Goal: Task Accomplishment & Management: Manage account settings

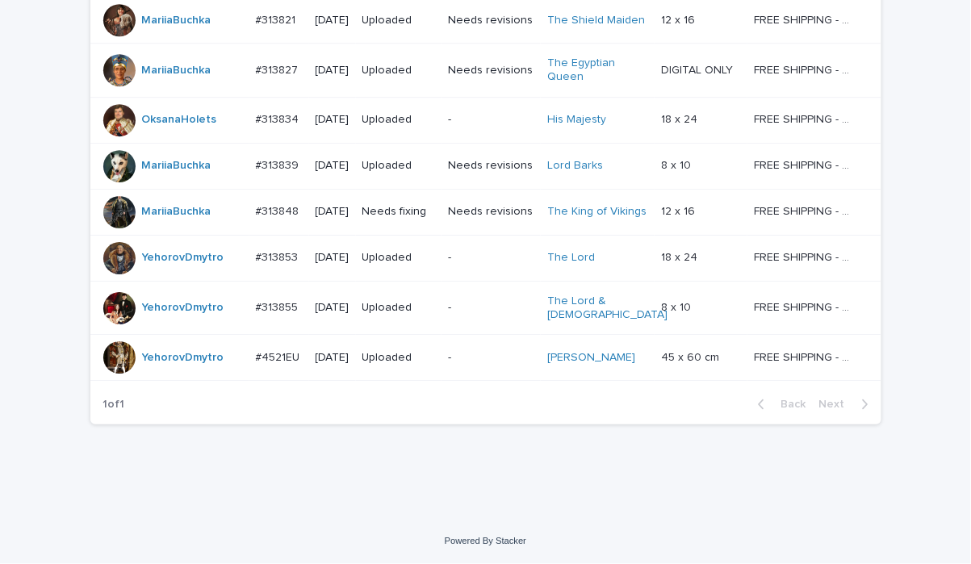
scroll to position [161, 0]
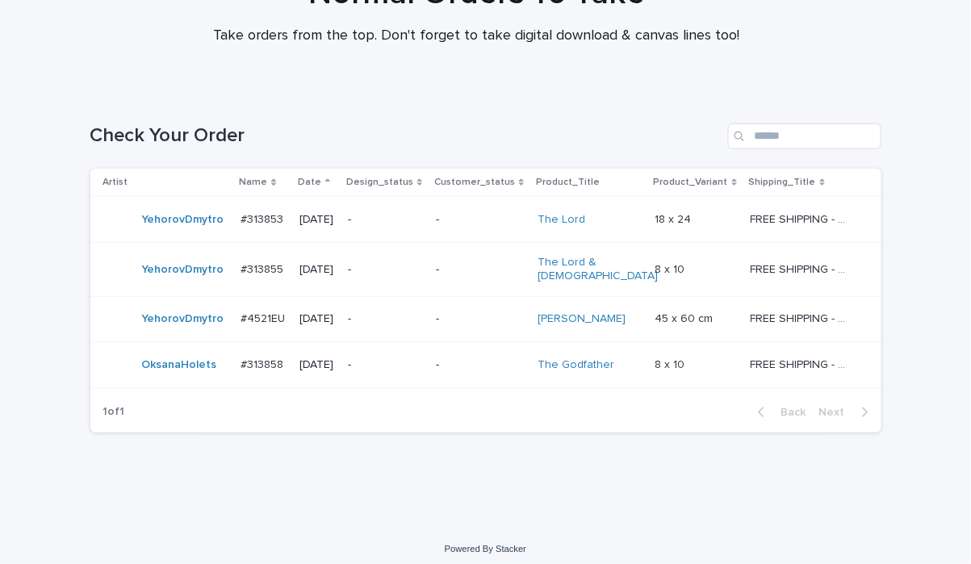
click at [430, 97] on div "Check Your Order" at bounding box center [485, 129] width 791 height 77
click at [416, 362] on p "-" at bounding box center [385, 365] width 75 height 14
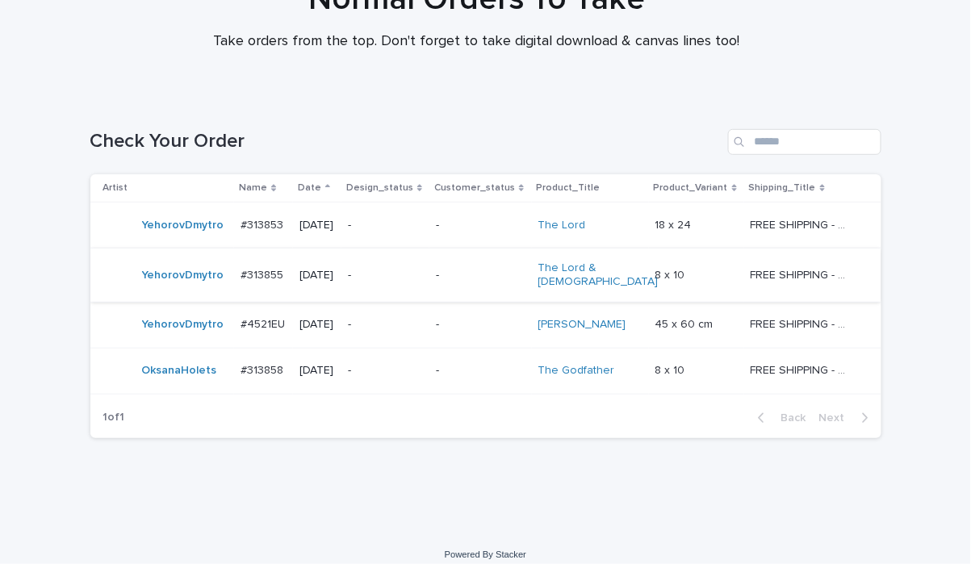
scroll to position [161, 0]
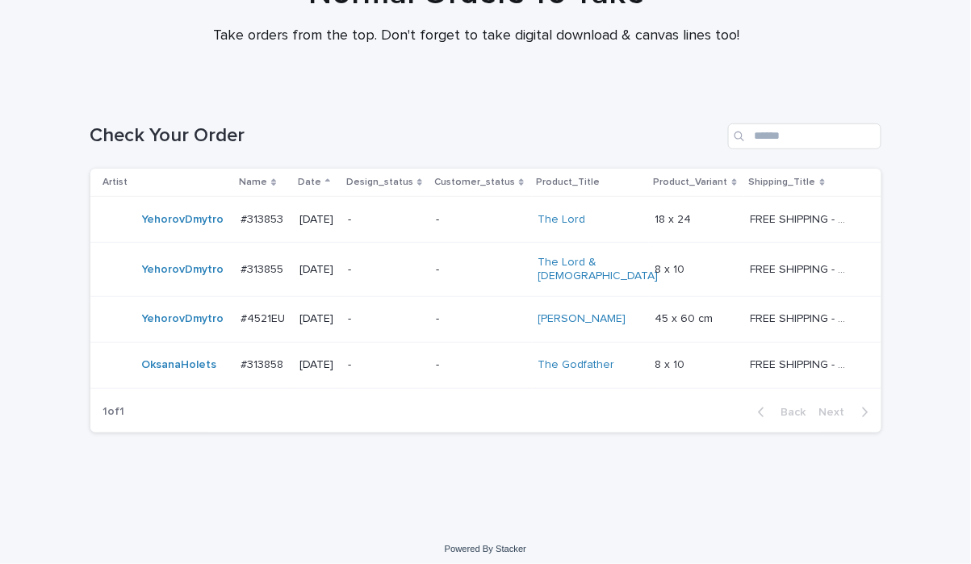
click at [398, 267] on p "-" at bounding box center [385, 270] width 75 height 14
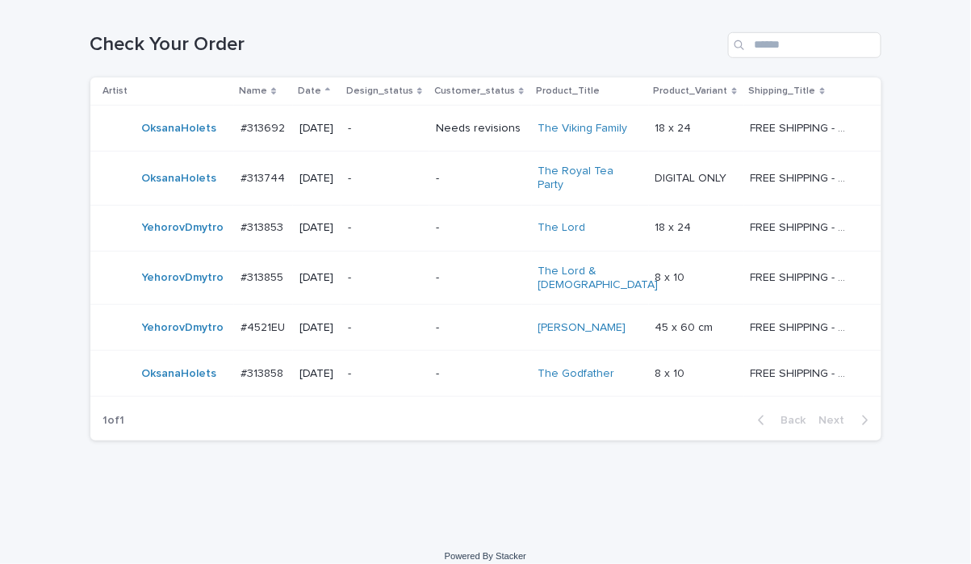
scroll to position [253, 0]
click at [391, 172] on p "-" at bounding box center [385, 178] width 75 height 14
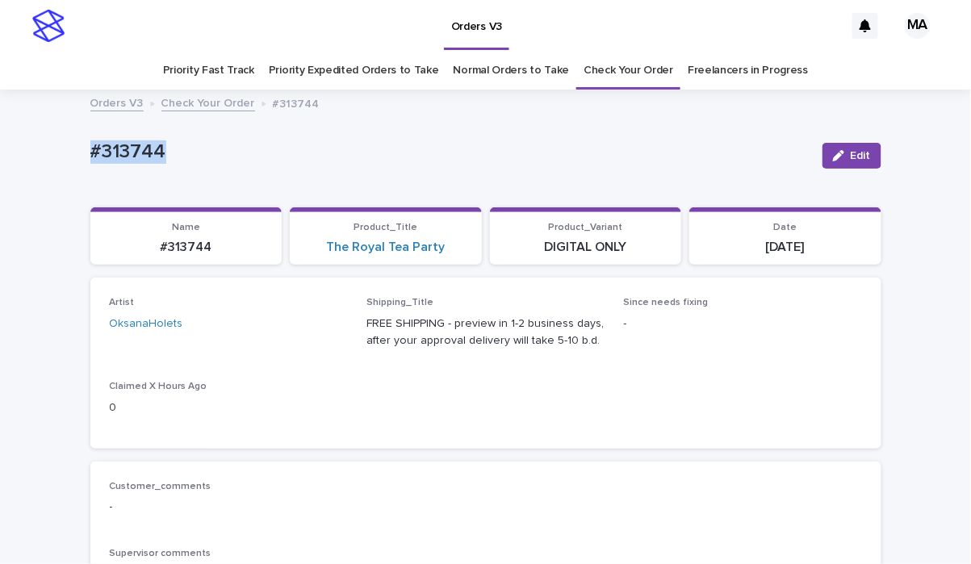
drag, startPoint x: 172, startPoint y: 157, endPoint x: 15, endPoint y: 153, distance: 156.6
copy p "#313744"
click at [852, 157] on span "Edit" at bounding box center [861, 155] width 20 height 11
click at [308, 329] on icon at bounding box center [316, 332] width 16 height 16
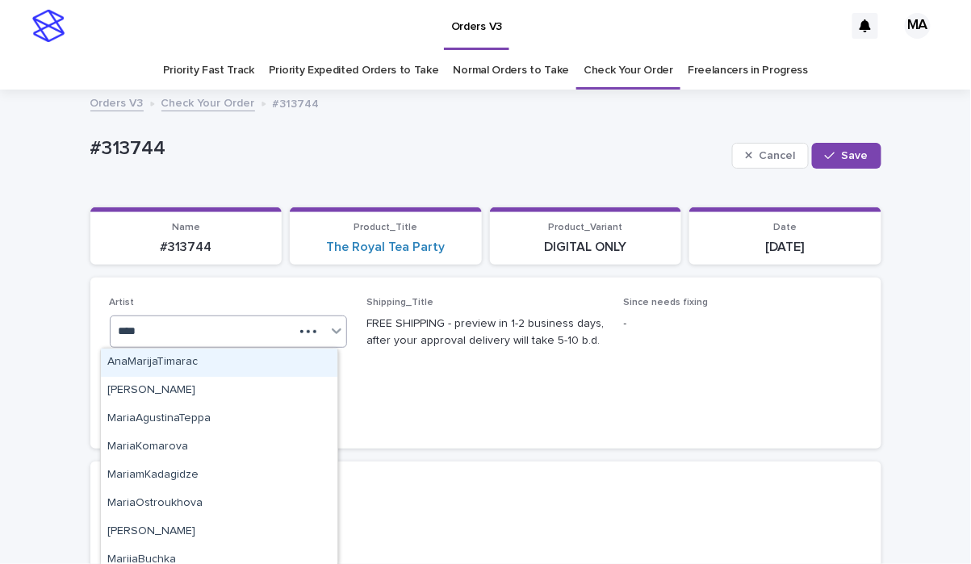
type input "*****"
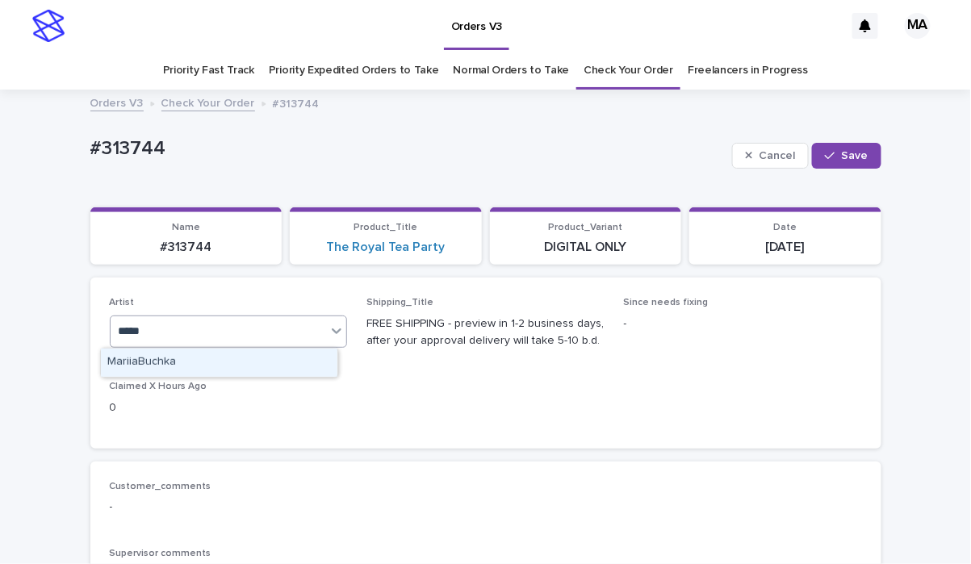
click at [216, 367] on div "MariiaBuchka" at bounding box center [219, 363] width 236 height 28
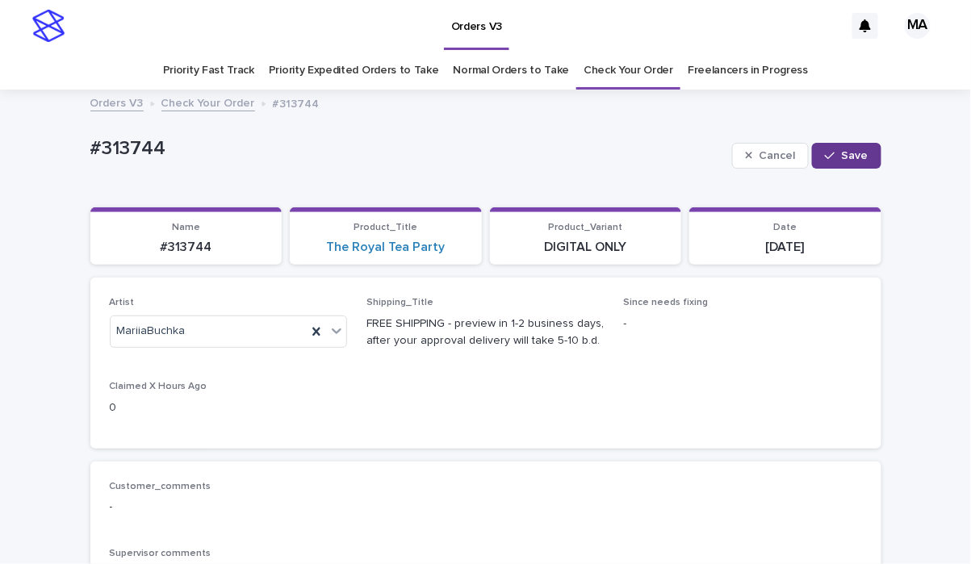
click at [835, 165] on button "Save" at bounding box center [846, 156] width 69 height 26
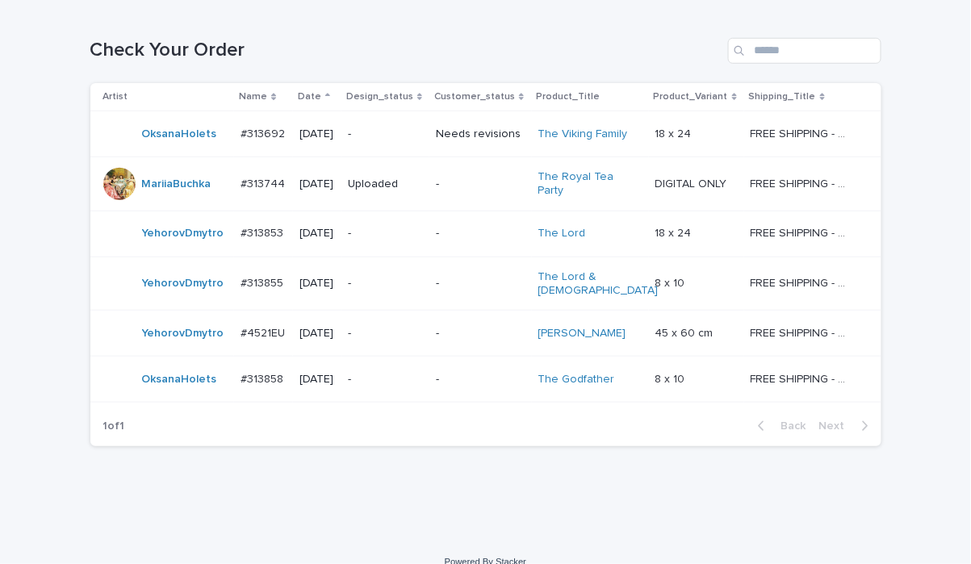
scroll to position [253, 0]
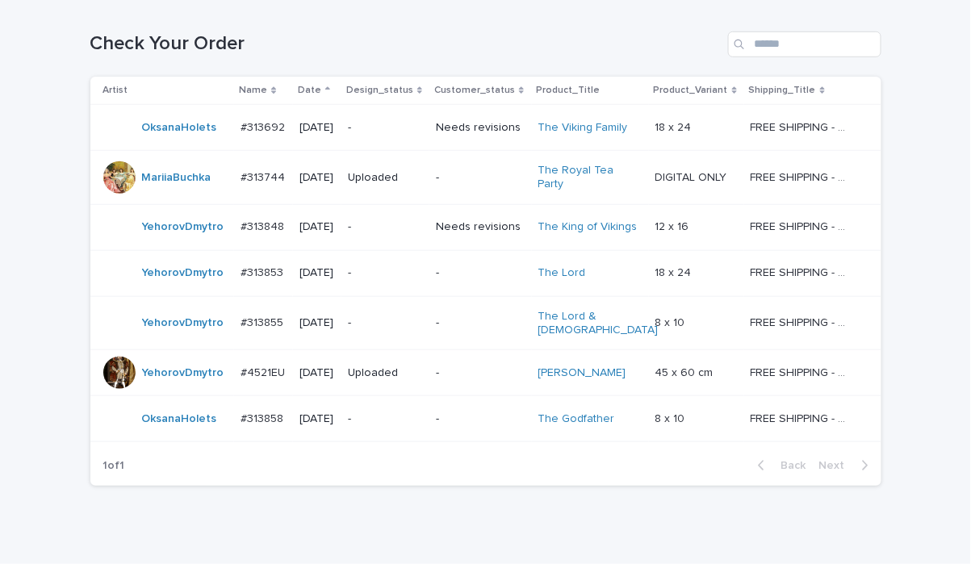
click at [395, 220] on p "-" at bounding box center [385, 227] width 75 height 14
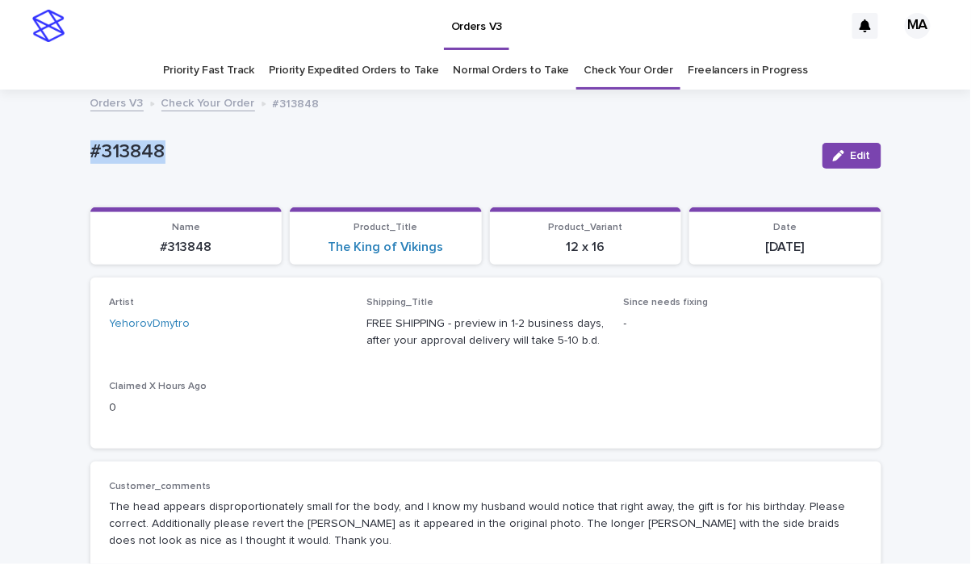
drag, startPoint x: 229, startPoint y: 132, endPoint x: 2, endPoint y: 159, distance: 228.5
copy p "#313848"
click at [679, 165] on div "#313848" at bounding box center [449, 155] width 719 height 30
click at [841, 166] on button "Edit" at bounding box center [851, 156] width 59 height 26
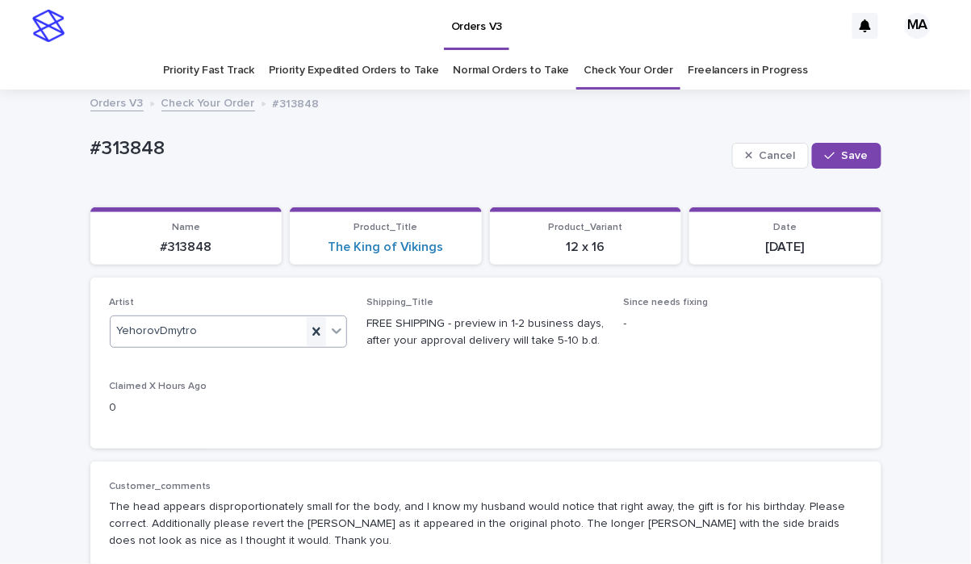
click at [308, 334] on icon at bounding box center [316, 332] width 16 height 16
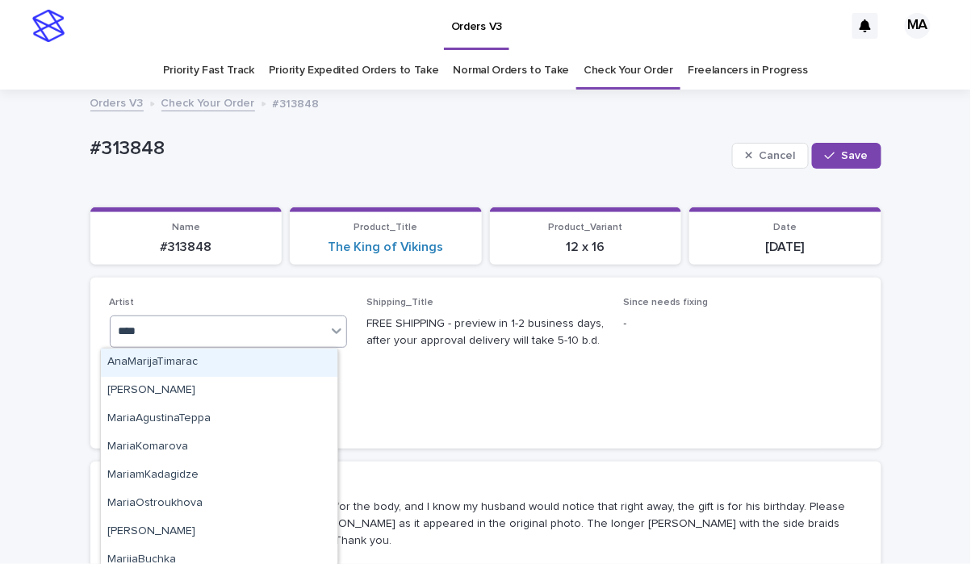
type input "*****"
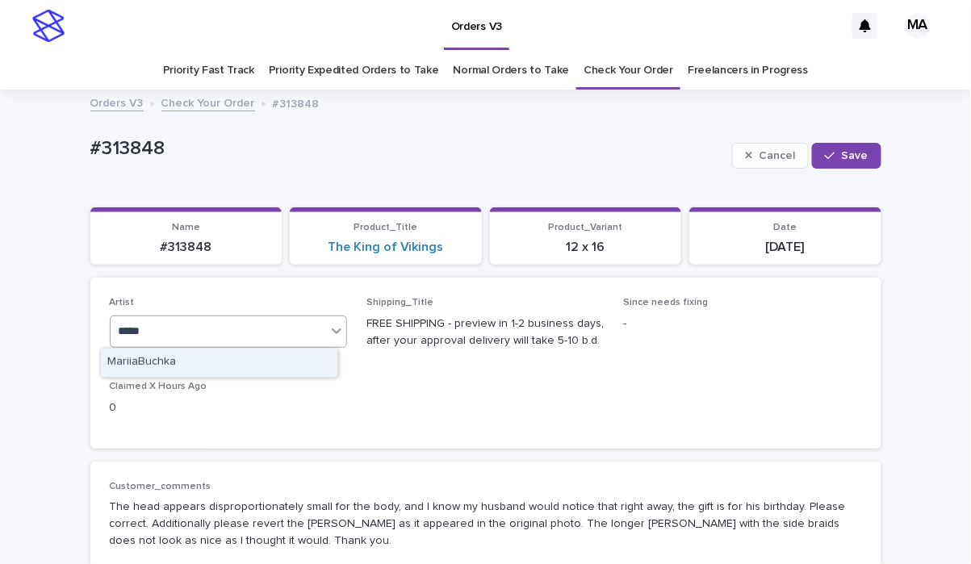
click at [287, 366] on div "MariiaBuchka" at bounding box center [219, 363] width 236 height 28
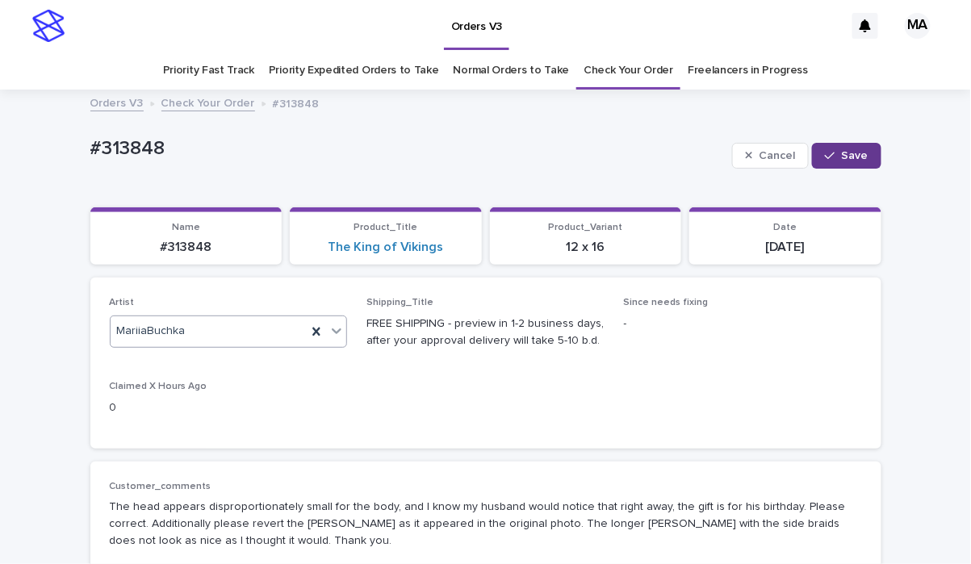
click at [856, 159] on span "Save" at bounding box center [855, 155] width 27 height 11
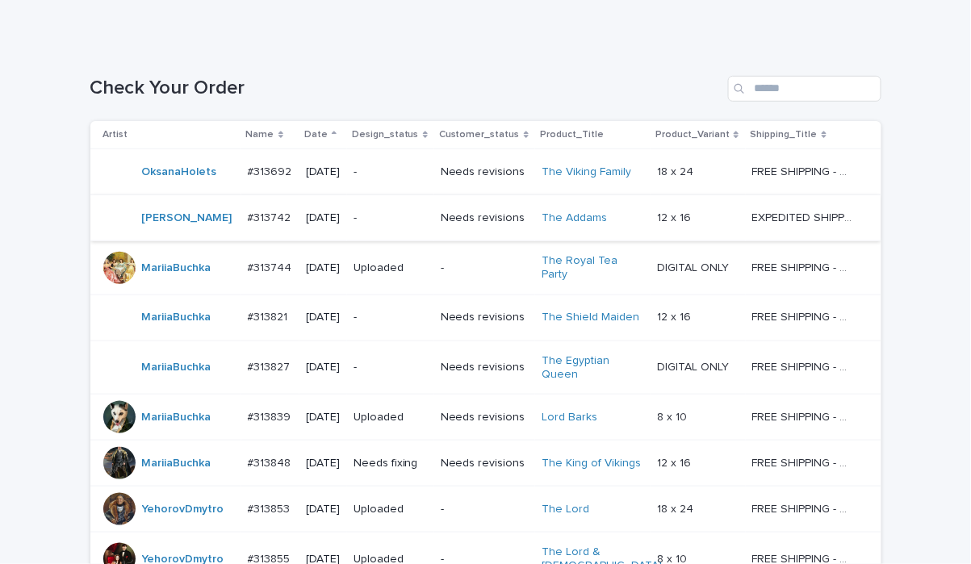
scroll to position [492, 0]
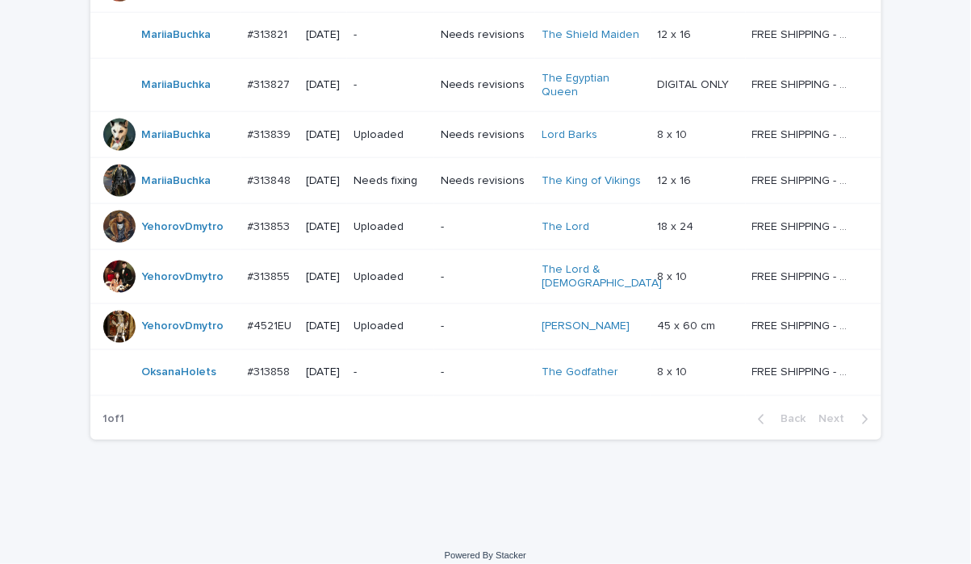
click at [342, 528] on div "Orders V3 MA Priority Fast Track Priority Expedited Orders to Take Normal Order…" at bounding box center [485, 43] width 971 height 1071
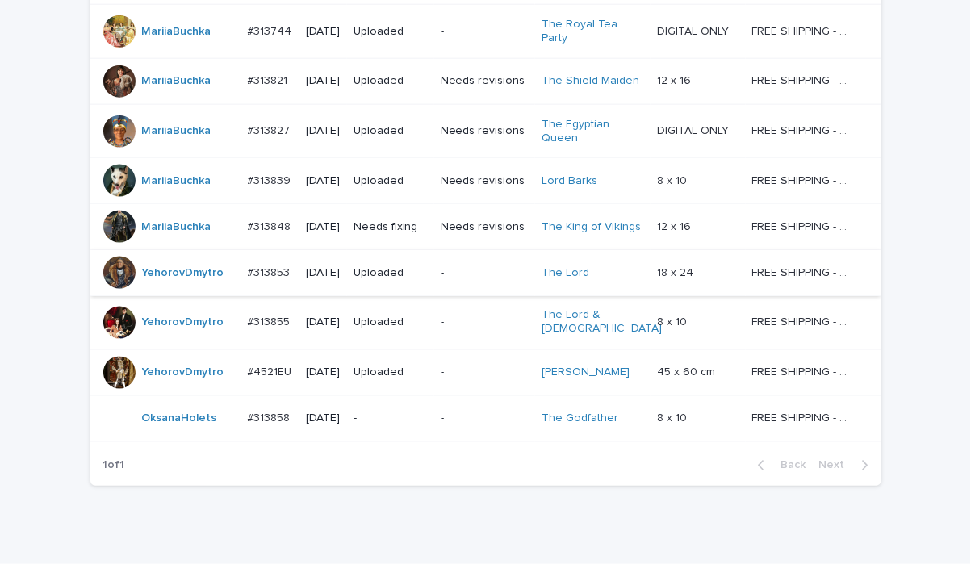
scroll to position [515, 0]
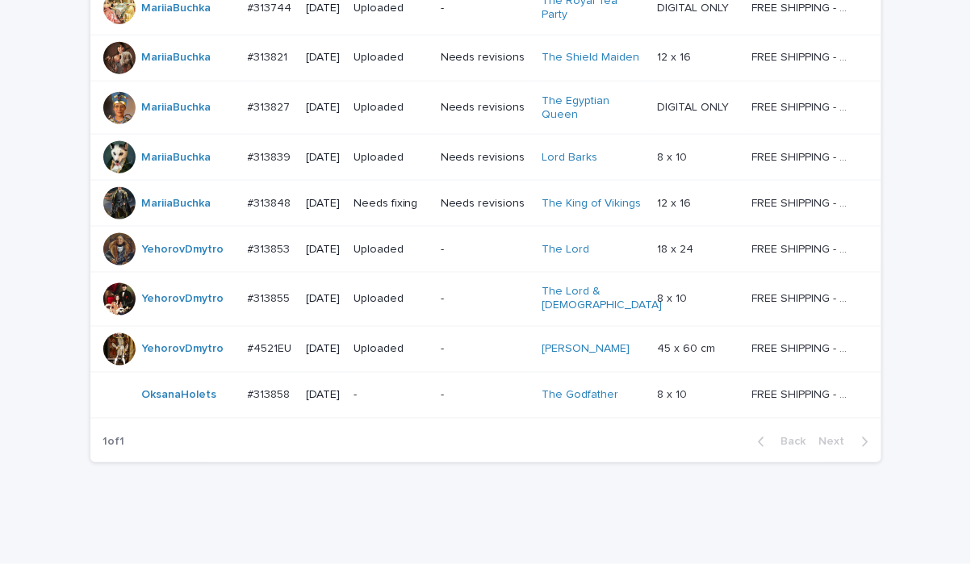
click at [408, 389] on p "-" at bounding box center [391, 396] width 74 height 14
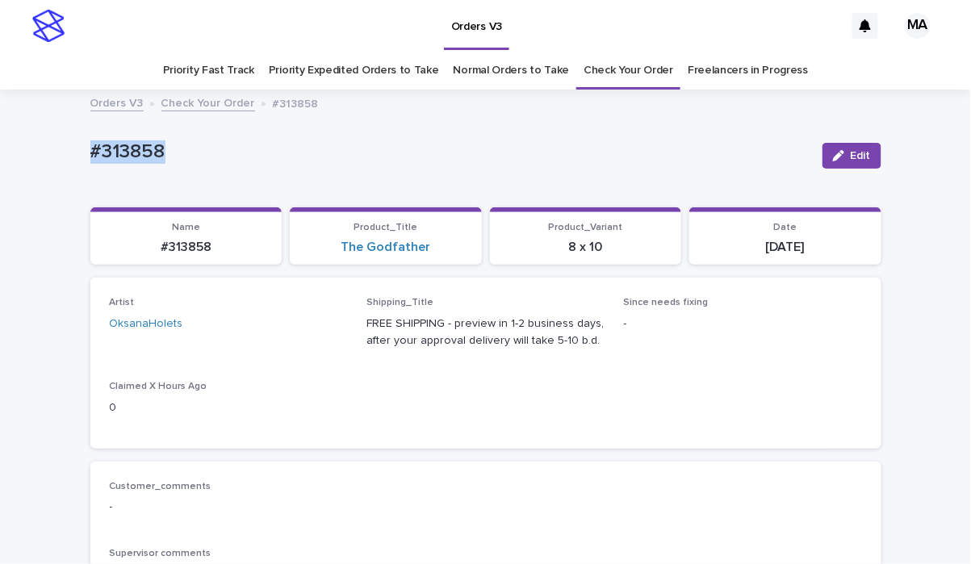
drag, startPoint x: 217, startPoint y: 148, endPoint x: -9, endPoint y: 154, distance: 226.1
click at [0, 154] on html "Orders V3 MA Priority Fast Track Priority Expedited Orders to Take Normal Order…" at bounding box center [485, 282] width 971 height 564
copy p "#313858"
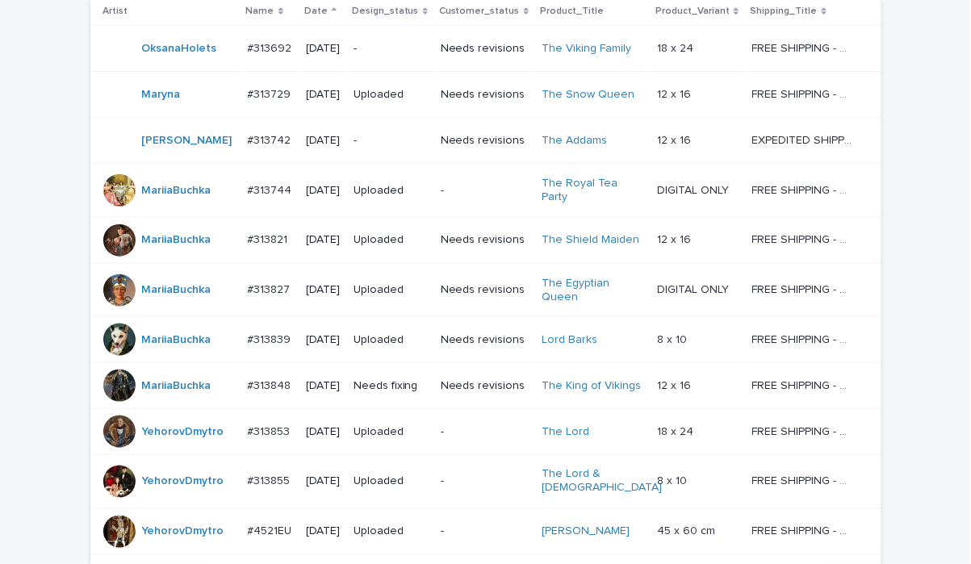
scroll to position [538, 0]
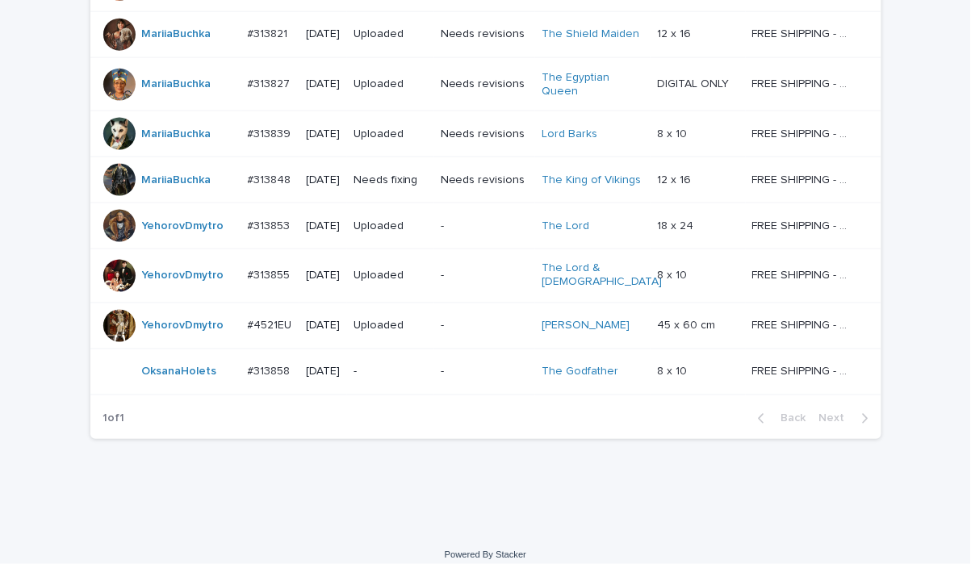
click at [387, 366] on p "-" at bounding box center [391, 373] width 74 height 14
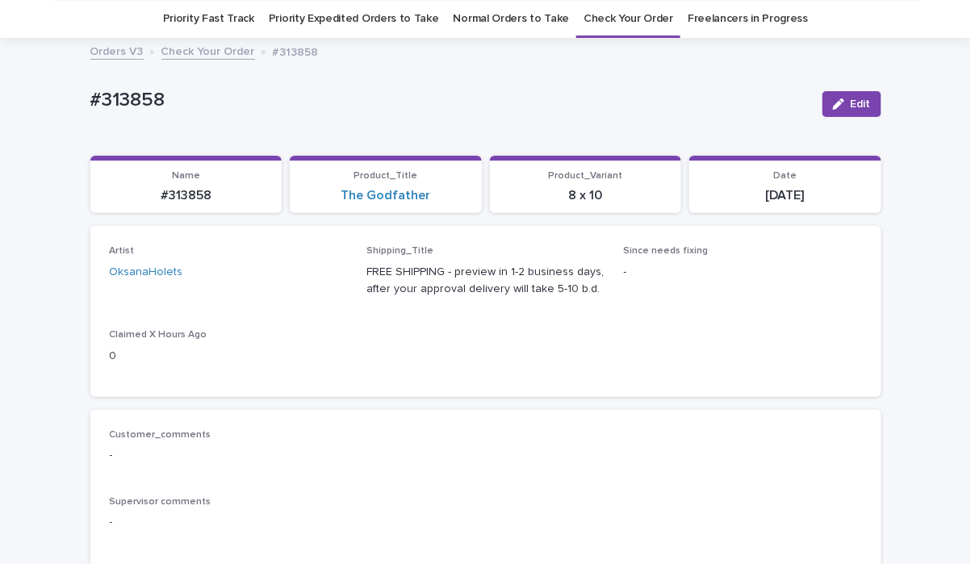
scroll to position [617, 0]
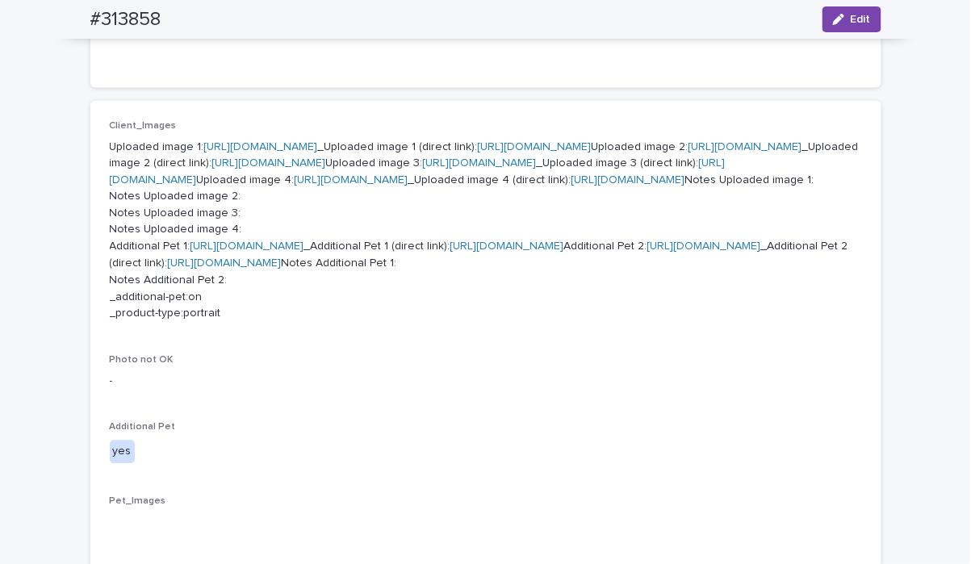
click at [318, 142] on link "https://cdn.shopify.com-uploadkit.app/s/files/1/0033/4807/0511/files/download.h…" at bounding box center [261, 146] width 114 height 11
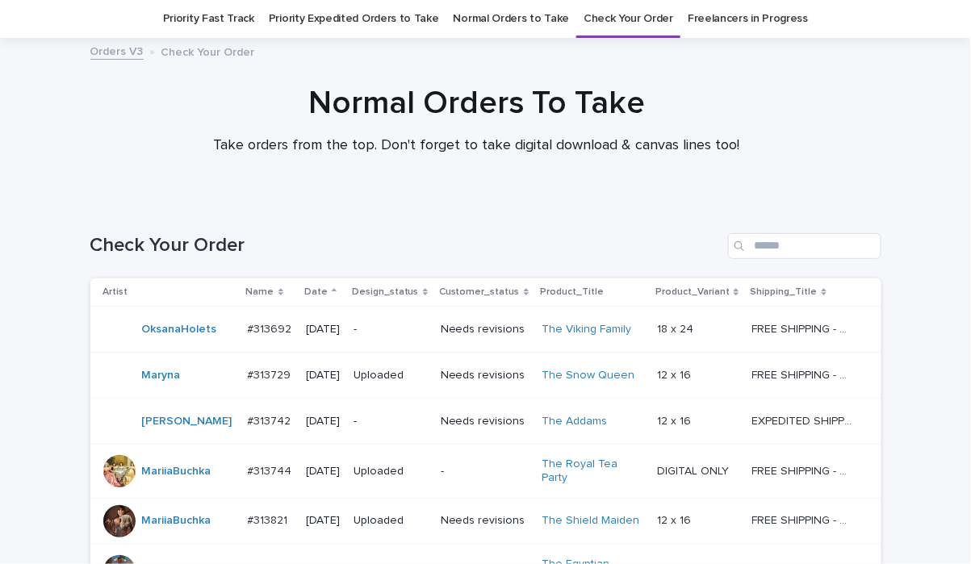
scroll to position [538, 0]
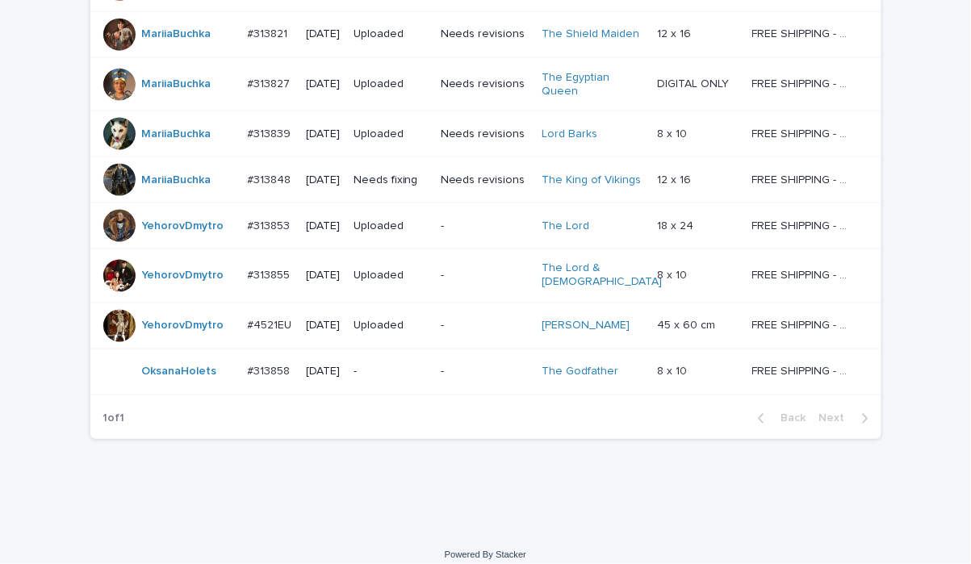
click at [297, 506] on div "Loading... Saving… Loading... Saving… Check Your Order Artist Name Date Design_…" at bounding box center [485, 123] width 971 height 818
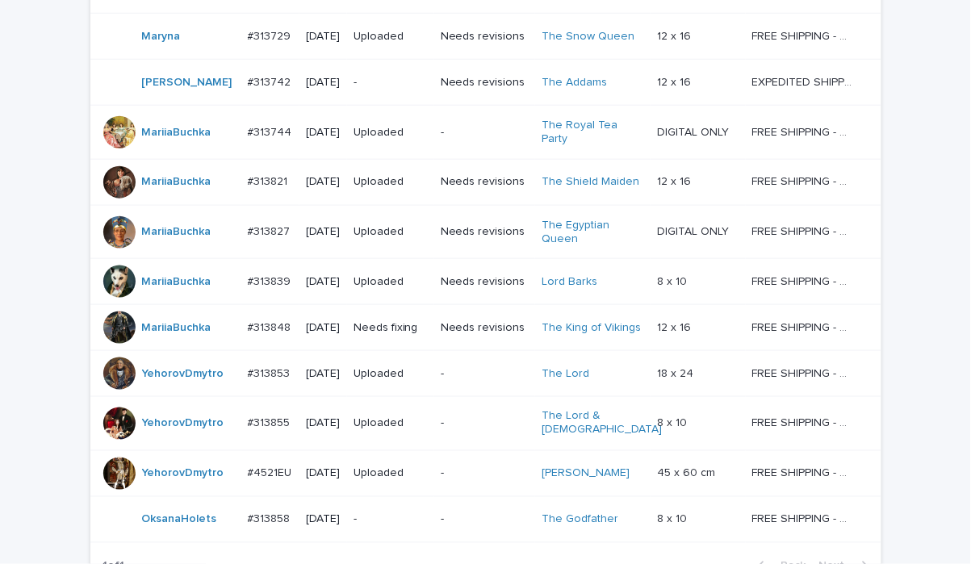
scroll to position [255, 0]
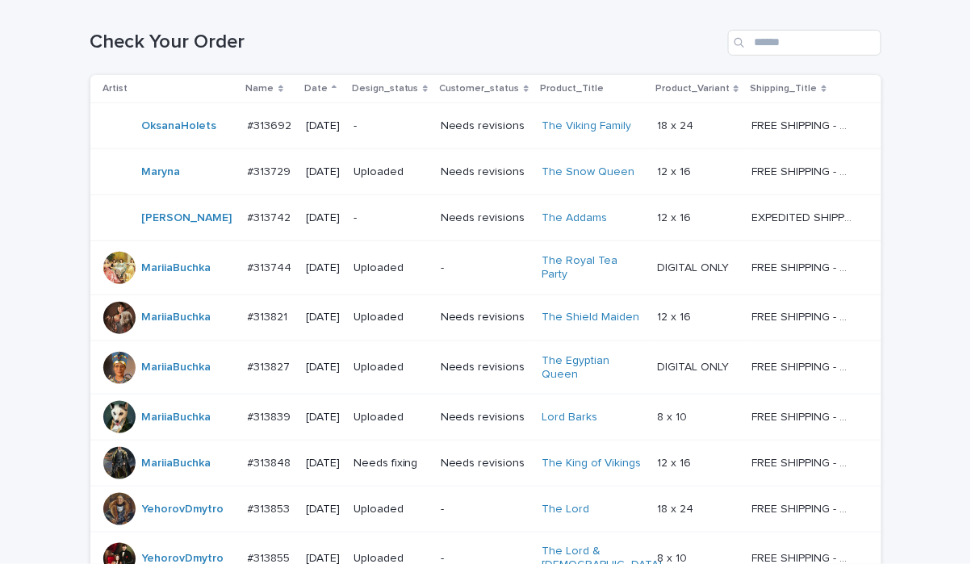
click at [391, 135] on div "-" at bounding box center [391, 126] width 74 height 27
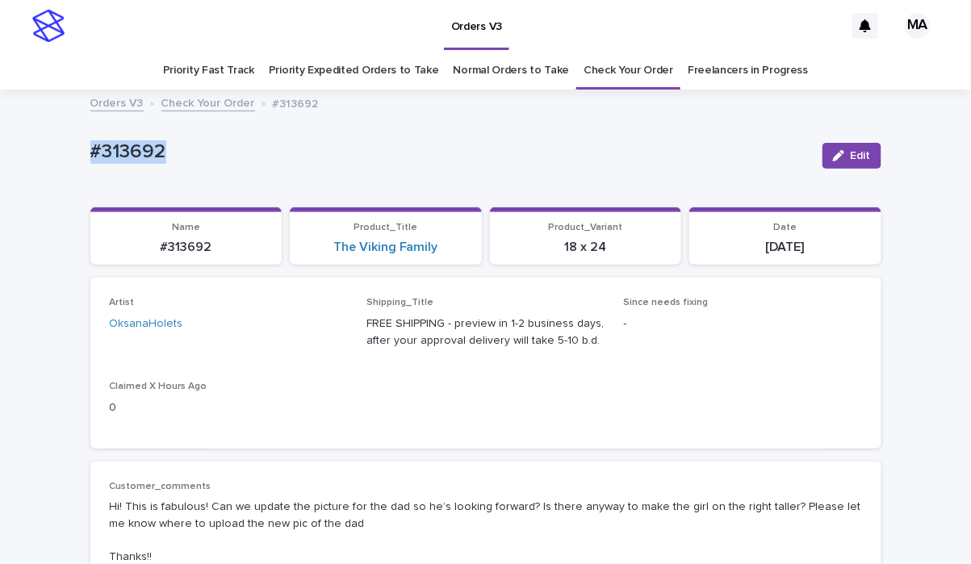
drag, startPoint x: 195, startPoint y: 146, endPoint x: 54, endPoint y: 161, distance: 142.1
copy p "#313692"
click at [311, 132] on div "#313692 Edit" at bounding box center [485, 155] width 791 height 65
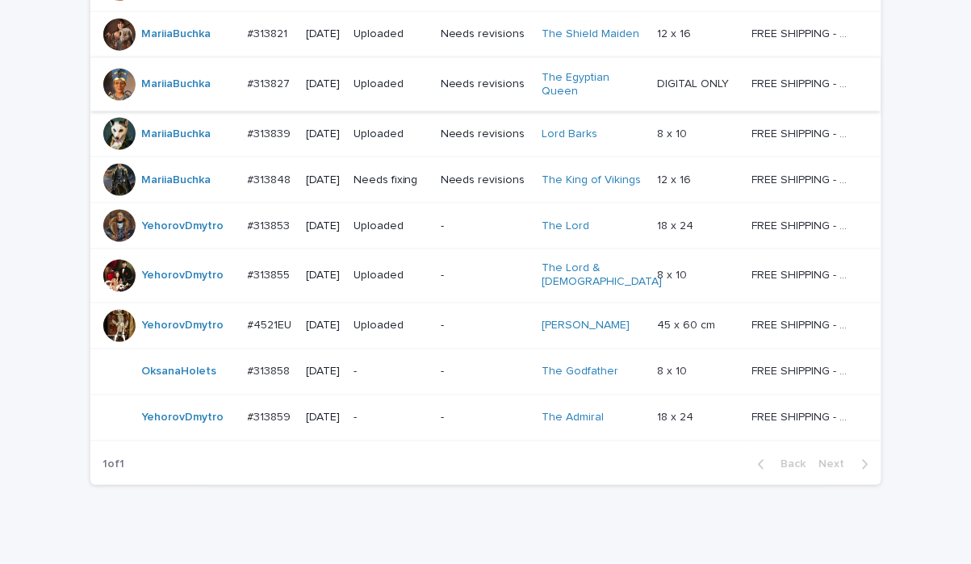
scroll to position [560, 0]
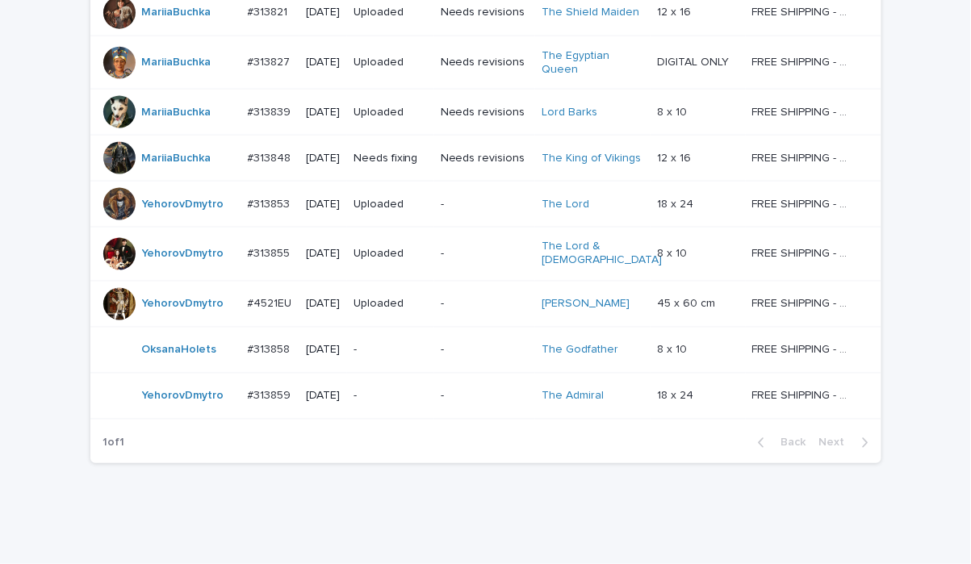
click at [913, 86] on div "Loading... Saving… Loading... Saving… Check Your Order Artist Name Date Design_…" at bounding box center [485, 124] width 971 height 864
click at [391, 390] on p "-" at bounding box center [391, 397] width 74 height 14
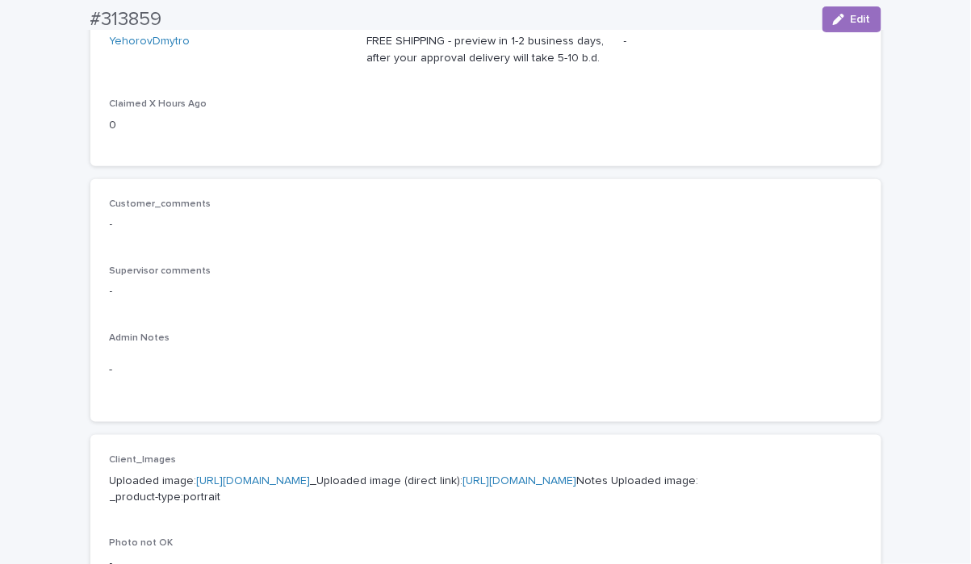
scroll to position [564, 0]
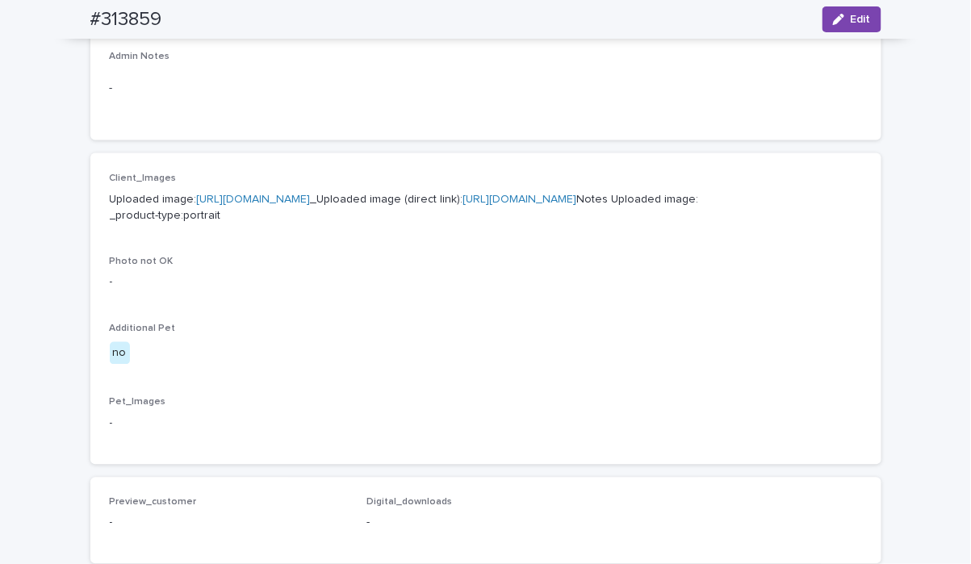
click at [311, 199] on link "https://cdn.shopify.com-uploadkit.app/s/files/1/0033/4807/0511/files/download.h…" at bounding box center [254, 199] width 114 height 11
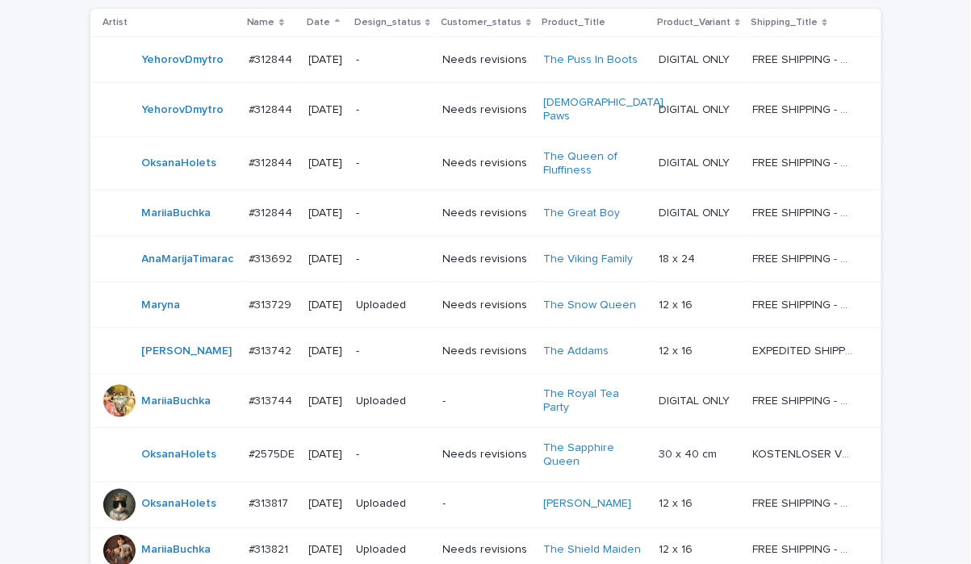
scroll to position [190, 0]
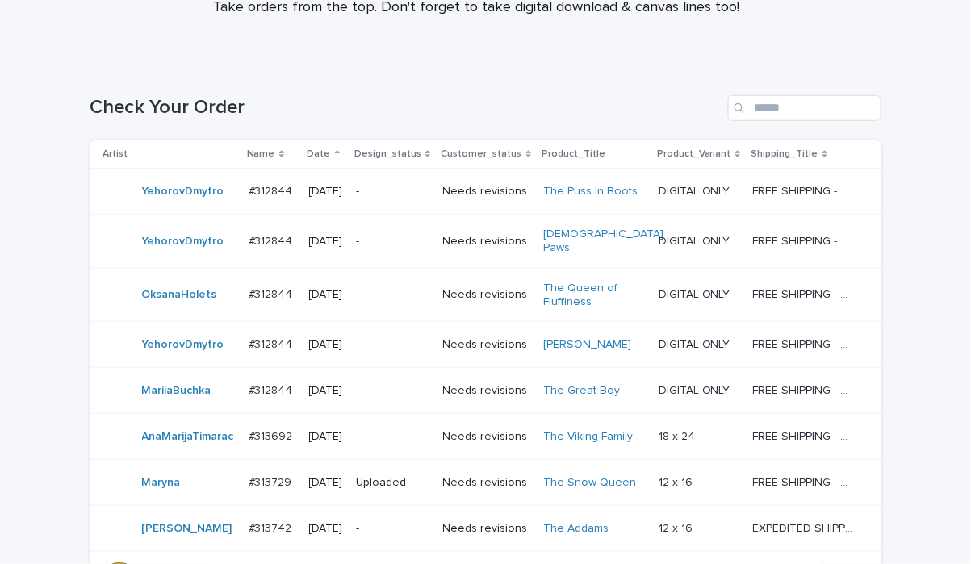
click at [395, 433] on p "-" at bounding box center [392, 437] width 73 height 14
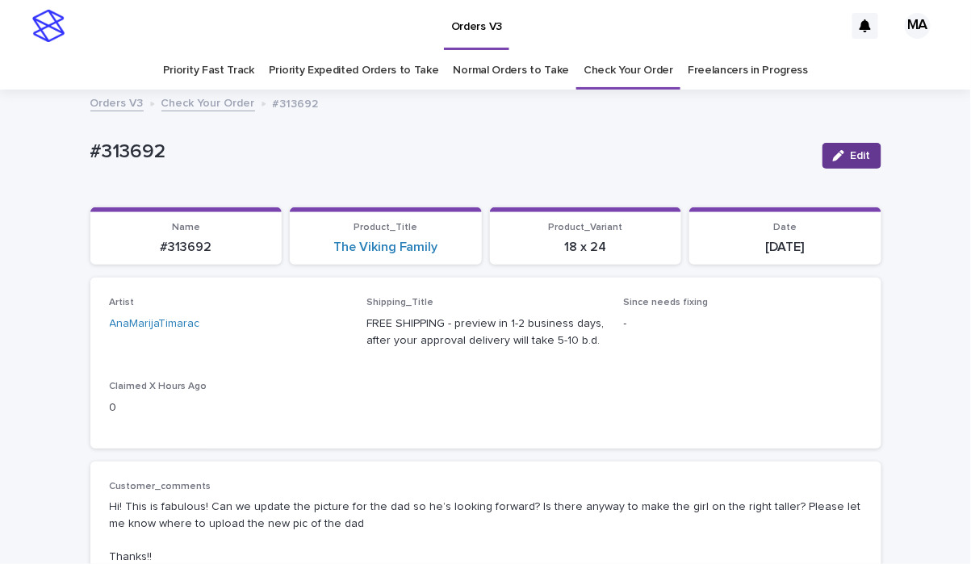
click at [839, 152] on div "button" at bounding box center [842, 155] width 18 height 11
click at [312, 333] on icon at bounding box center [315, 332] width 7 height 8
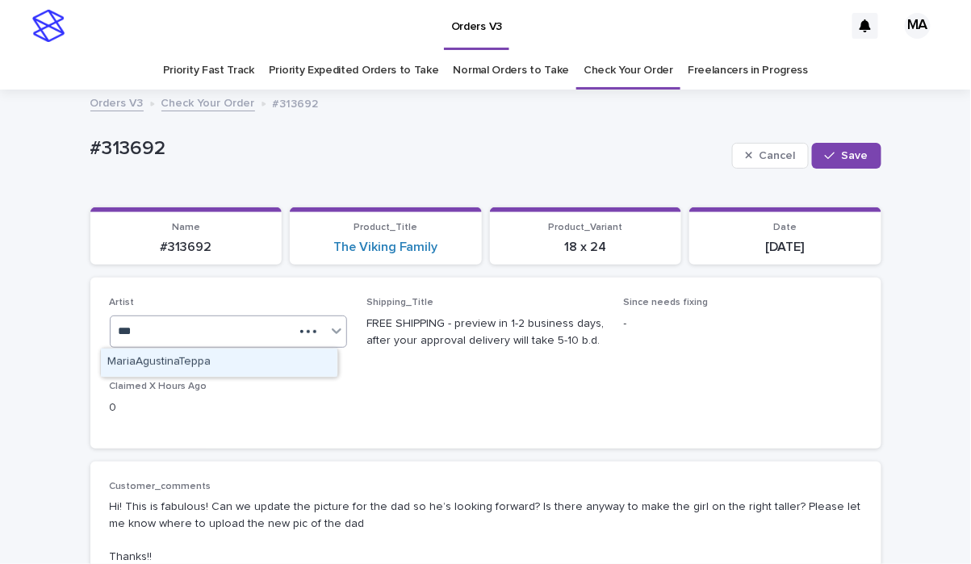
type input "****"
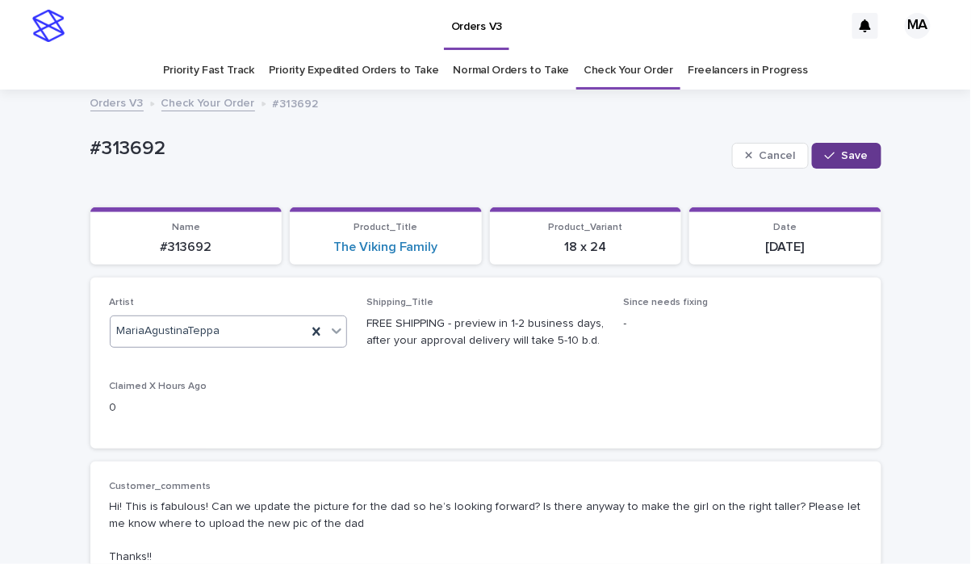
click at [830, 149] on button "Save" at bounding box center [846, 156] width 69 height 26
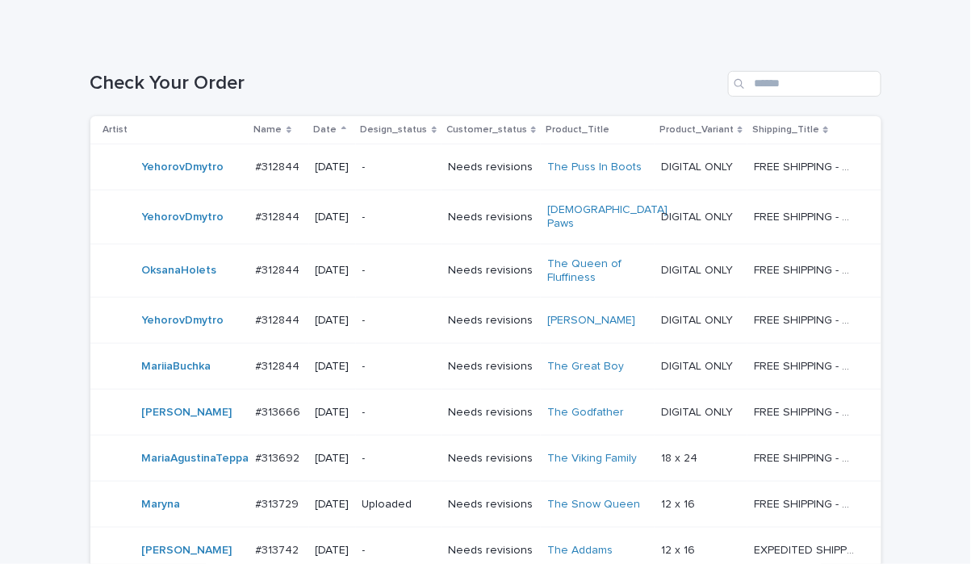
scroll to position [496, 0]
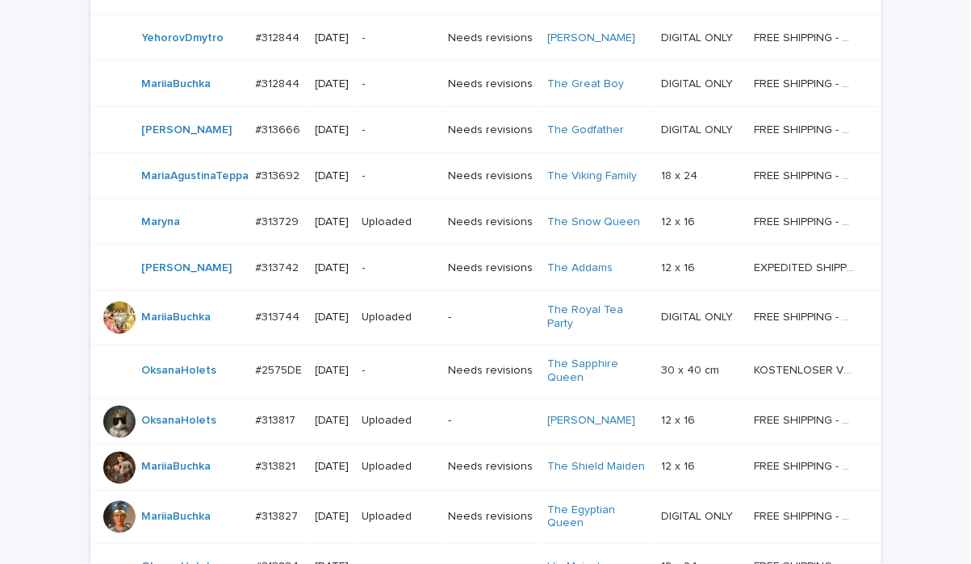
click at [417, 144] on div "-" at bounding box center [398, 130] width 73 height 27
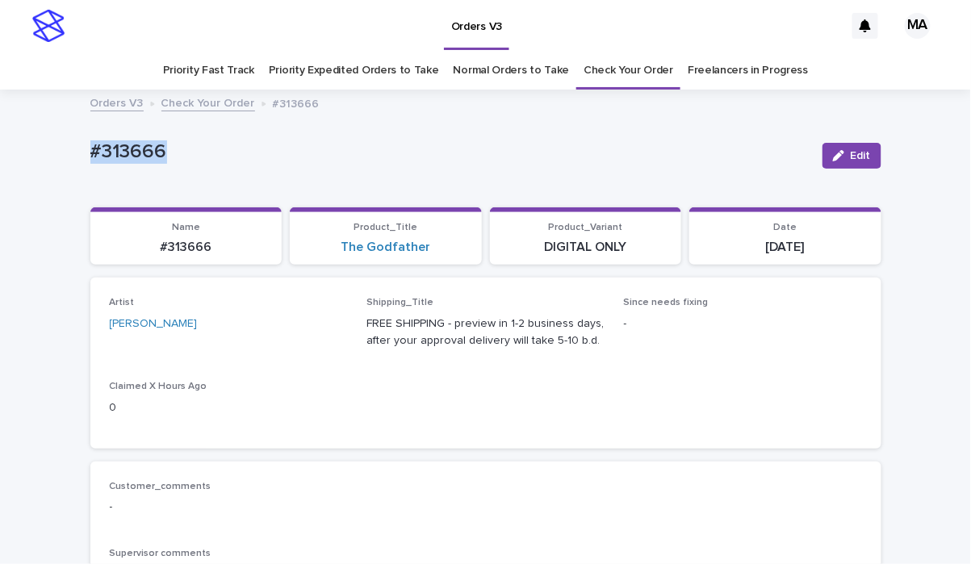
drag, startPoint x: 261, startPoint y: 156, endPoint x: 8, endPoint y: 157, distance: 252.6
click at [0, 157] on html "**********" at bounding box center [485, 282] width 971 height 564
copy p "#313666"
click at [249, 159] on p "#313666" at bounding box center [449, 151] width 719 height 23
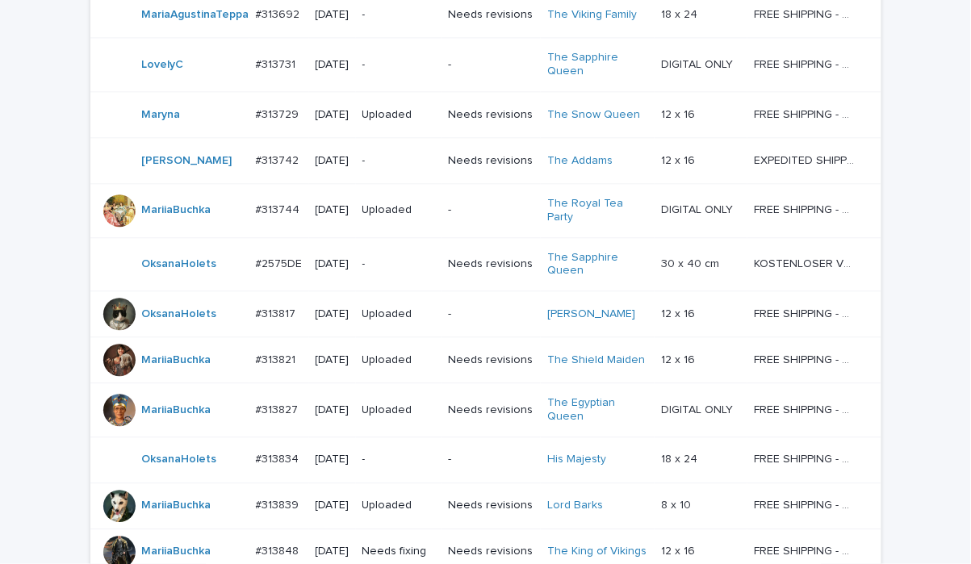
scroll to position [643, 0]
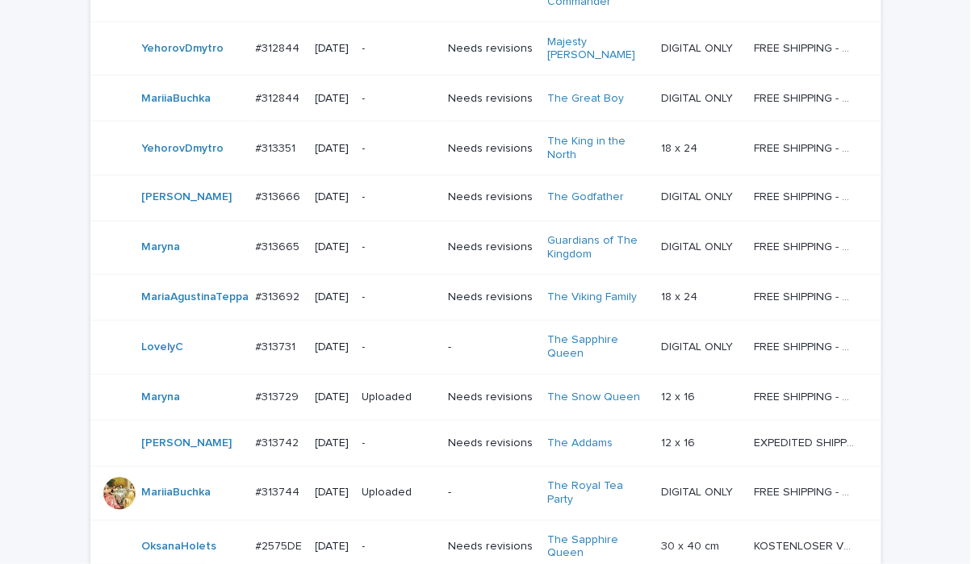
click at [398, 255] on p "-" at bounding box center [398, 248] width 73 height 14
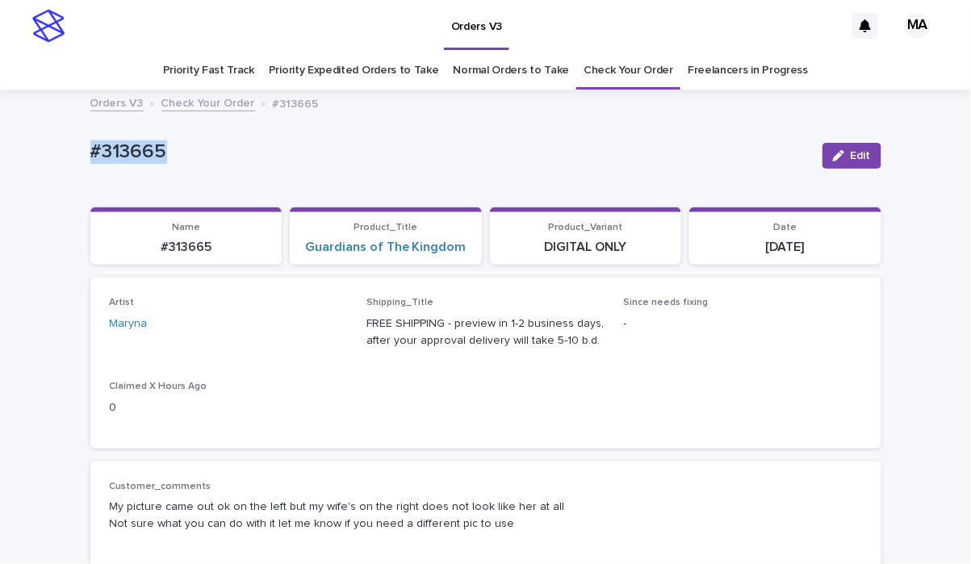
drag, startPoint x: 215, startPoint y: 145, endPoint x: -9, endPoint y: 143, distance: 223.6
click at [0, 143] on html "Orders V3 MA Priority Fast Track Priority Expedited Orders to Take Normal Order…" at bounding box center [485, 282] width 971 height 564
copy p "#313665"
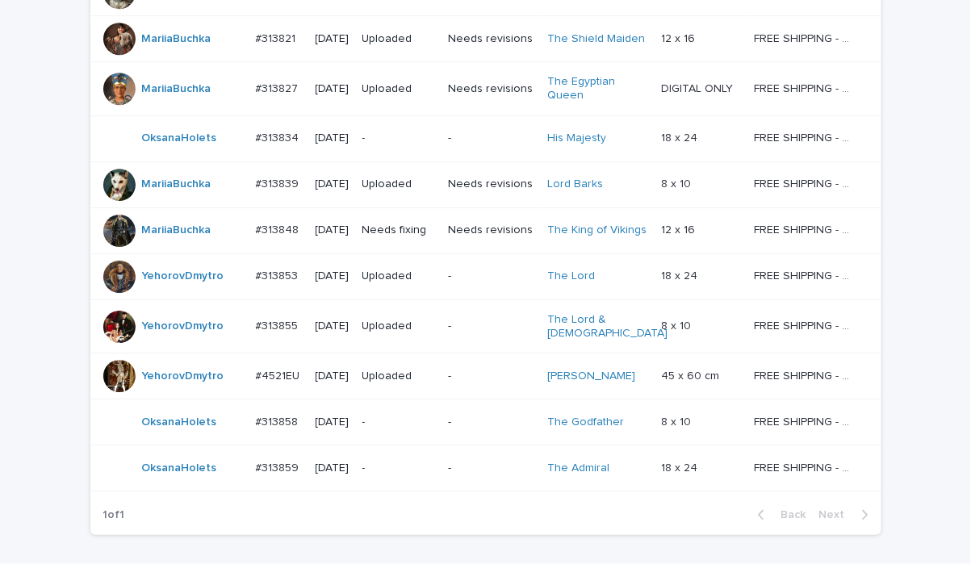
scroll to position [1439, 0]
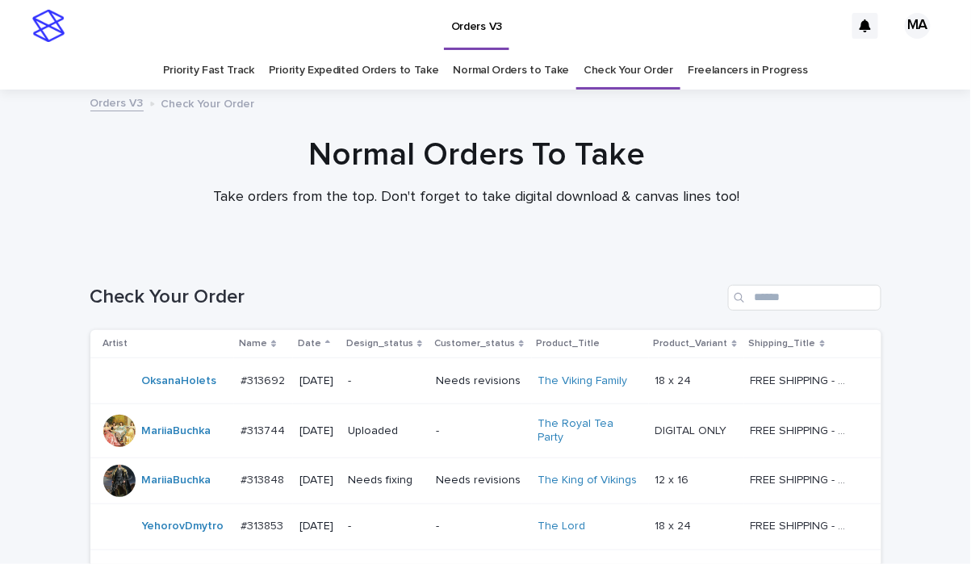
click at [487, 77] on link "Normal Orders to Take" at bounding box center [512, 71] width 116 height 38
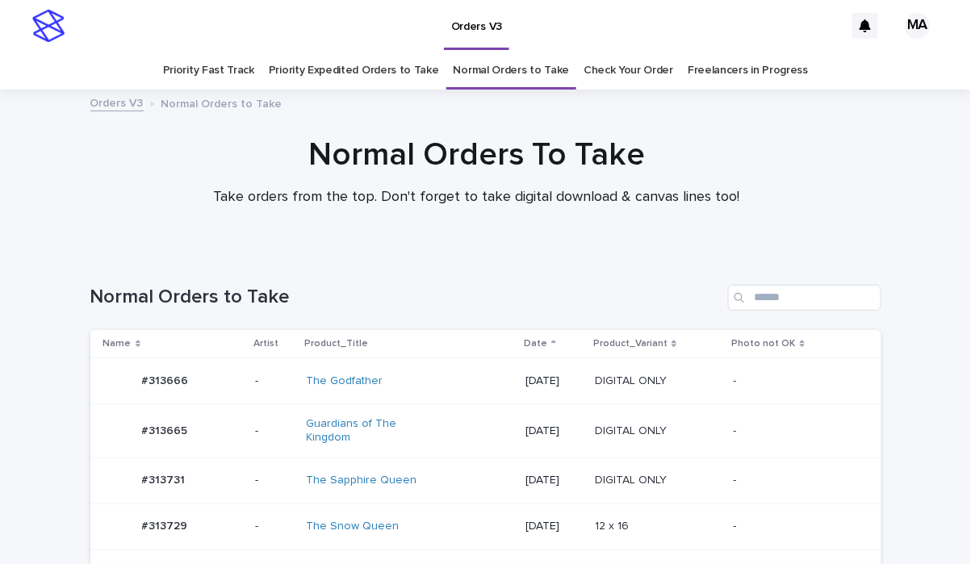
scroll to position [282, 0]
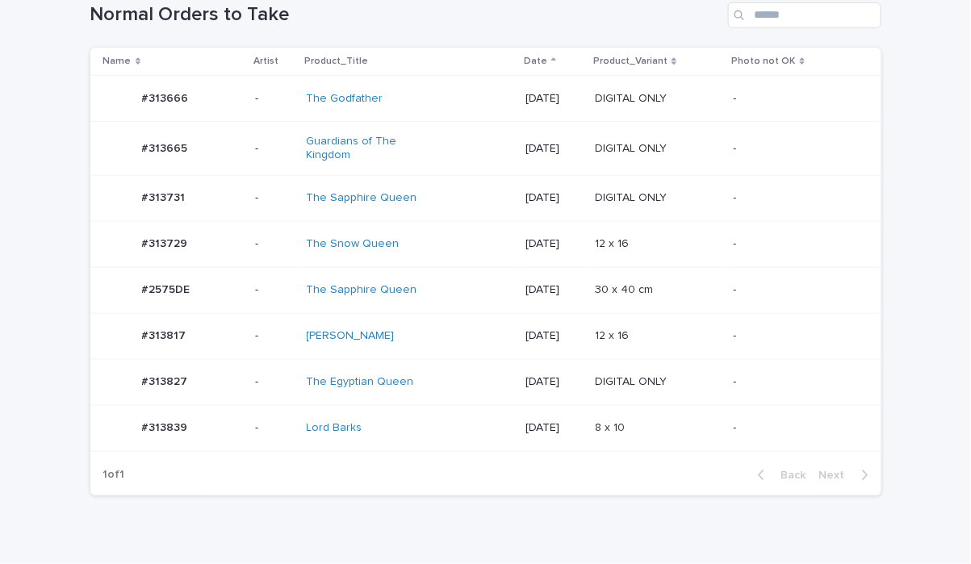
click at [447, 378] on div "The Egyptian Queen" at bounding box center [410, 382] width 207 height 27
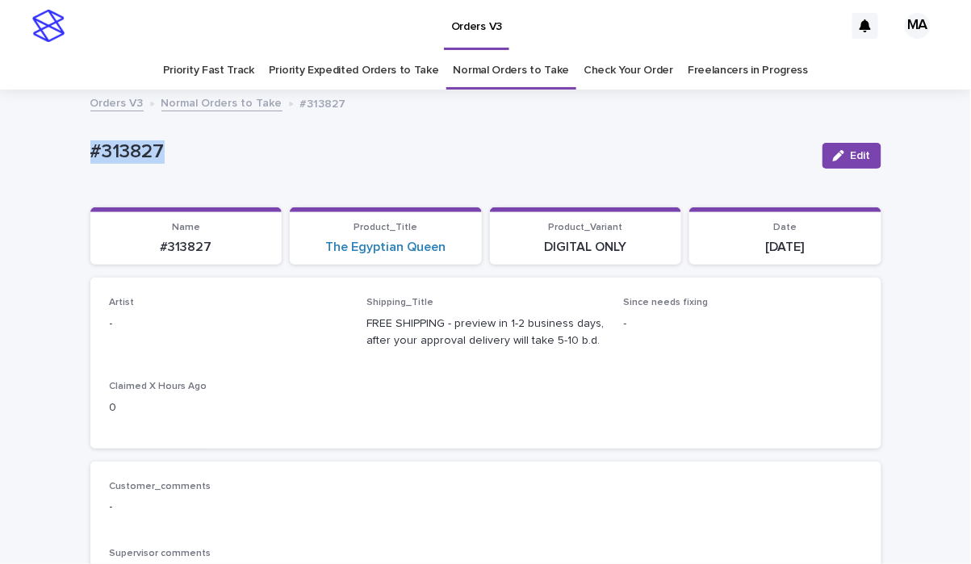
drag, startPoint x: 4, startPoint y: 145, endPoint x: -9, endPoint y: 151, distance: 14.1
click at [0, 151] on html "Orders V3 MA Priority Fast Track Priority Expedited Orders to Take Normal Order…" at bounding box center [485, 282] width 971 height 564
copy p "#313827"
click at [767, 165] on div "#313827" at bounding box center [449, 155] width 719 height 30
drag, startPoint x: 849, startPoint y: 150, endPoint x: 267, endPoint y: 299, distance: 600.8
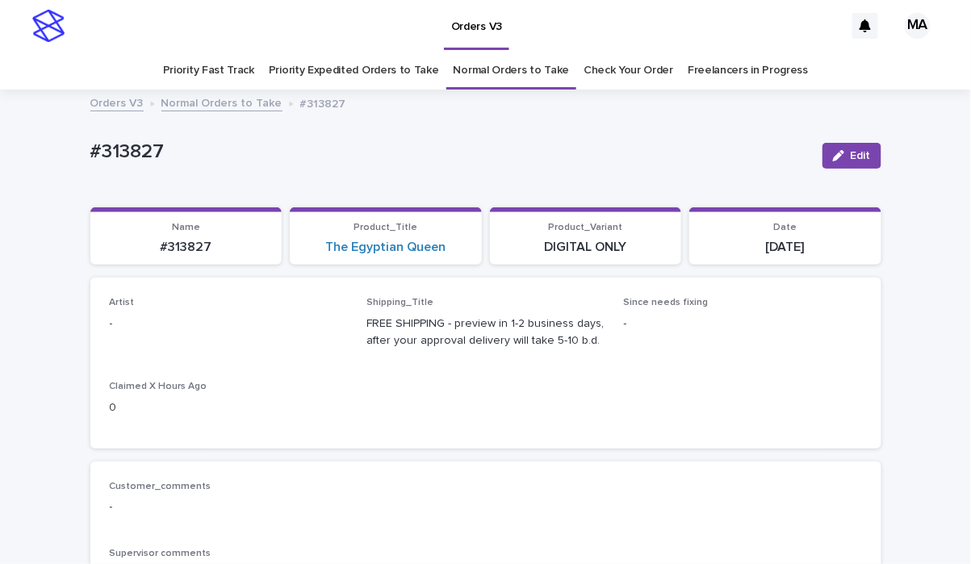
click at [851, 150] on span "Edit" at bounding box center [861, 155] width 20 height 11
click at [268, 334] on div "Select..." at bounding box center [219, 331] width 216 height 27
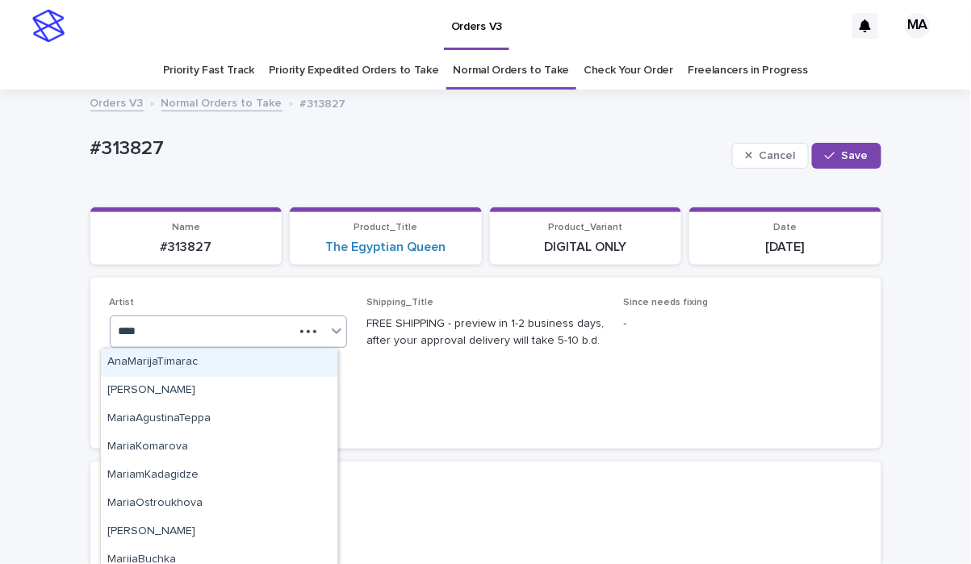
type input "*****"
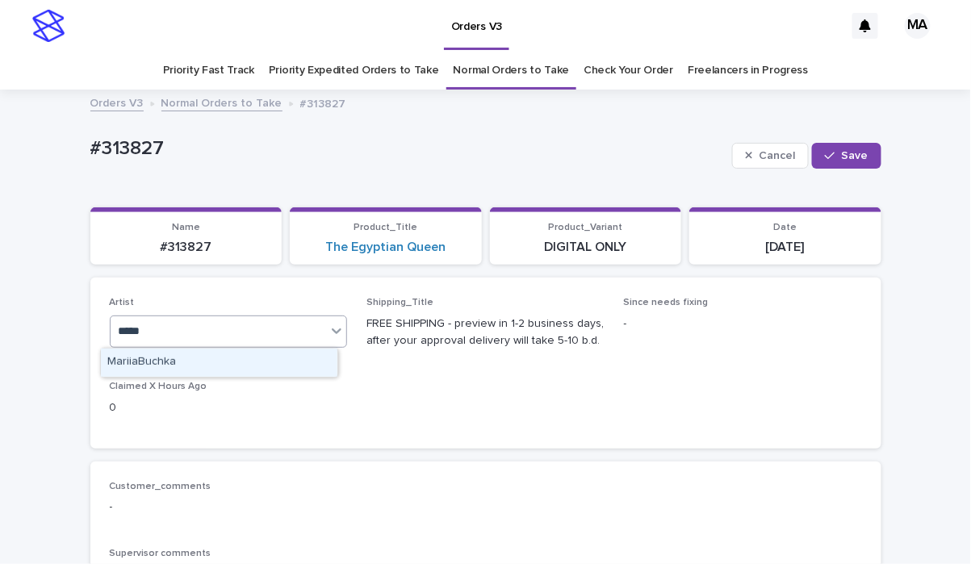
click at [230, 369] on div "MariiaBuchka" at bounding box center [219, 363] width 236 height 28
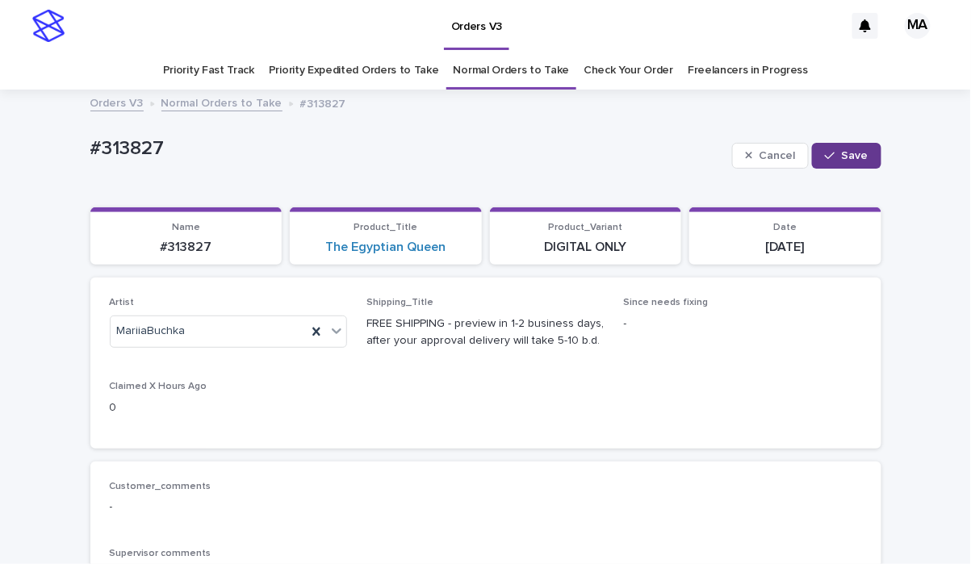
click at [863, 157] on button "Save" at bounding box center [846, 156] width 69 height 26
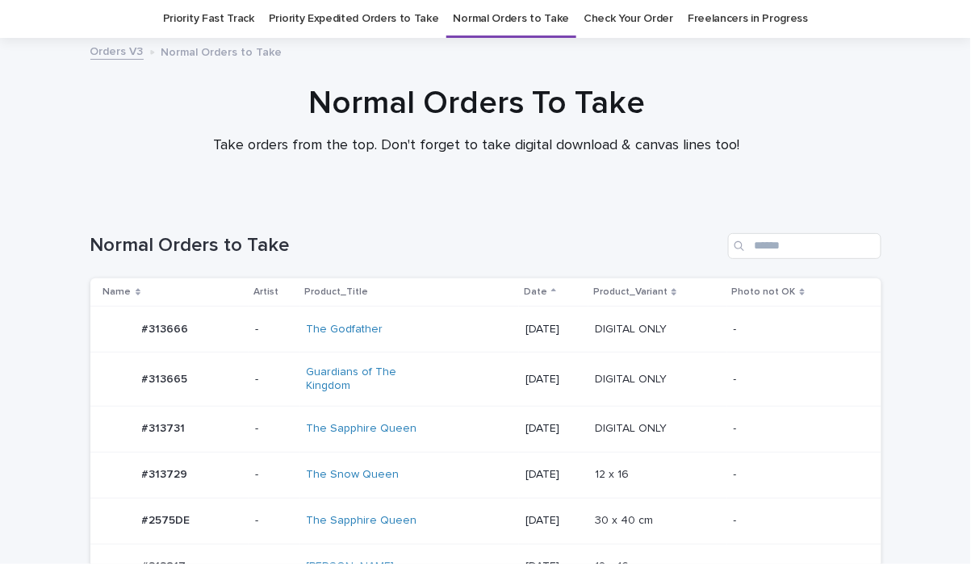
scroll to position [299, 0]
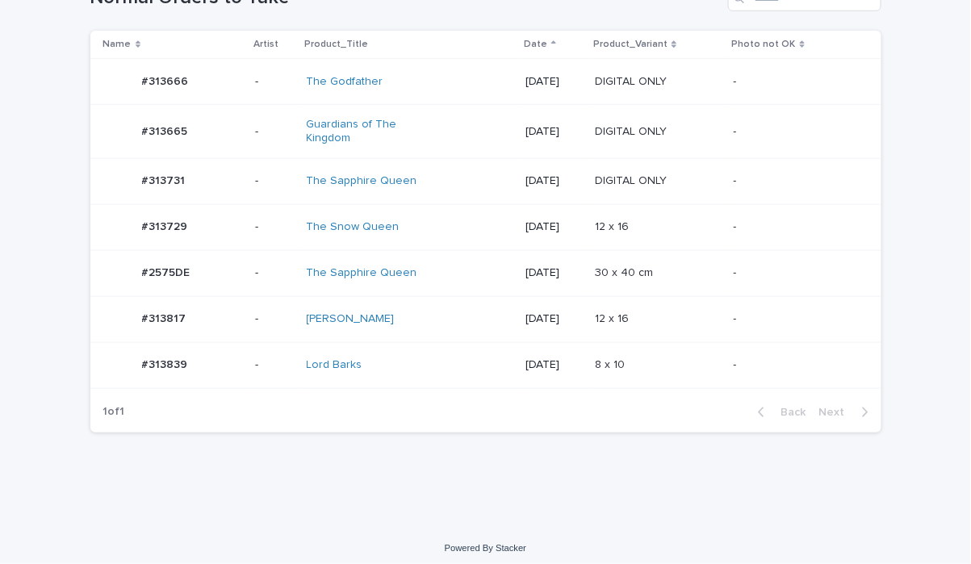
click at [429, 312] on div "[PERSON_NAME]" at bounding box center [410, 319] width 207 height 27
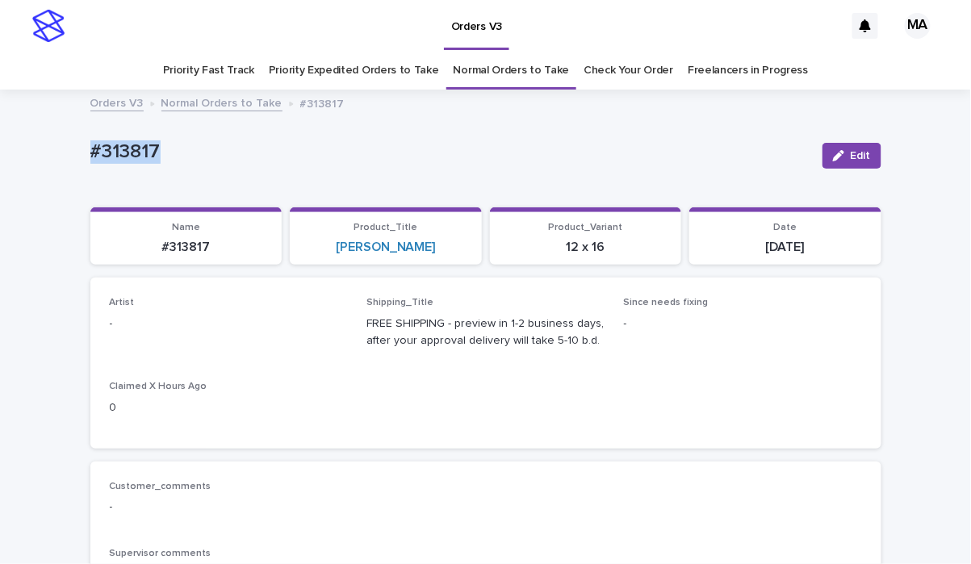
drag, startPoint x: 236, startPoint y: 143, endPoint x: -9, endPoint y: 136, distance: 244.7
click at [0, 136] on html "Orders V3 MA Priority Fast Track Priority Expedited Orders to Take Normal Order…" at bounding box center [485, 282] width 971 height 564
copy p "#313817"
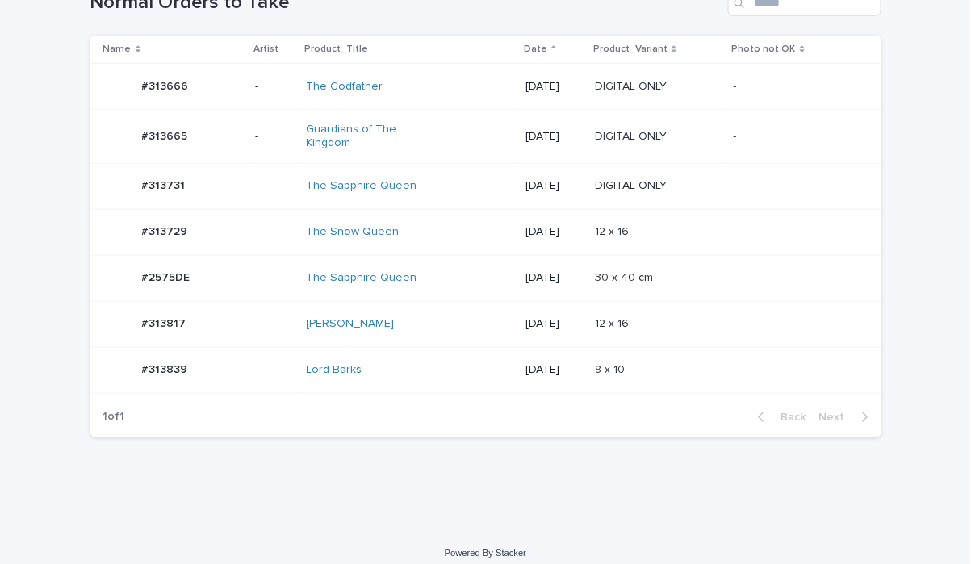
scroll to position [299, 0]
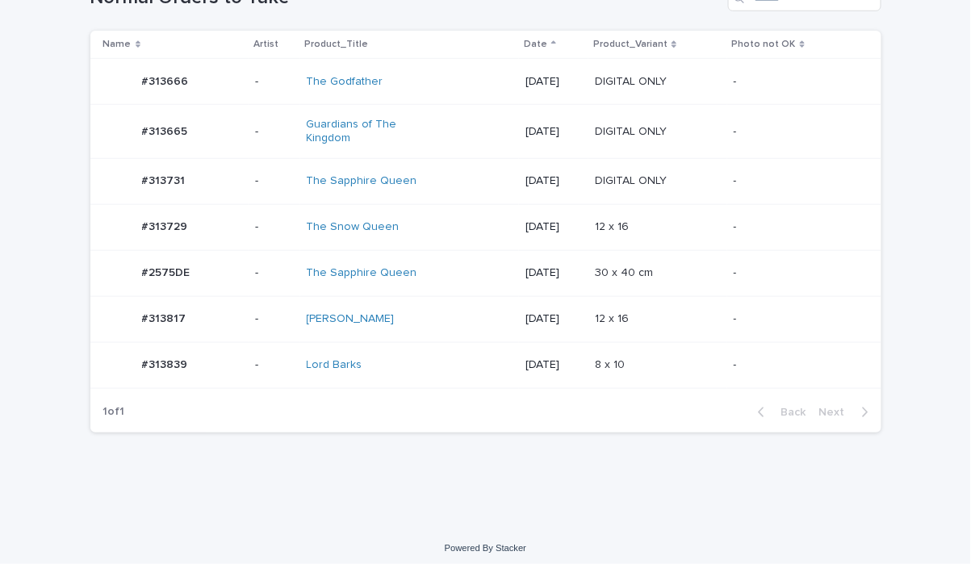
click at [442, 92] on div "The Godfather" at bounding box center [410, 82] width 207 height 27
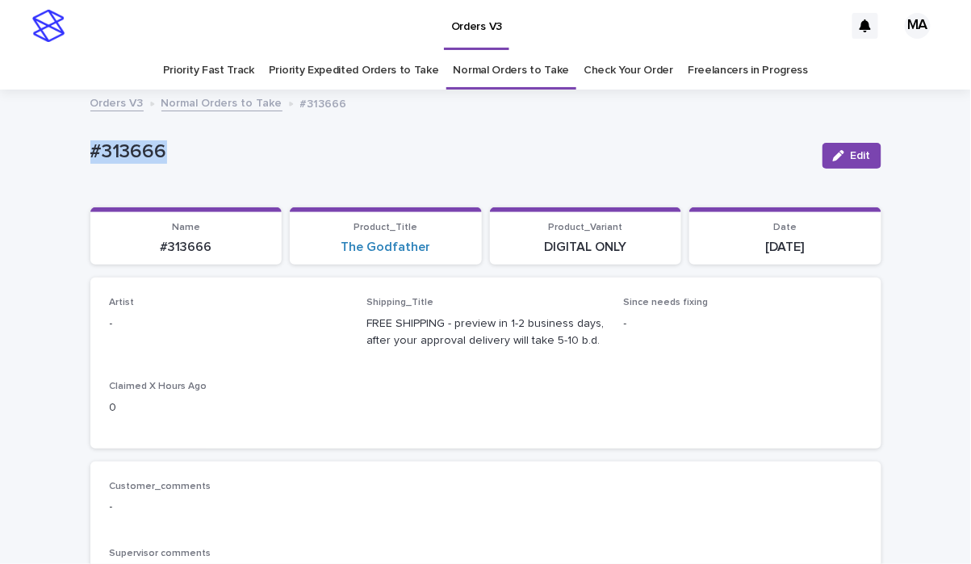
drag, startPoint x: 241, startPoint y: 143, endPoint x: -9, endPoint y: 154, distance: 250.5
click at [0, 154] on html "**********" at bounding box center [485, 282] width 971 height 564
copy p "#313666"
click at [522, 132] on div "#313666 Edit" at bounding box center [485, 155] width 791 height 65
click at [328, 73] on link "Priority Expedited Orders to Take" at bounding box center [354, 71] width 170 height 38
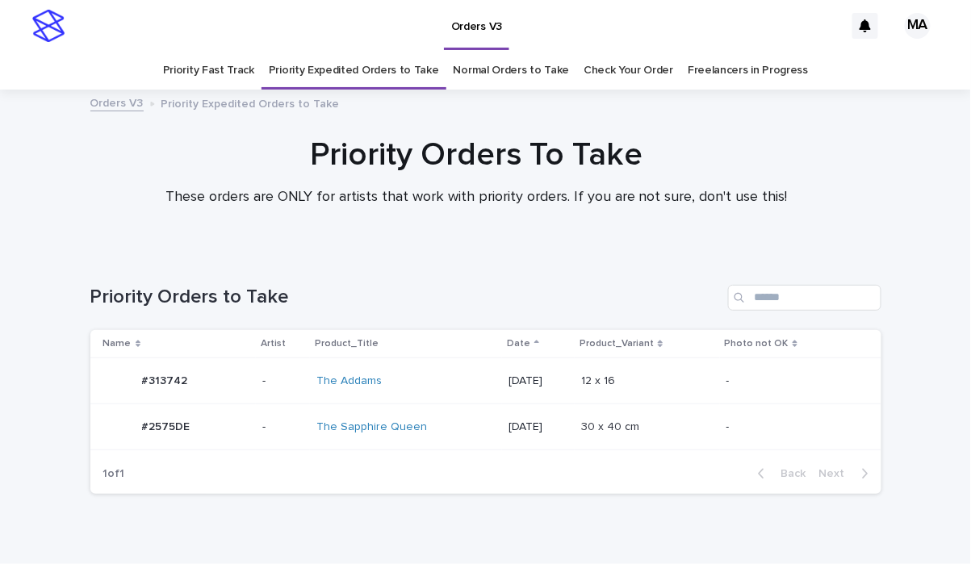
click at [211, 67] on link "Priority Fast Track" at bounding box center [208, 71] width 91 height 38
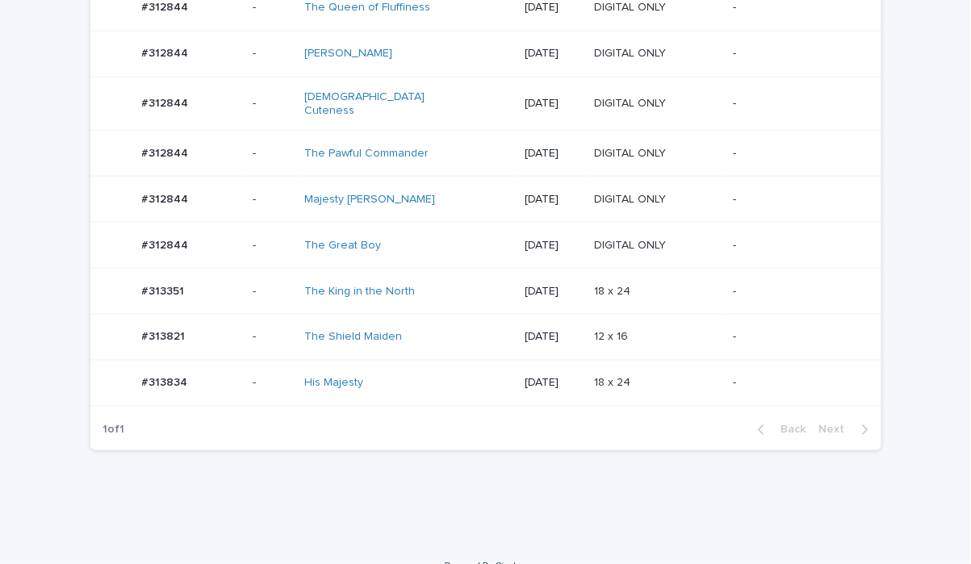
scroll to position [484, 0]
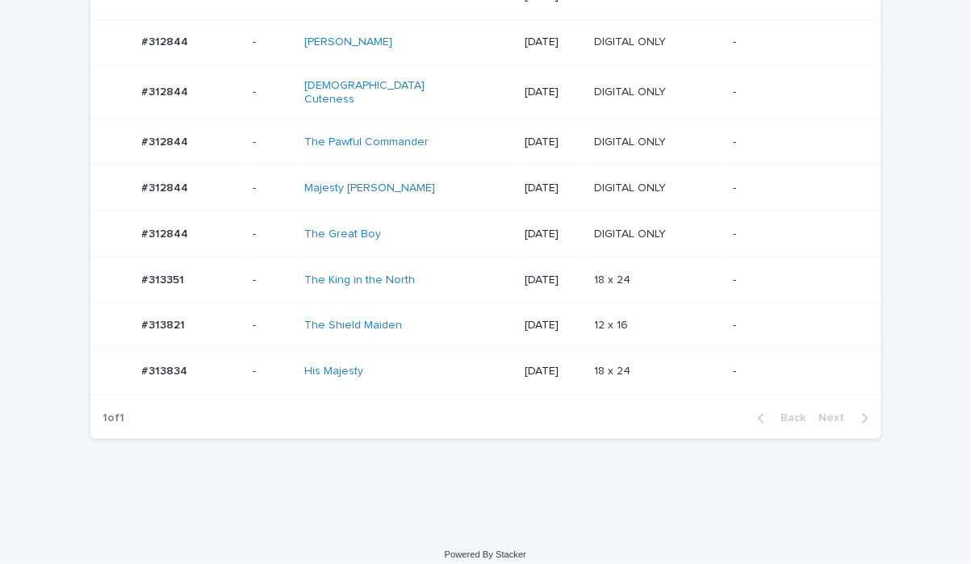
click at [422, 320] on div "The Shield Maiden" at bounding box center [371, 327] width 135 height 14
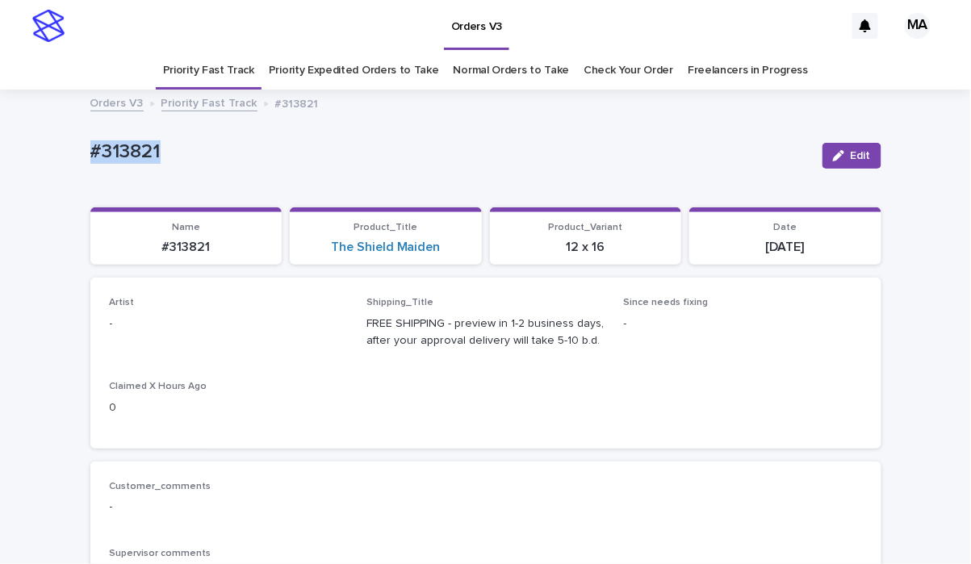
drag, startPoint x: 6, startPoint y: 151, endPoint x: -9, endPoint y: 151, distance: 14.5
click at [0, 151] on html "Orders V3 MA Priority Fast Track Priority Expedited Orders to Take Normal Order…" at bounding box center [485, 282] width 971 height 564
copy p "#313821"
drag, startPoint x: 835, startPoint y: 157, endPoint x: 350, endPoint y: 248, distance: 492.6
click at [834, 157] on icon "button" at bounding box center [838, 155] width 11 height 11
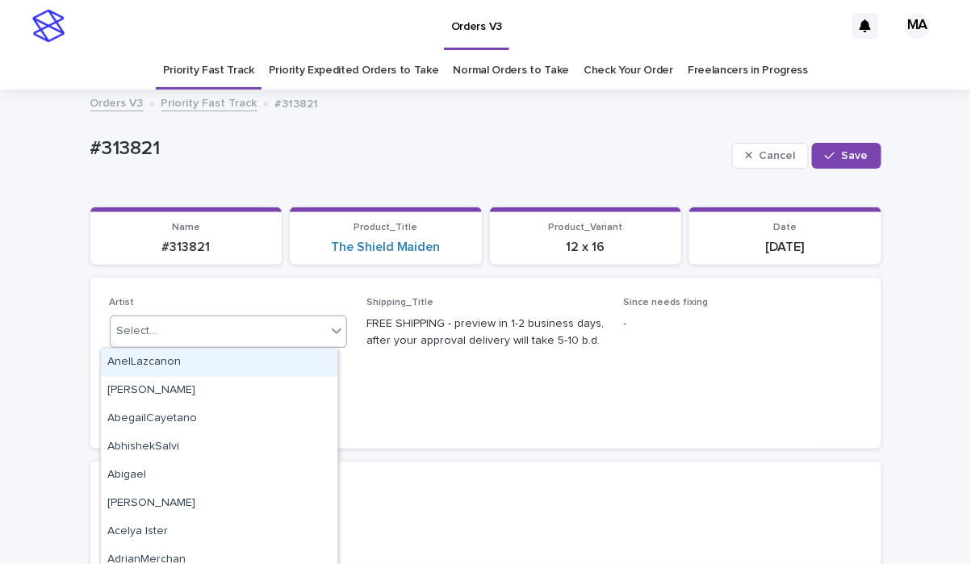
click at [282, 330] on div "Select..." at bounding box center [219, 331] width 216 height 27
type input "*****"
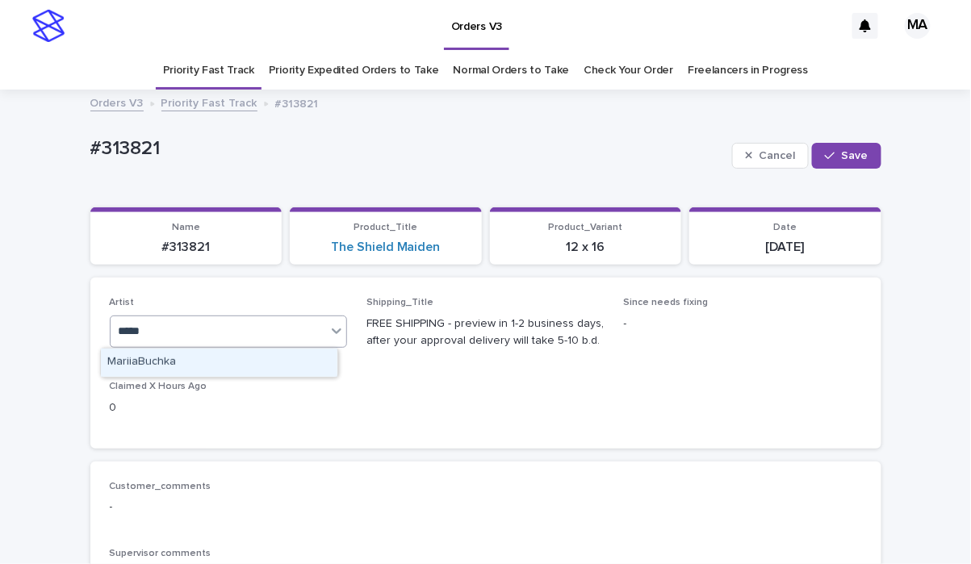
click at [217, 369] on div "MariiaBuchka" at bounding box center [219, 363] width 236 height 28
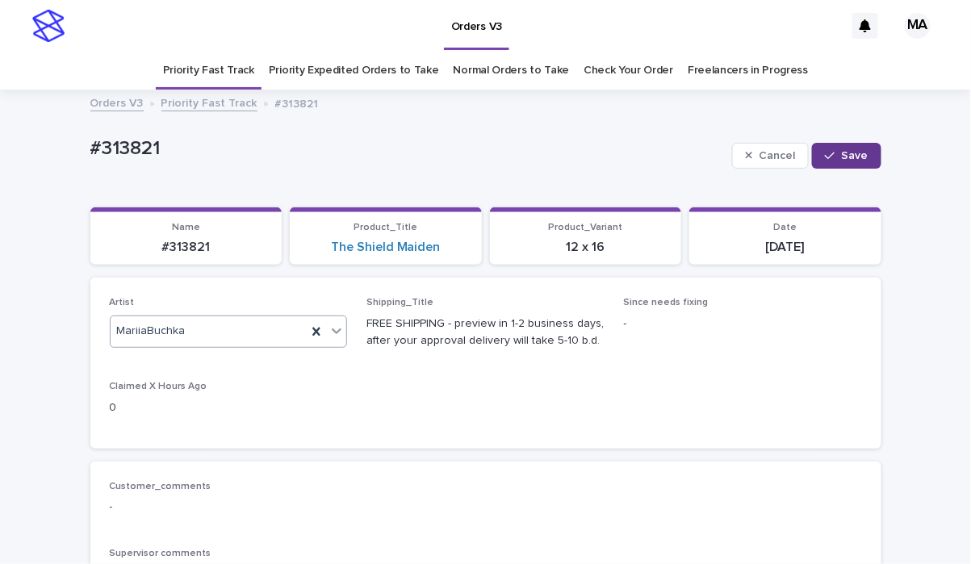
click at [843, 159] on span "Save" at bounding box center [855, 155] width 27 height 11
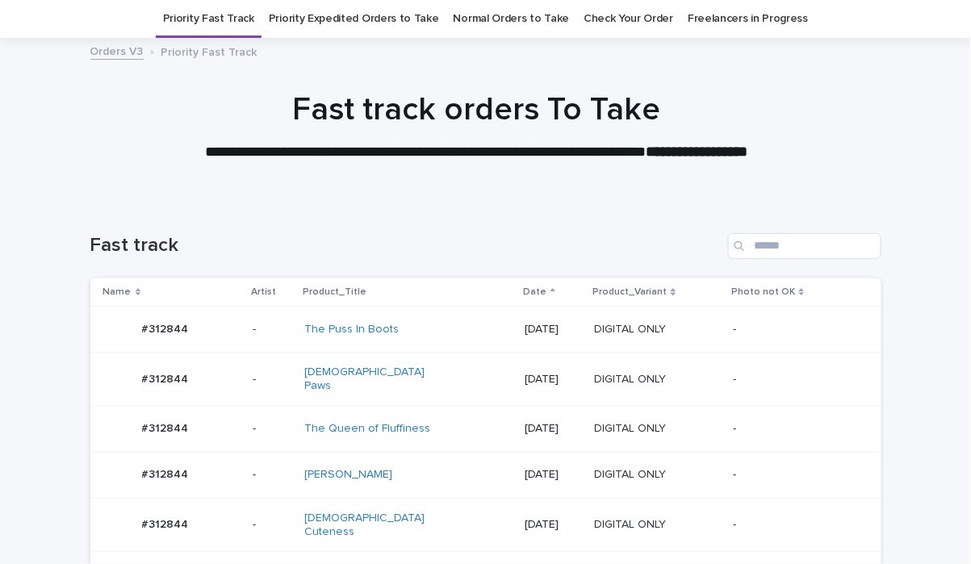
scroll to position [438, 0]
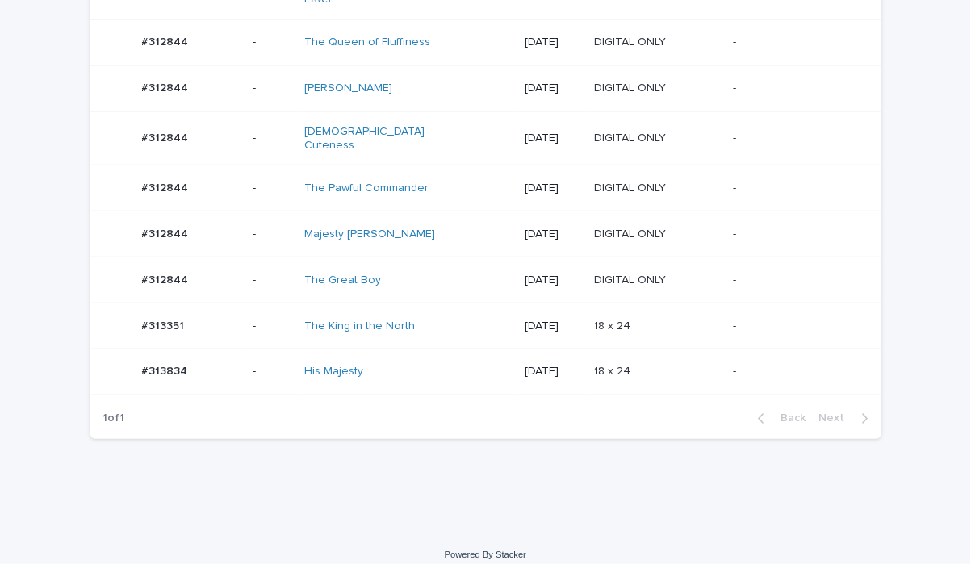
click at [425, 229] on div "Majesty Barkington" at bounding box center [407, 234] width 207 height 27
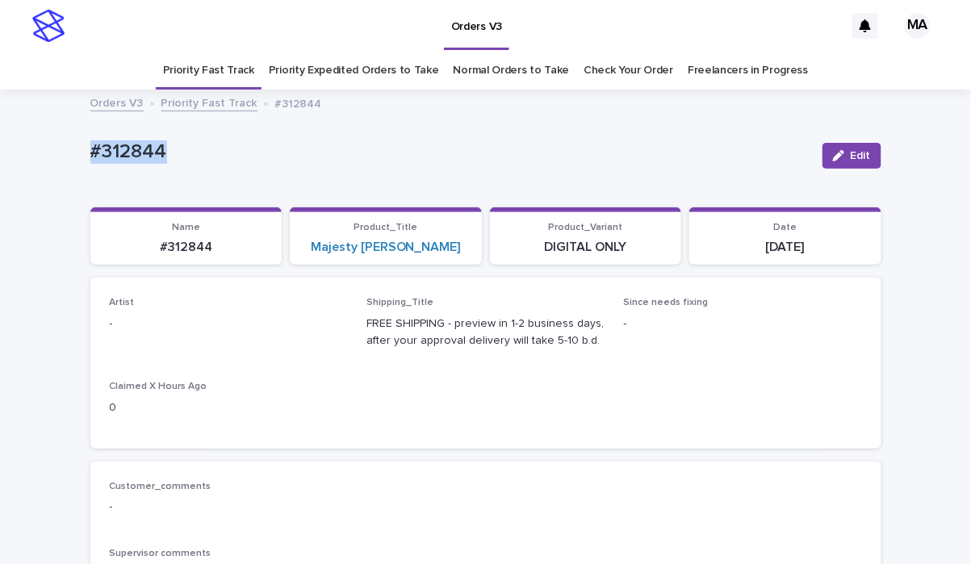
drag, startPoint x: 176, startPoint y: 144, endPoint x: -9, endPoint y: 149, distance: 184.9
click at [0, 149] on html "**********" at bounding box center [485, 282] width 971 height 564
copy p "#312844"
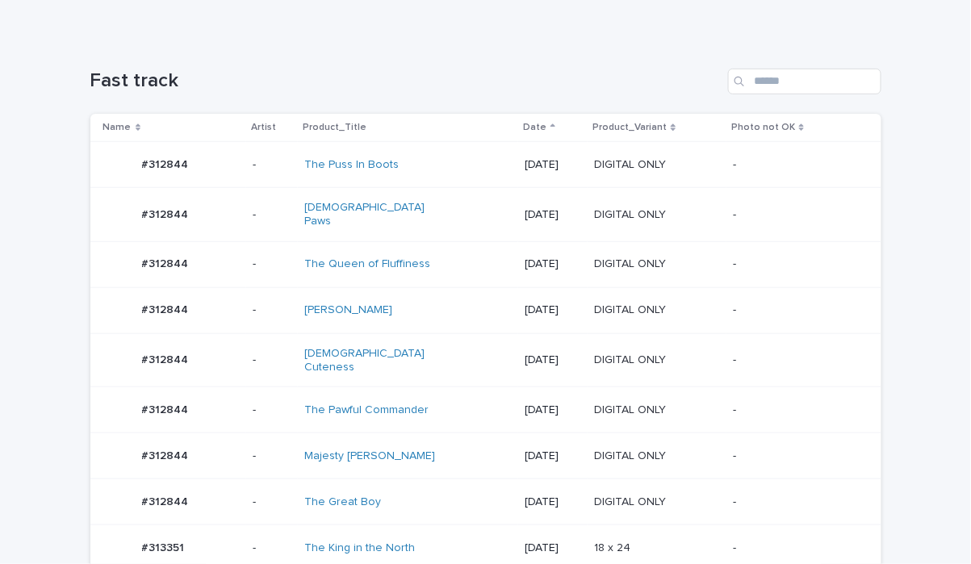
scroll to position [335, 0]
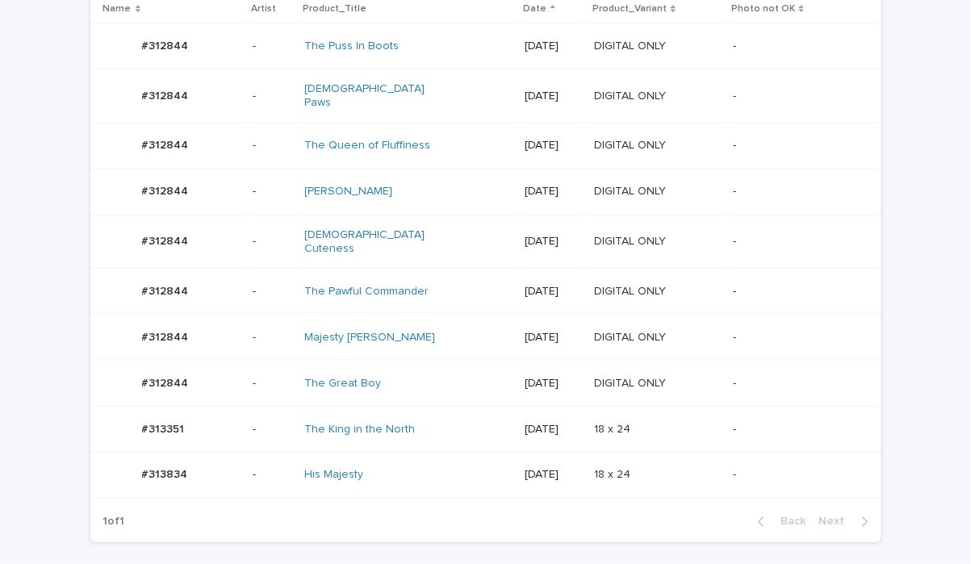
click at [411, 191] on div "Duke Ruff" at bounding box center [407, 191] width 207 height 27
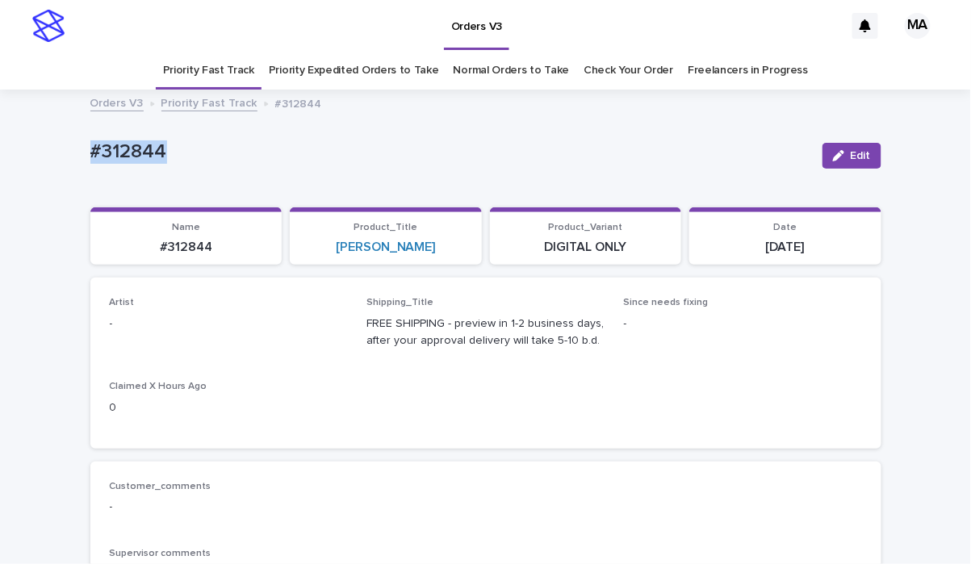
drag, startPoint x: 98, startPoint y: 169, endPoint x: -9, endPoint y: 169, distance: 107.4
click at [0, 169] on html "**********" at bounding box center [485, 282] width 971 height 564
copy p "#312844"
click at [477, 147] on p "#312844" at bounding box center [449, 151] width 719 height 23
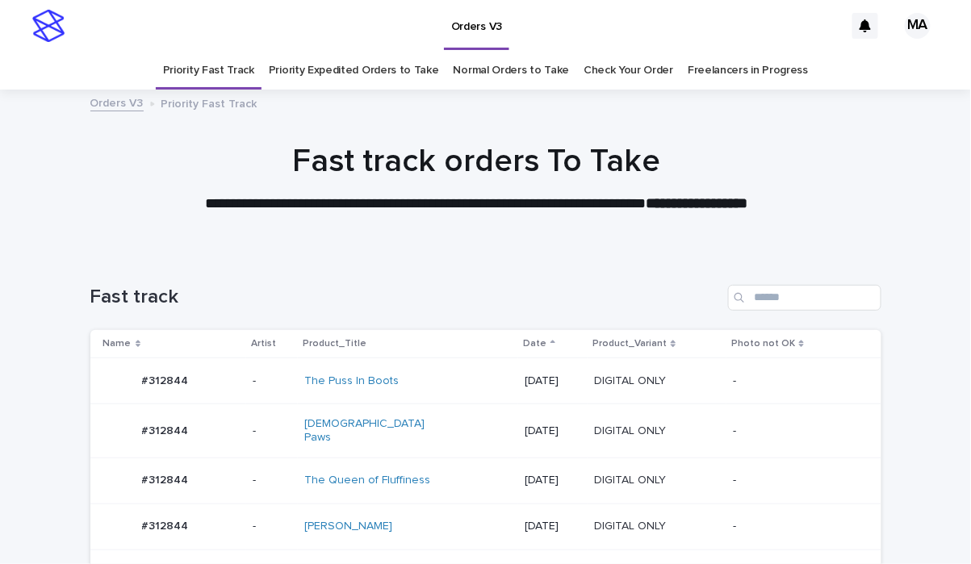
click at [307, 73] on link "Priority Expedited Orders to Take" at bounding box center [354, 71] width 170 height 38
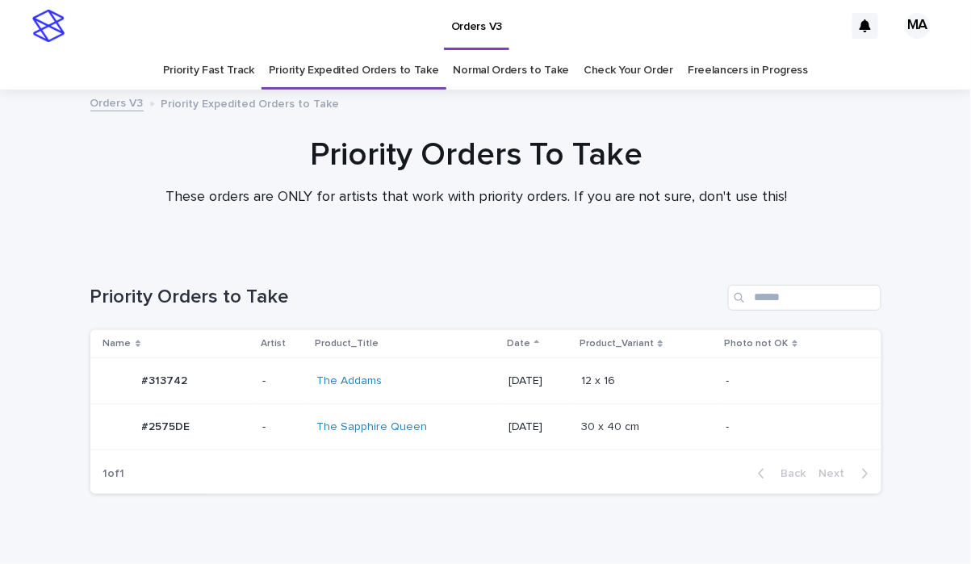
click at [500, 73] on link "Normal Orders to Take" at bounding box center [512, 71] width 116 height 38
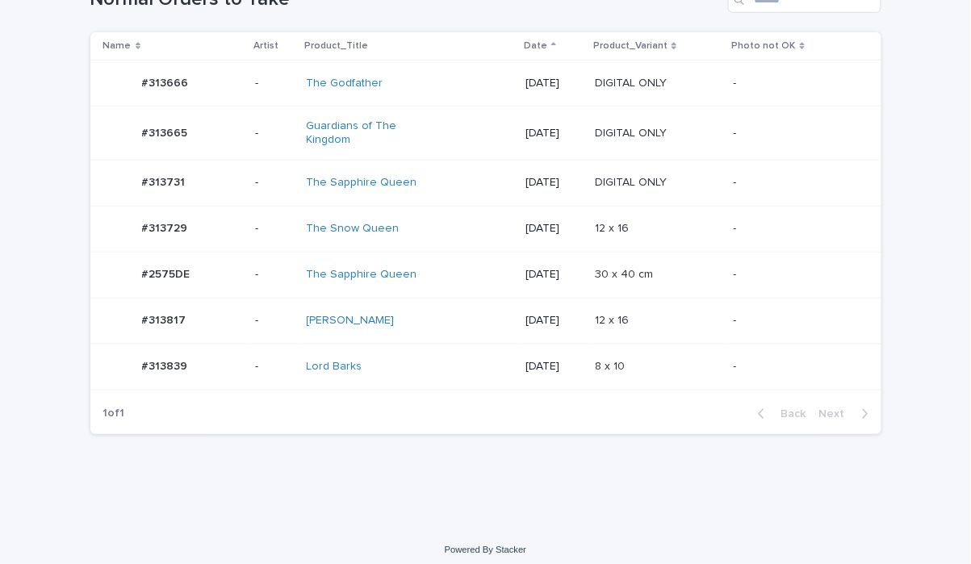
scroll to position [299, 0]
click at [452, 127] on div "Guardians of The Kingdom" at bounding box center [410, 131] width 207 height 40
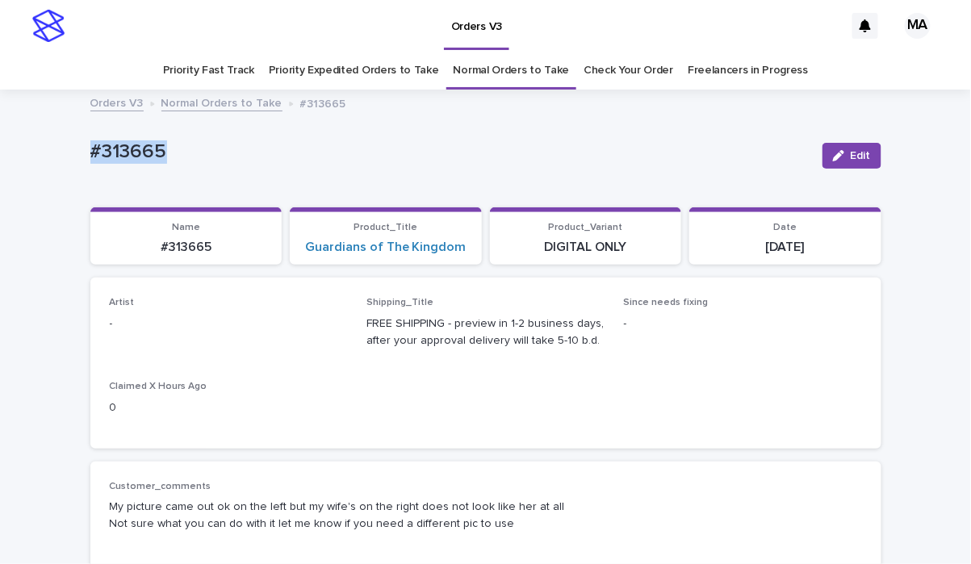
drag, startPoint x: 219, startPoint y: 141, endPoint x: -9, endPoint y: 156, distance: 228.1
click at [0, 156] on html "Orders V3 MA Priority Fast Track Priority Expedited Orders to Take Normal Order…" at bounding box center [485, 282] width 971 height 564
copy p "#313665"
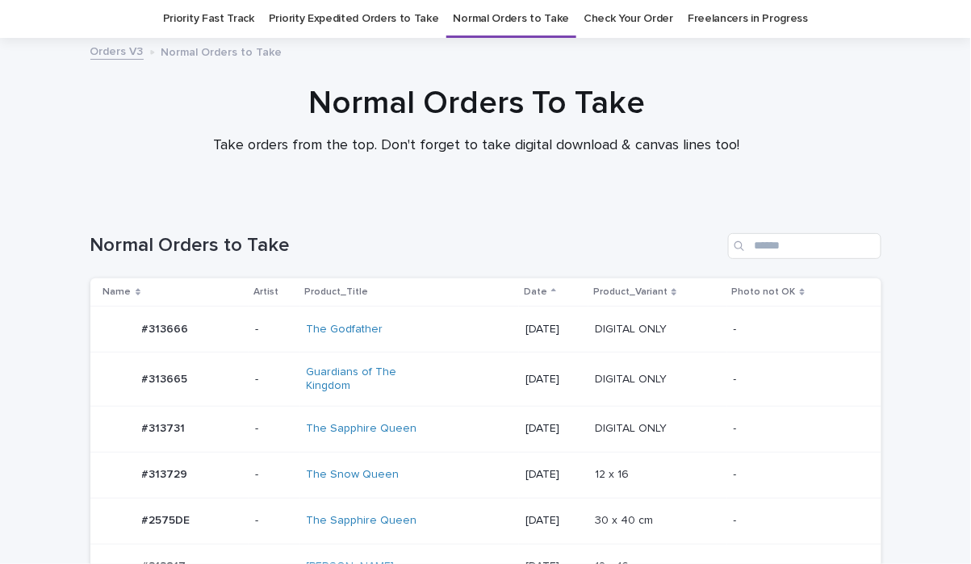
scroll to position [299, 0]
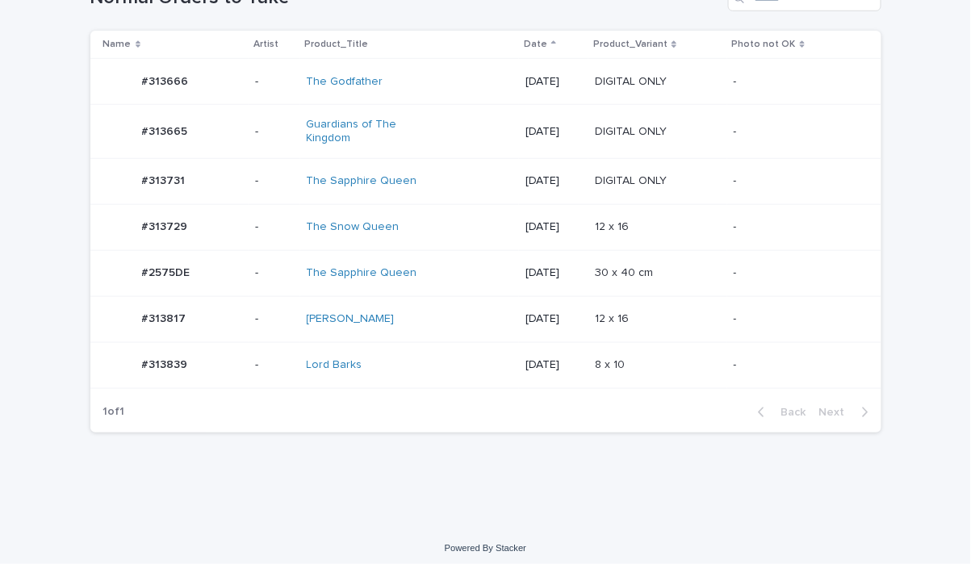
click at [416, 364] on div "Lord Barks" at bounding box center [374, 365] width 135 height 14
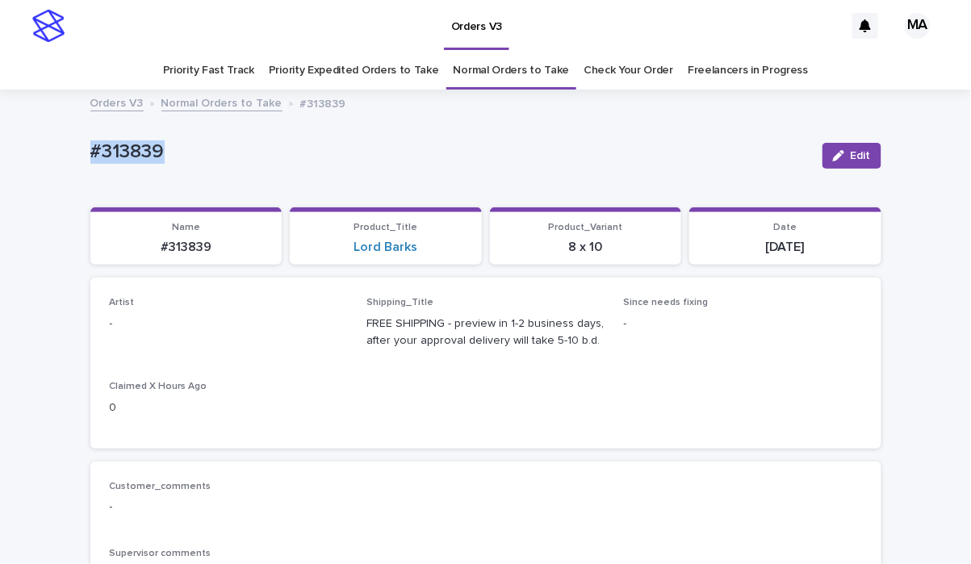
drag, startPoint x: 246, startPoint y: 138, endPoint x: 48, endPoint y: 178, distance: 202.6
click at [0, 171] on html "Orders V3 MA Priority Fast Track Priority Expedited Orders to Take Normal Order…" at bounding box center [485, 282] width 971 height 564
copy p "#313839"
drag, startPoint x: 821, startPoint y: 150, endPoint x: 520, endPoint y: 242, distance: 314.8
click at [822, 151] on button "Edit" at bounding box center [851, 156] width 59 height 26
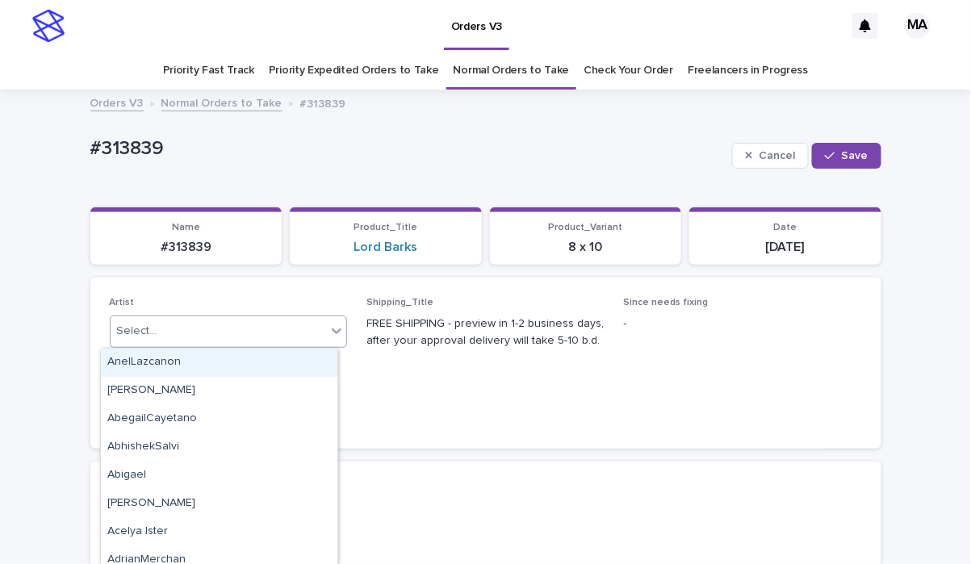
click at [243, 330] on div "Select..." at bounding box center [219, 331] width 216 height 27
type input "*****"
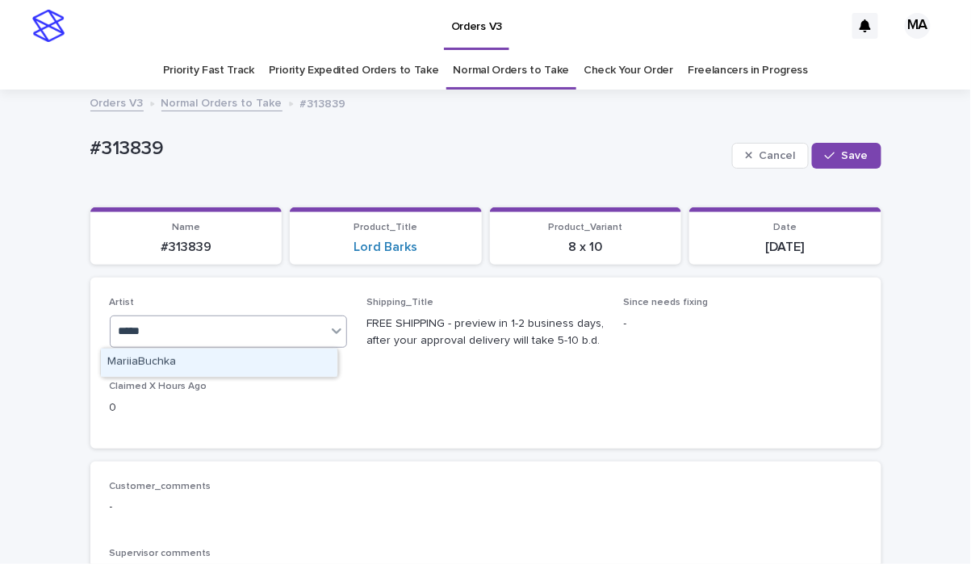
click at [264, 365] on div "MariiaBuchka" at bounding box center [219, 363] width 236 height 28
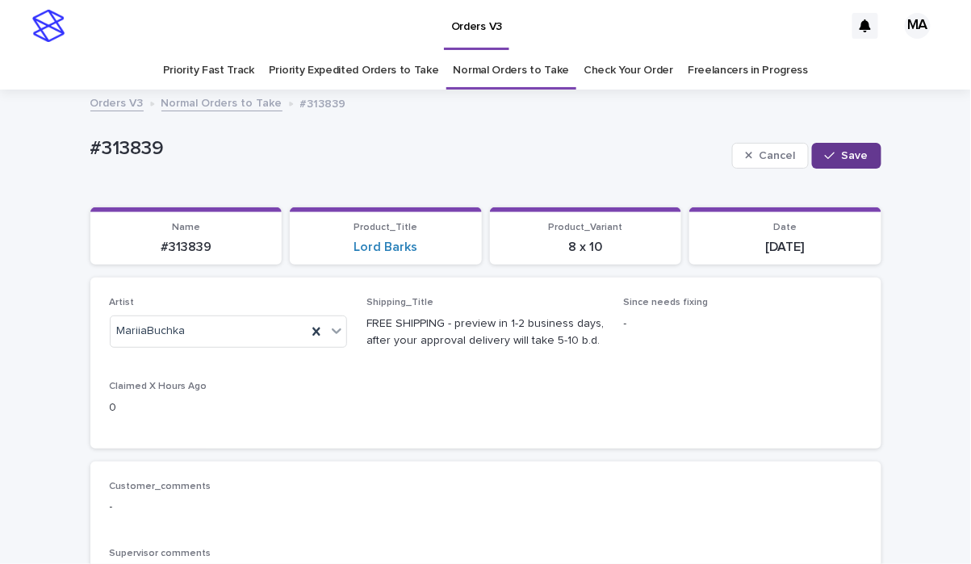
click at [848, 150] on span "Save" at bounding box center [855, 155] width 27 height 11
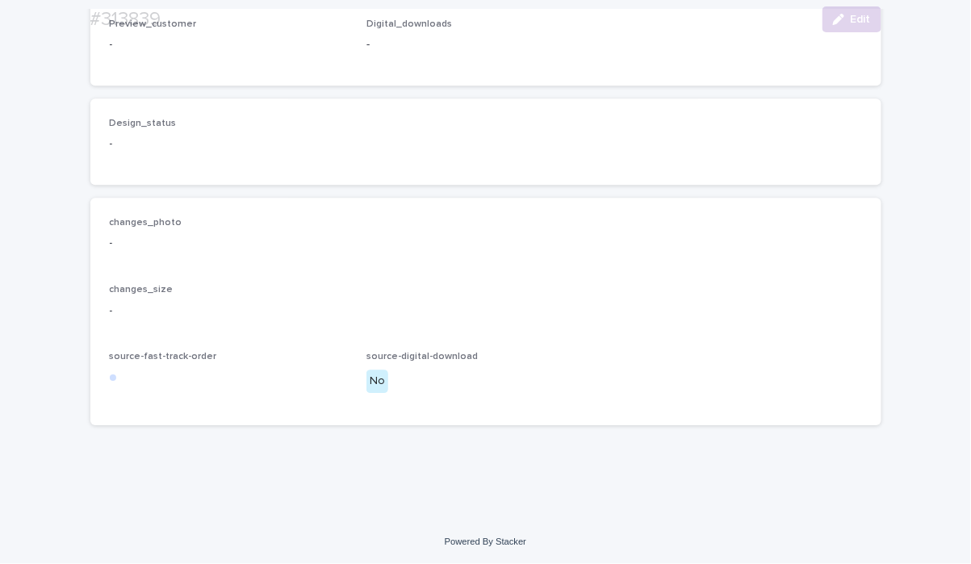
scroll to position [1126, 0]
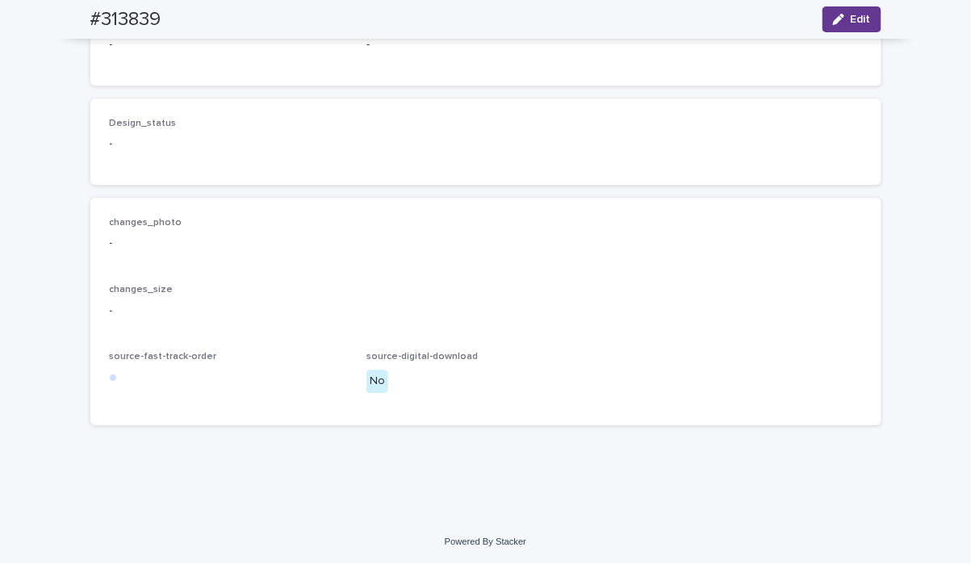
click at [835, 22] on icon "button" at bounding box center [838, 19] width 11 height 11
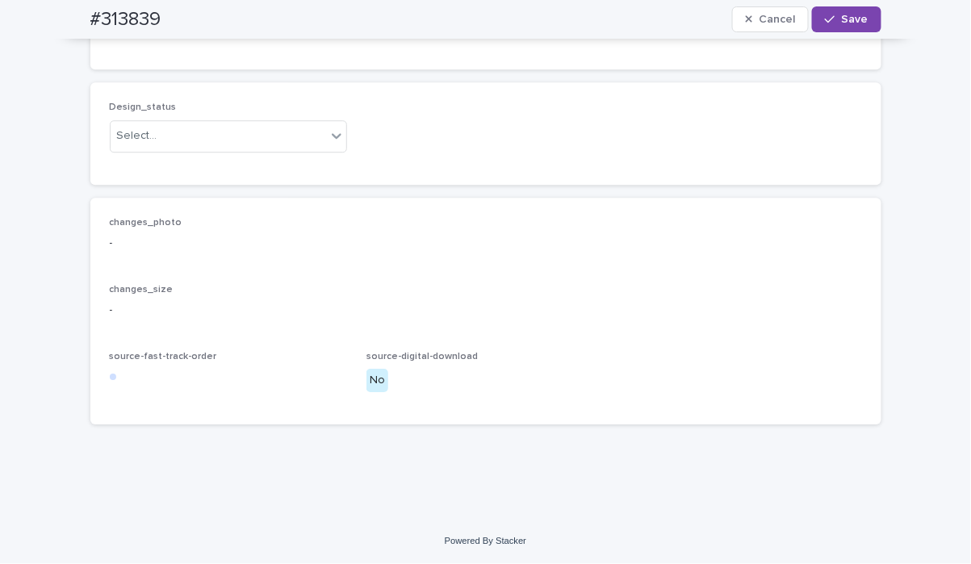
click at [134, 23] on div "button" at bounding box center [138, 17] width 16 height 11
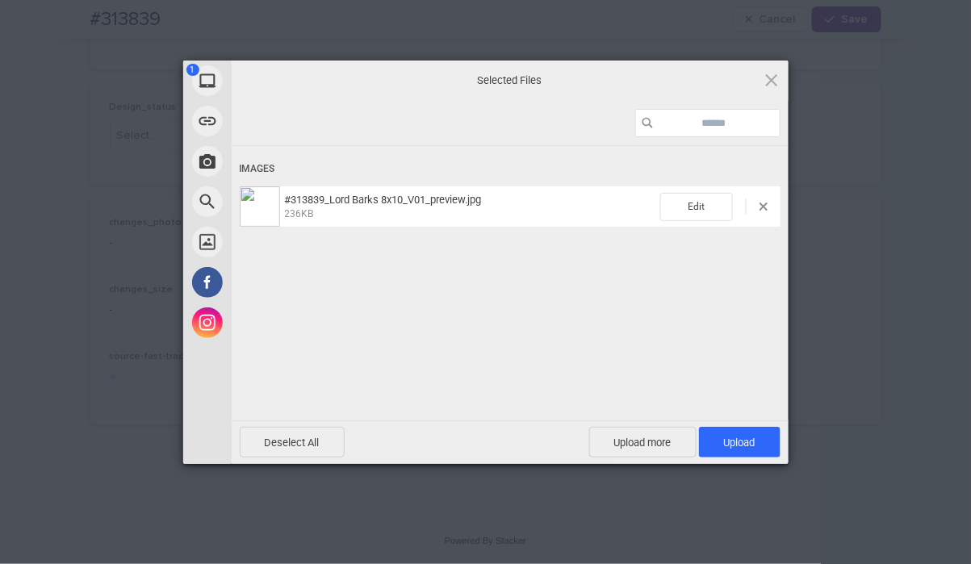
click at [744, 438] on span "Upload 1" at bounding box center [739, 443] width 31 height 12
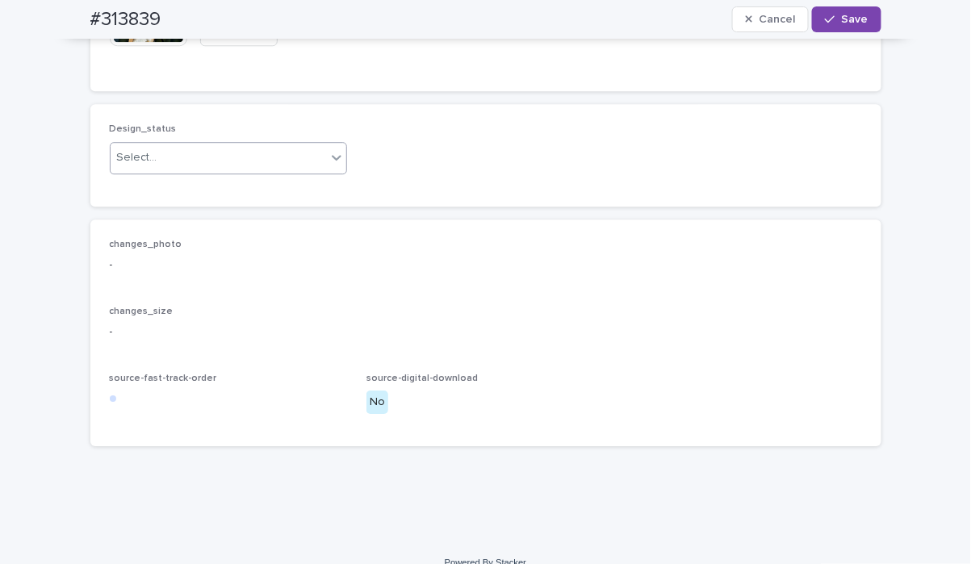
click at [329, 165] on icon at bounding box center [337, 157] width 16 height 16
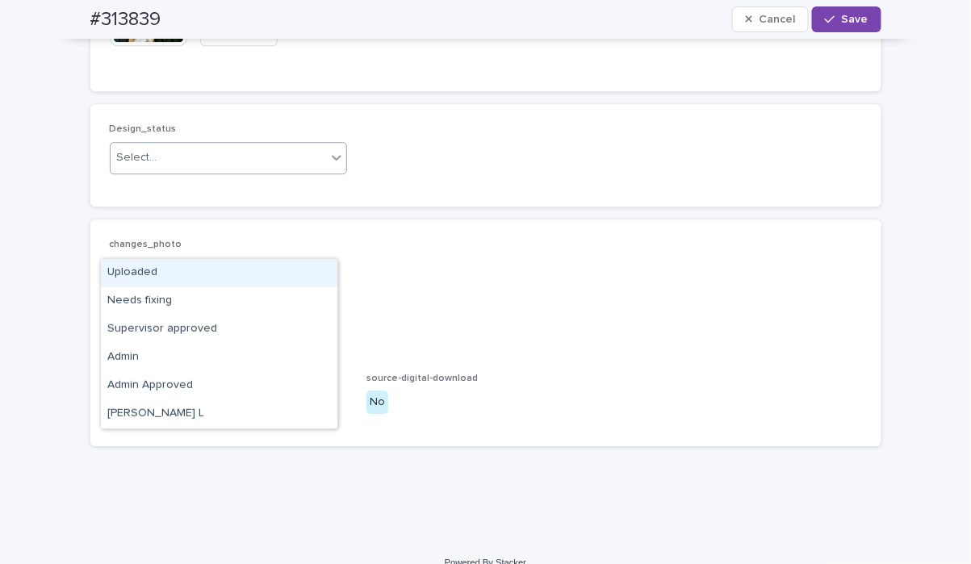
click at [304, 278] on div "Uploaded" at bounding box center [219, 273] width 236 height 28
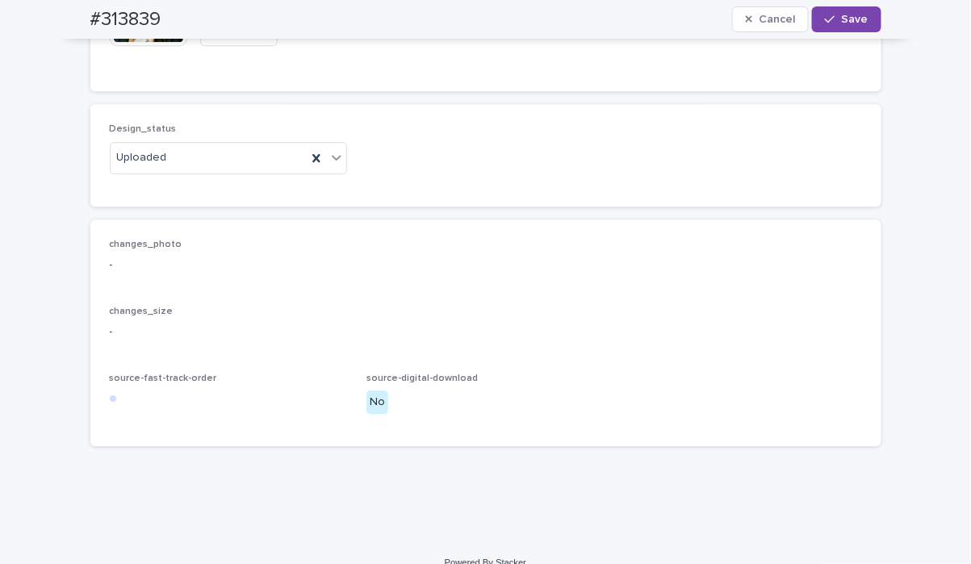
drag, startPoint x: 843, startPoint y: 22, endPoint x: 850, endPoint y: 73, distance: 51.3
click at [842, 24] on span "Save" at bounding box center [855, 19] width 27 height 11
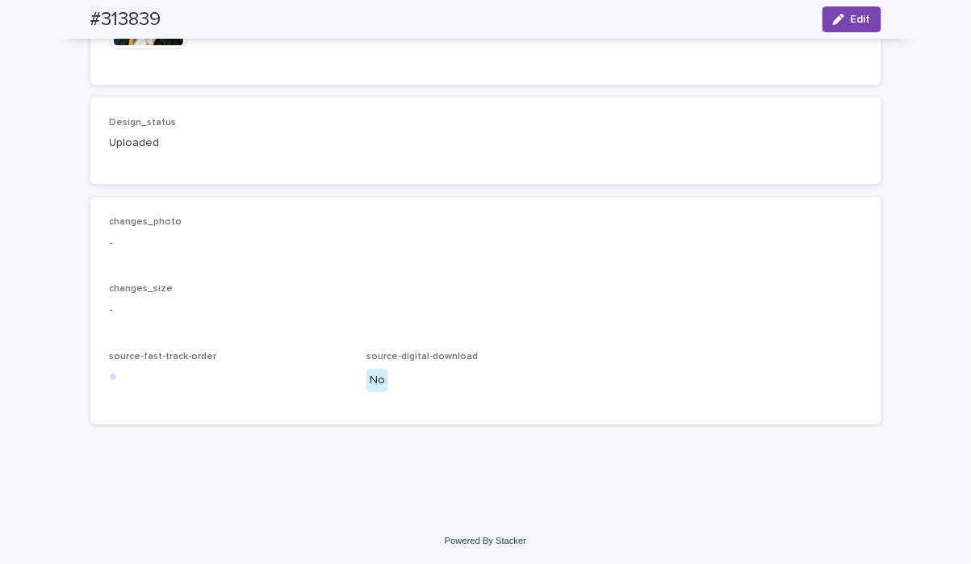
scroll to position [0, 0]
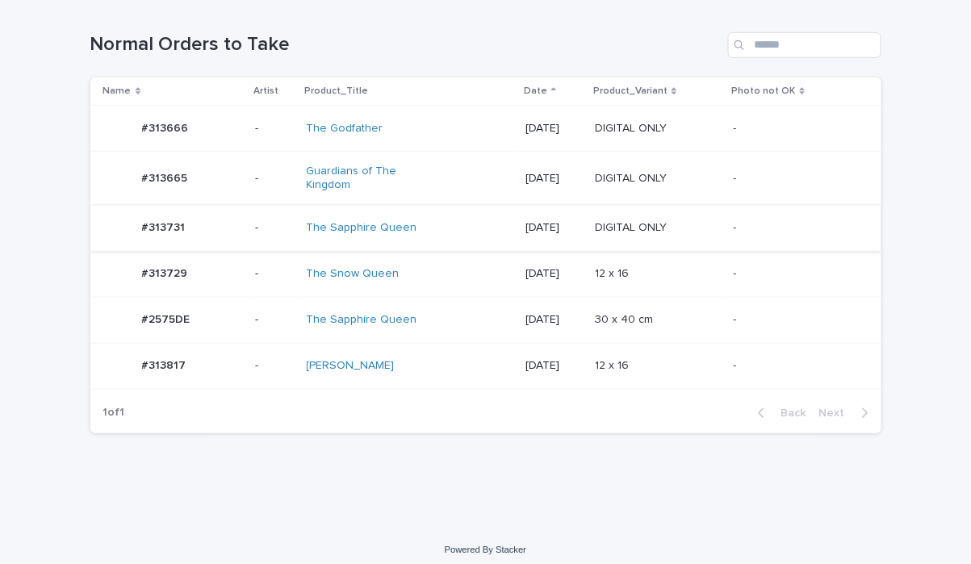
scroll to position [253, 0]
click at [419, 132] on div "The Godfather" at bounding box center [374, 128] width 135 height 14
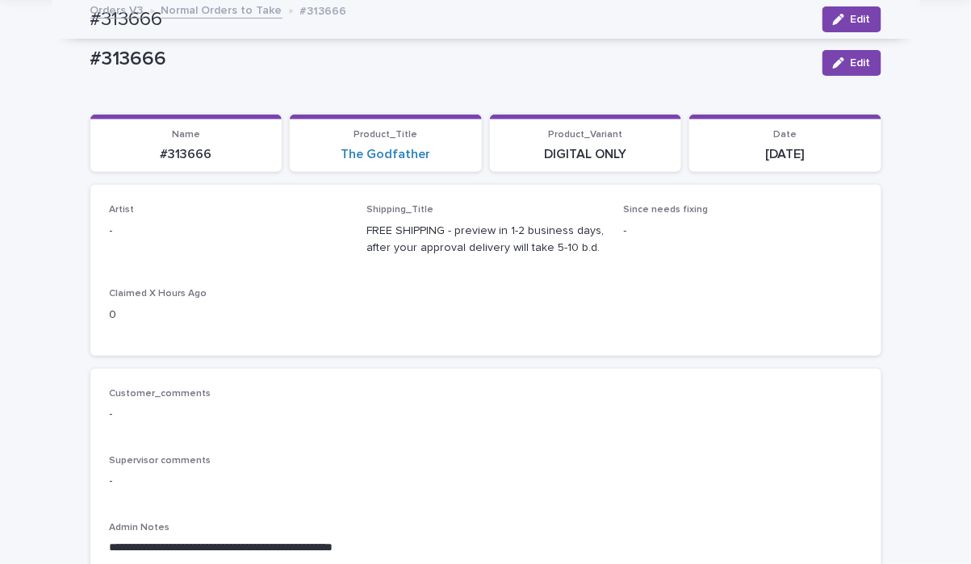
scroll to position [52, 0]
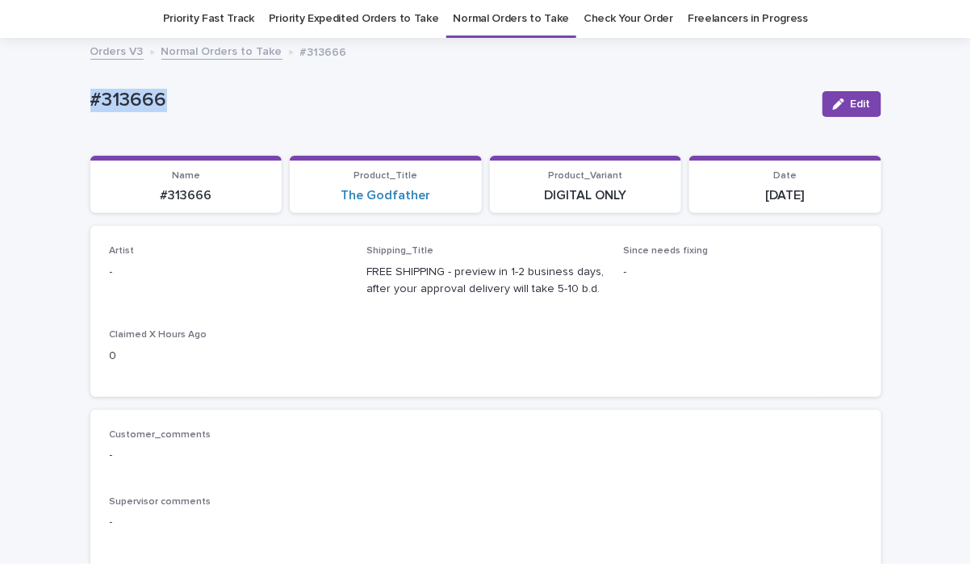
drag, startPoint x: 230, startPoint y: 106, endPoint x: -9, endPoint y: 103, distance: 238.9
click at [0, 103] on html "**********" at bounding box center [485, 282] width 971 height 564
copy p "#313666"
drag, startPoint x: 365, startPoint y: 104, endPoint x: 372, endPoint y: 87, distance: 18.4
click at [365, 104] on p "#313666" at bounding box center [449, 100] width 719 height 23
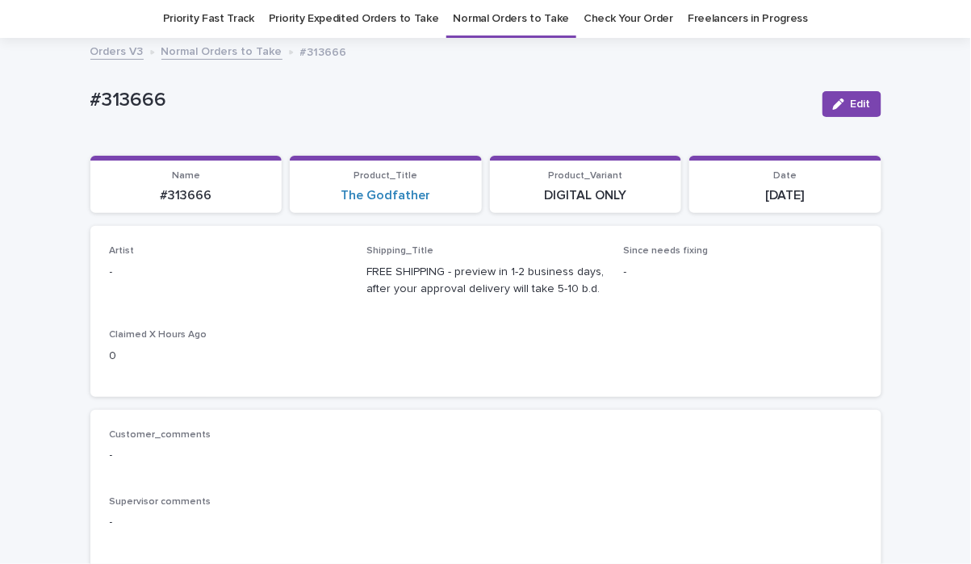
click at [383, 12] on link "Priority Expedited Orders to Take" at bounding box center [354, 19] width 170 height 38
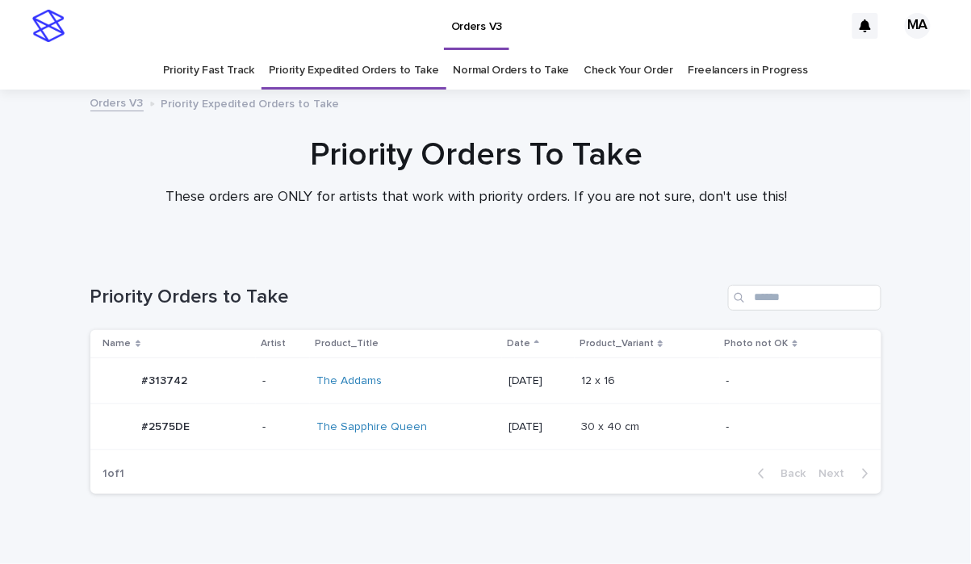
click at [428, 387] on div "The Addams" at bounding box center [383, 382] width 135 height 14
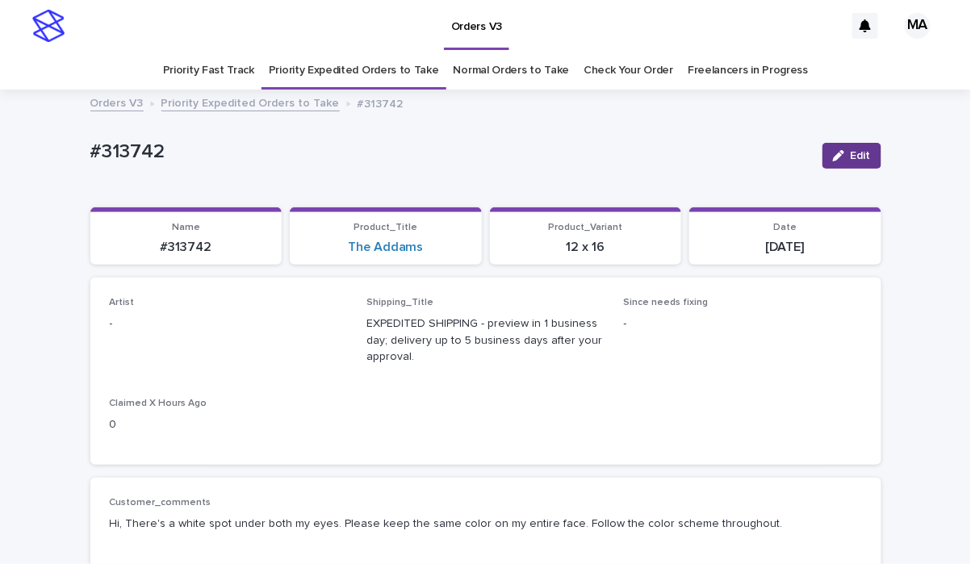
click at [833, 152] on icon "button" at bounding box center [838, 155] width 11 height 11
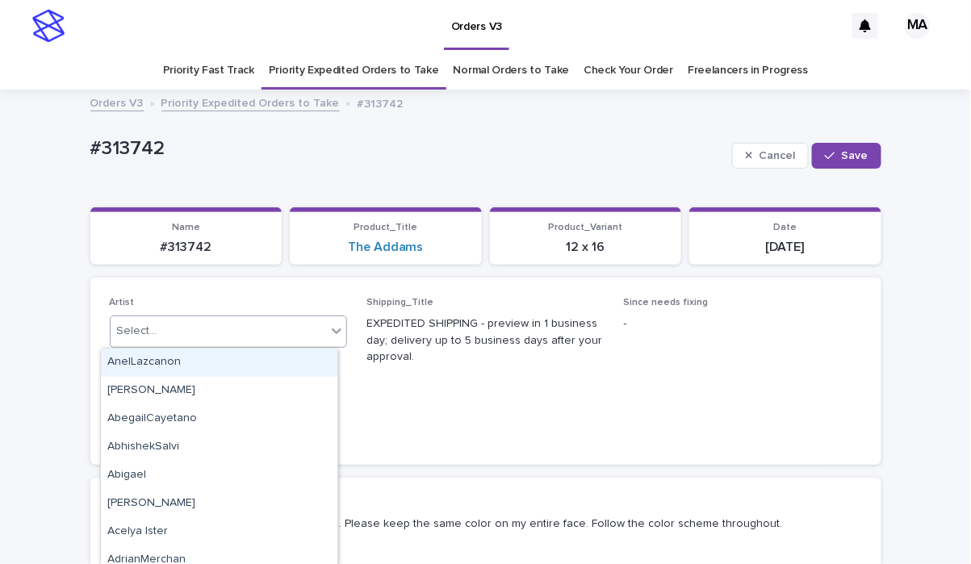
click at [216, 339] on div "Select..." at bounding box center [219, 331] width 216 height 27
type input "***"
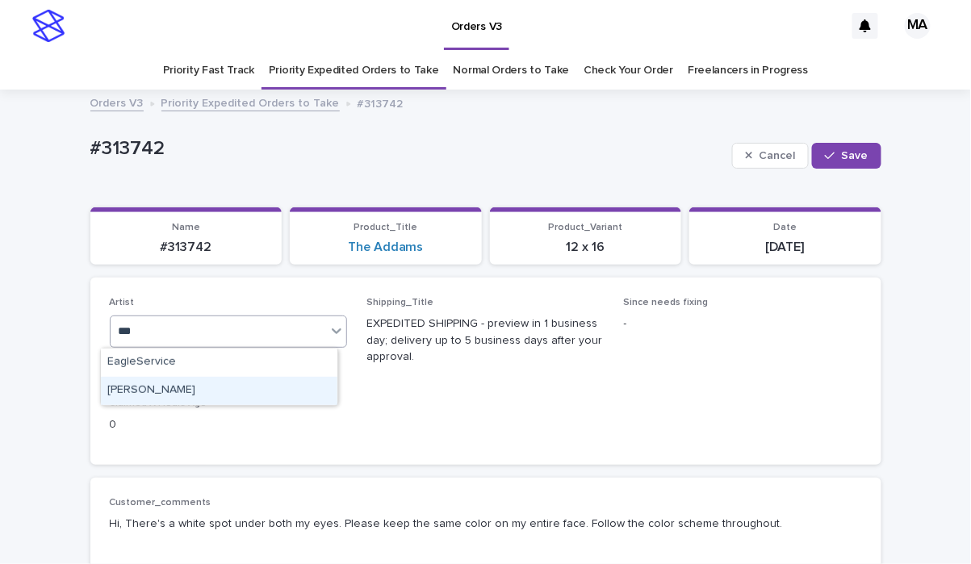
click at [229, 384] on div "YuliyaSergeeva" at bounding box center [219, 391] width 236 height 28
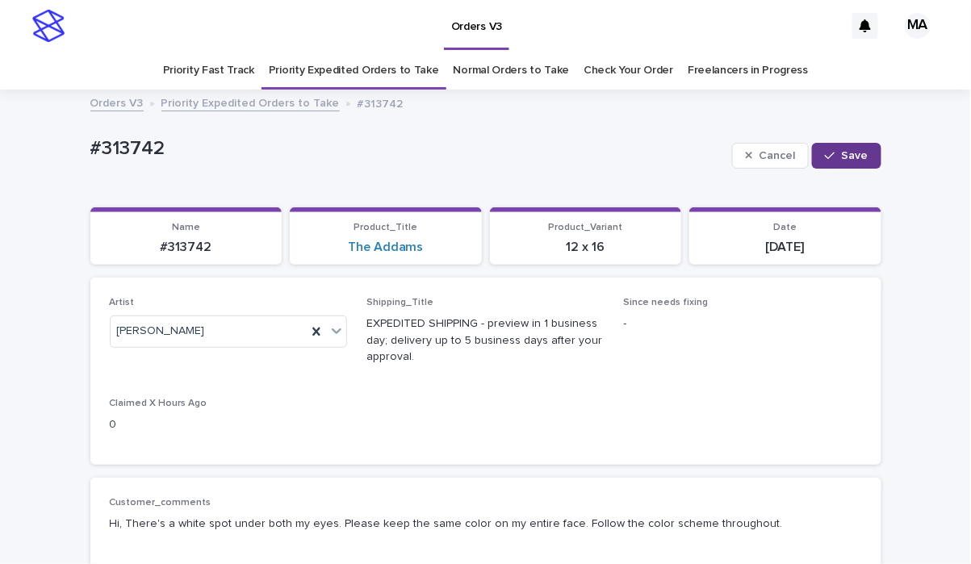
click at [842, 157] on span "Save" at bounding box center [855, 155] width 27 height 11
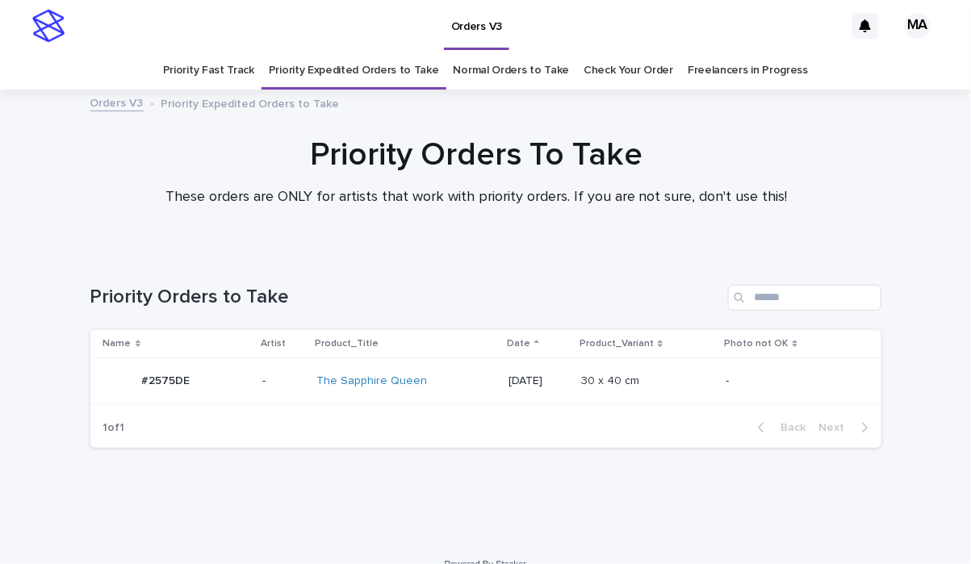
scroll to position [23, 0]
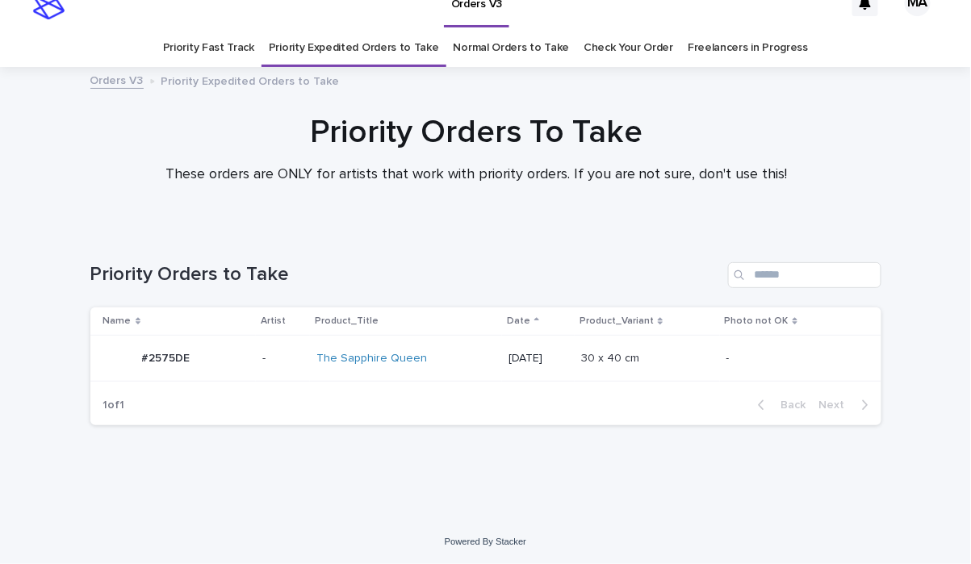
click at [483, 46] on link "Normal Orders to Take" at bounding box center [512, 48] width 116 height 38
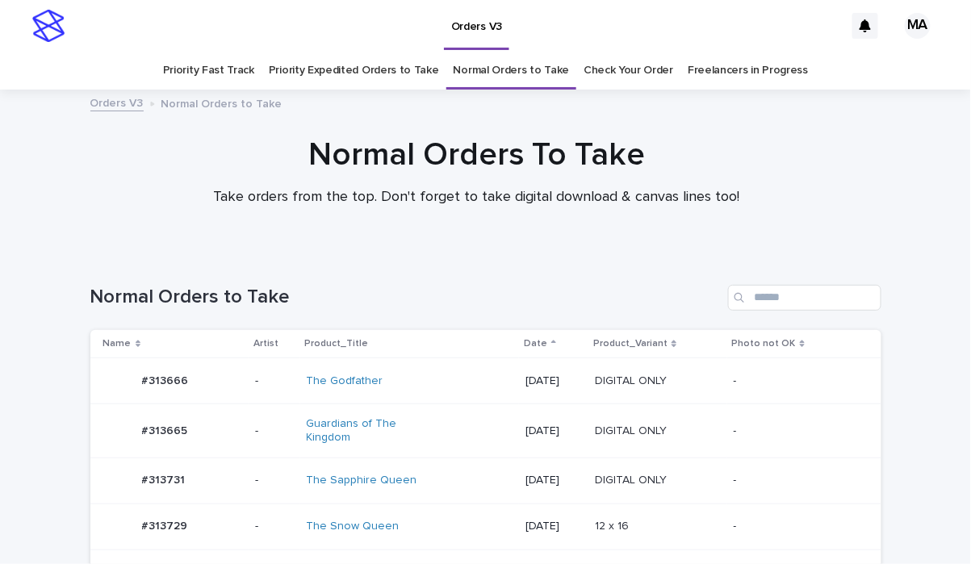
click at [219, 75] on link "Priority Fast Track" at bounding box center [208, 71] width 91 height 38
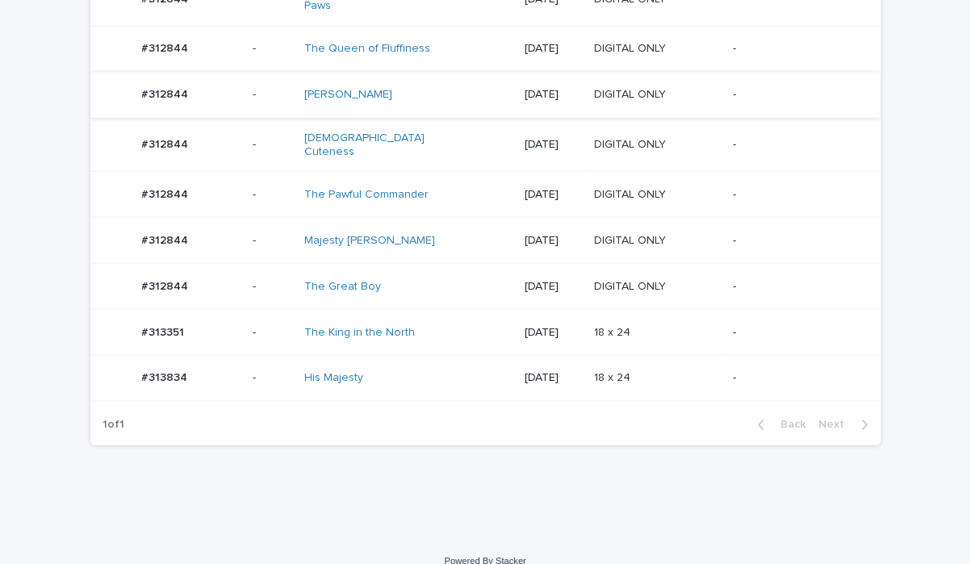
scroll to position [438, 0]
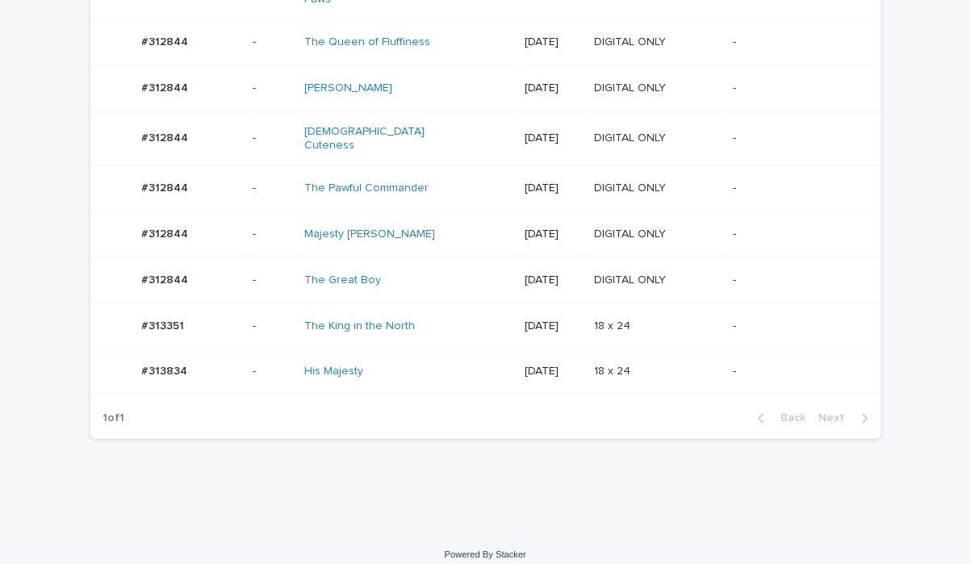
click at [325, 504] on div "Loading... Saving… Loading... Saving… Fast track Name Artist Product_Title Date…" at bounding box center [485, 173] width 971 height 719
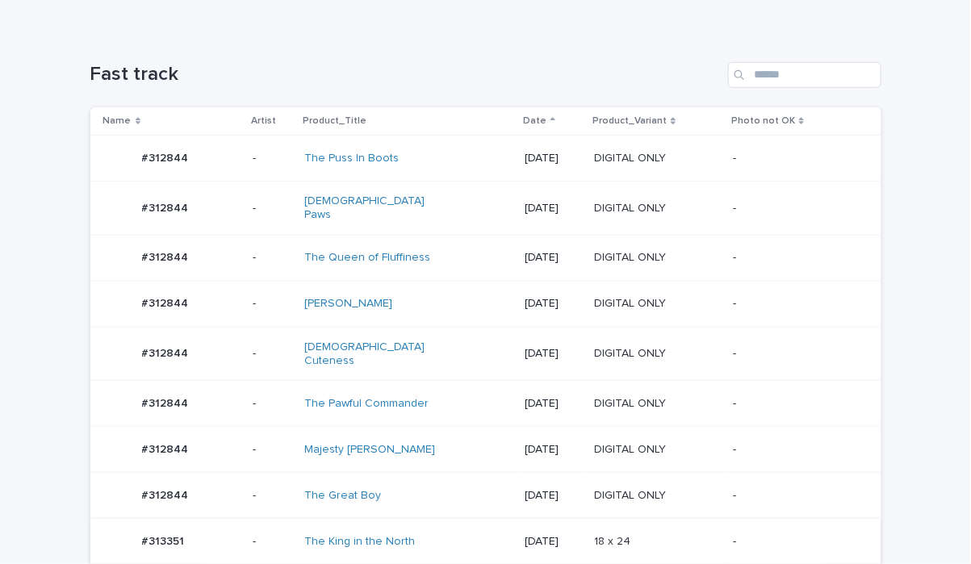
scroll to position [0, 0]
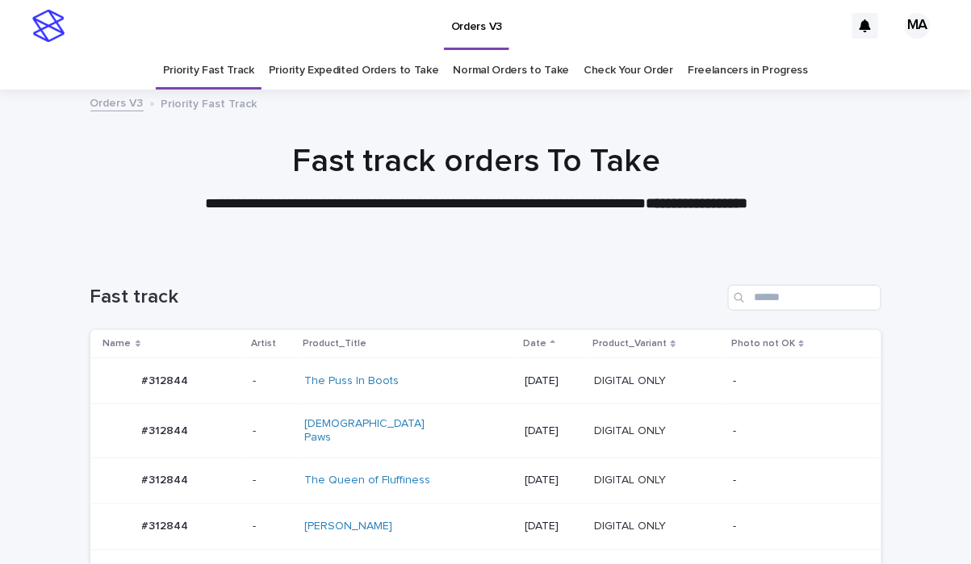
click at [507, 75] on link "Normal Orders to Take" at bounding box center [512, 71] width 116 height 38
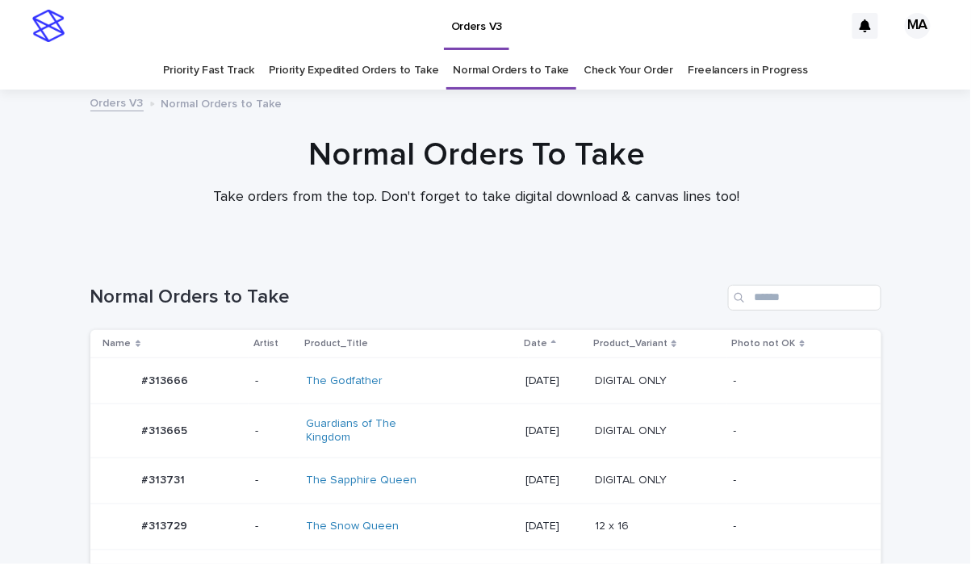
click at [341, 73] on link "Priority Expedited Orders to Take" at bounding box center [354, 71] width 170 height 38
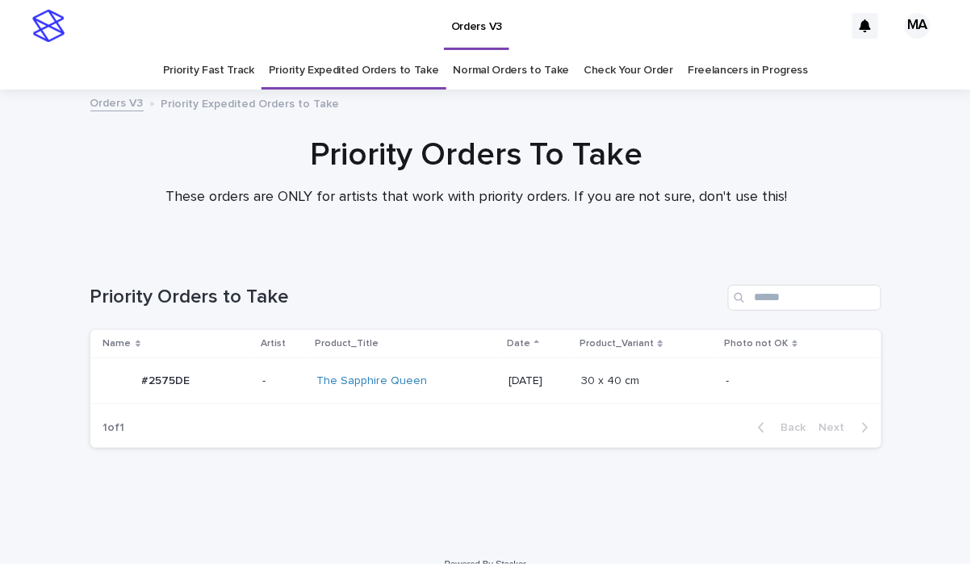
click at [203, 75] on link "Priority Fast Track" at bounding box center [208, 71] width 91 height 38
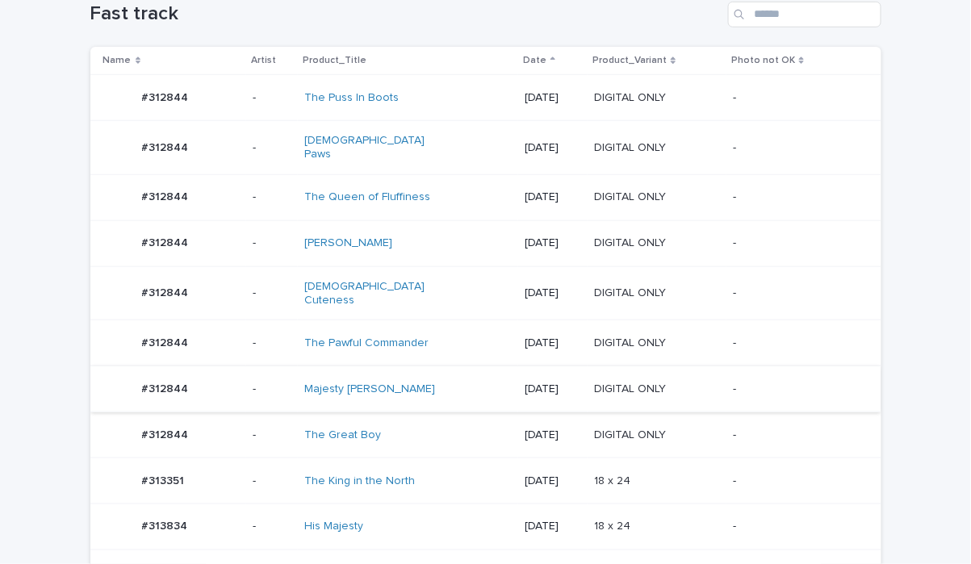
scroll to position [156, 0]
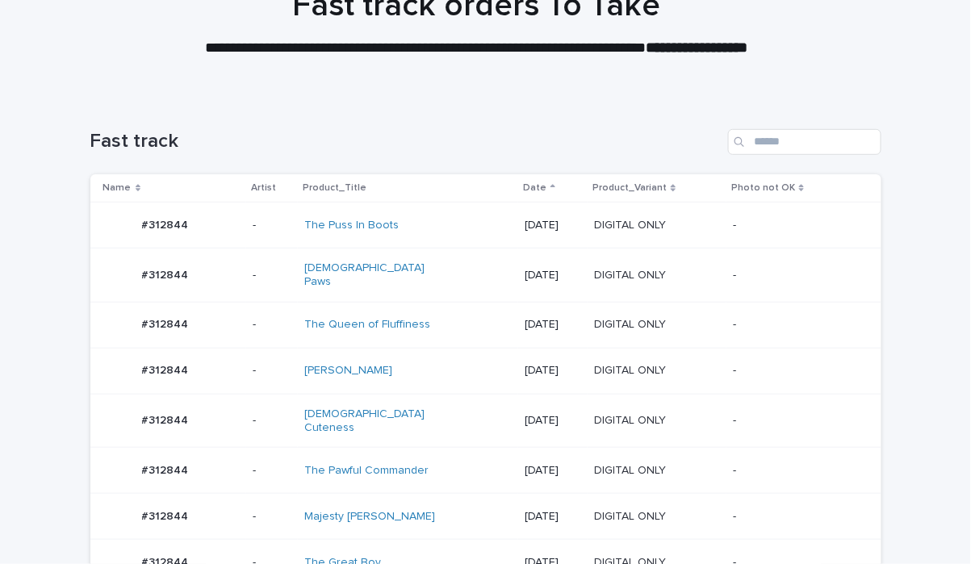
click at [413, 366] on div "Duke Ruff" at bounding box center [371, 371] width 135 height 14
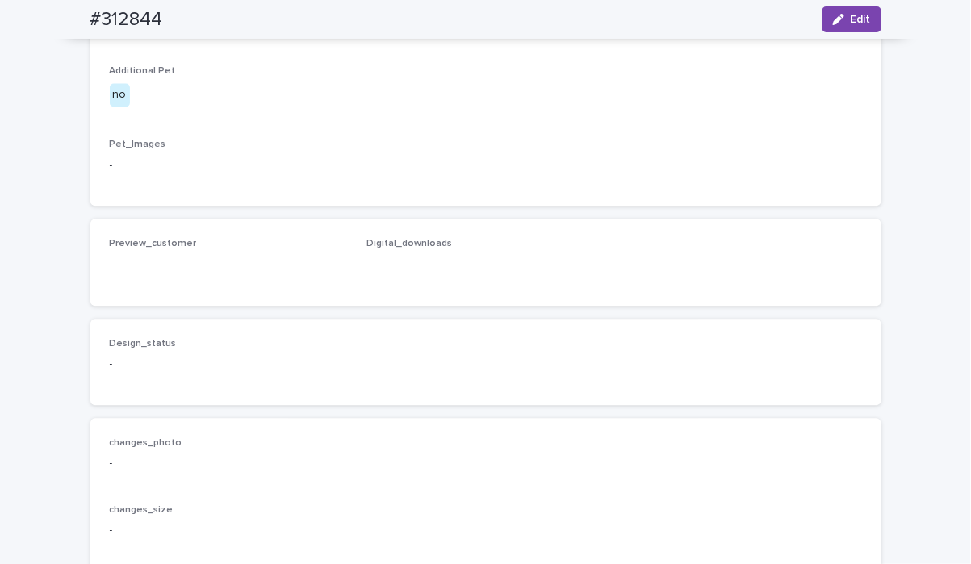
scroll to position [564, 0]
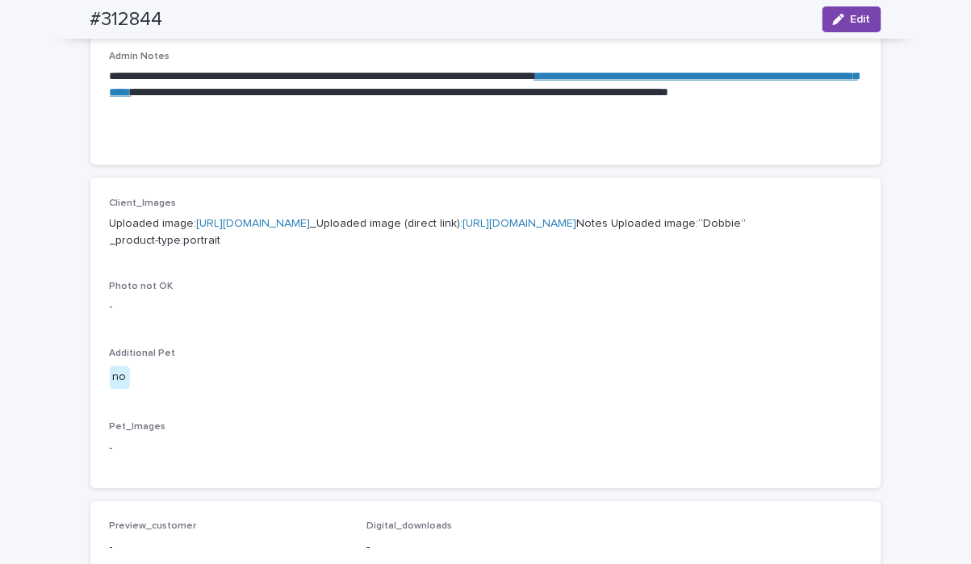
click at [311, 224] on link "https://cdn.shopify.com-uploadkit.app/s/files/1/0033/4807/0511/files/download.h…" at bounding box center [254, 223] width 114 height 11
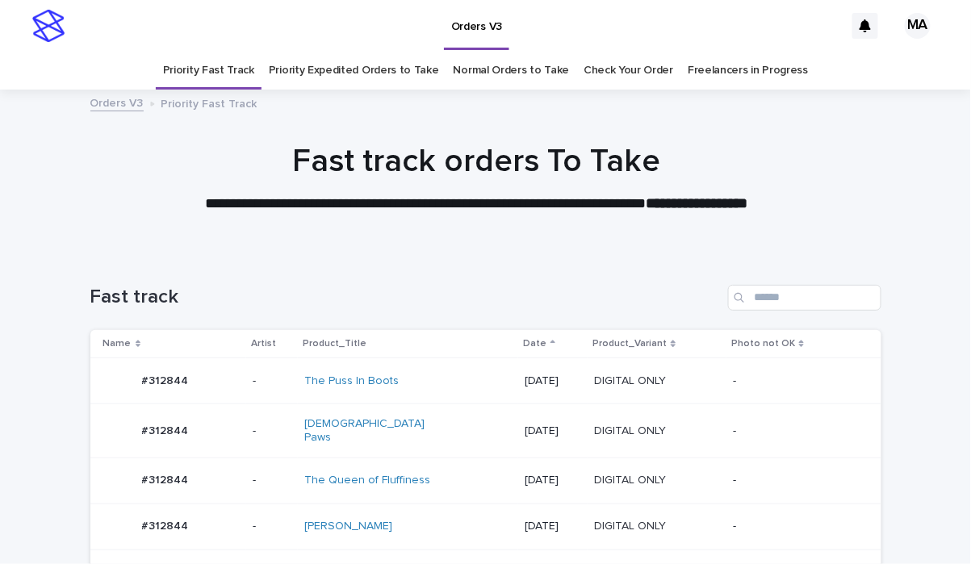
click at [291, 68] on link "Priority Expedited Orders to Take" at bounding box center [354, 71] width 170 height 38
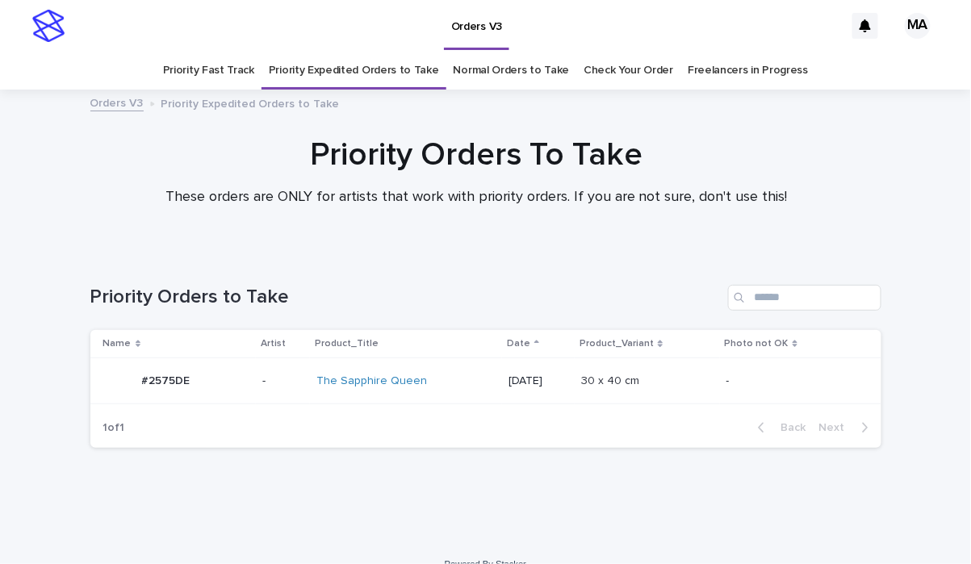
click at [495, 70] on link "Normal Orders to Take" at bounding box center [512, 71] width 116 height 38
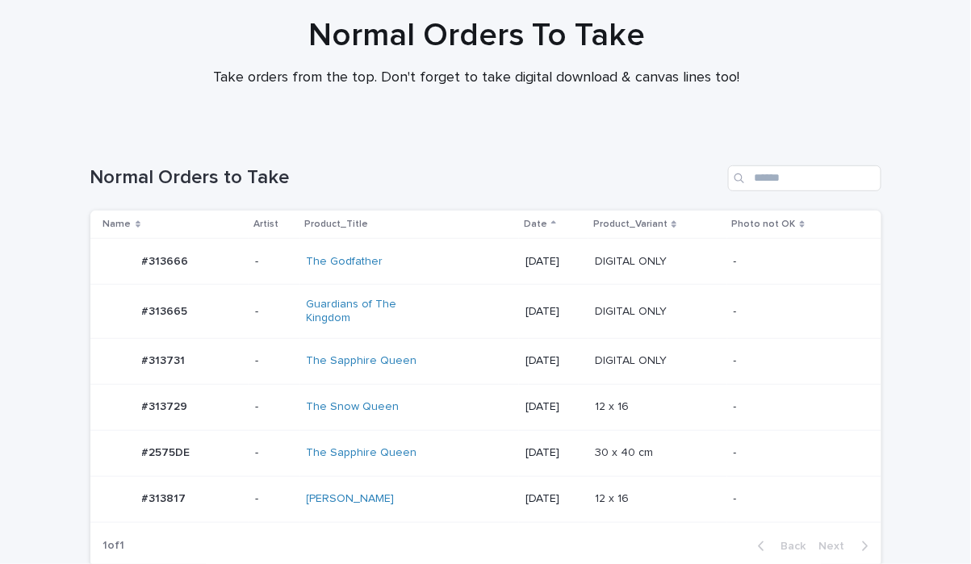
scroll to position [253, 0]
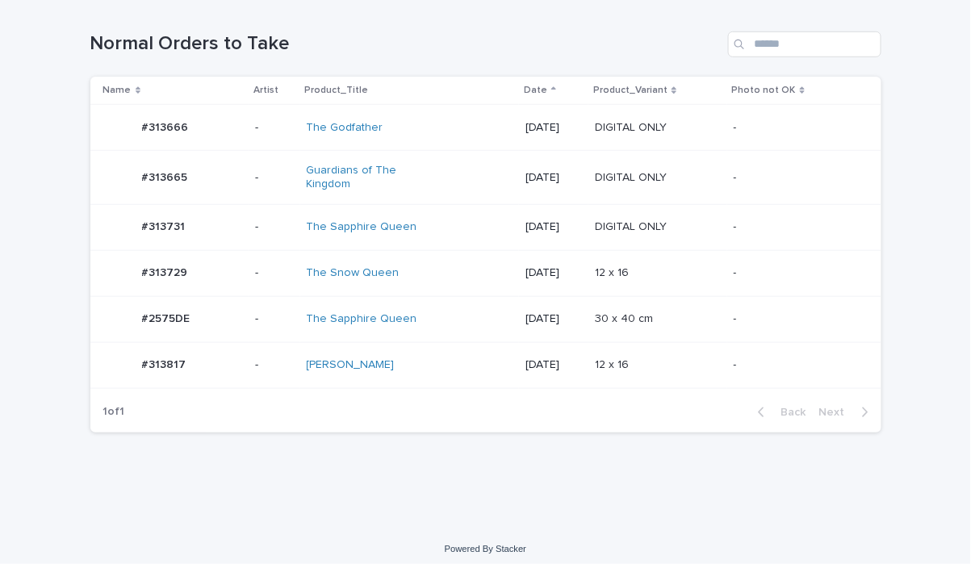
drag, startPoint x: 306, startPoint y: 495, endPoint x: 314, endPoint y: 492, distance: 8.7
click at [304, 496] on div "Loading... Saving… Loading... Saving… Normal Orders to Take Name Artist Product…" at bounding box center [485, 262] width 971 height 527
click at [425, 271] on div "The Snow Queen" at bounding box center [410, 273] width 207 height 27
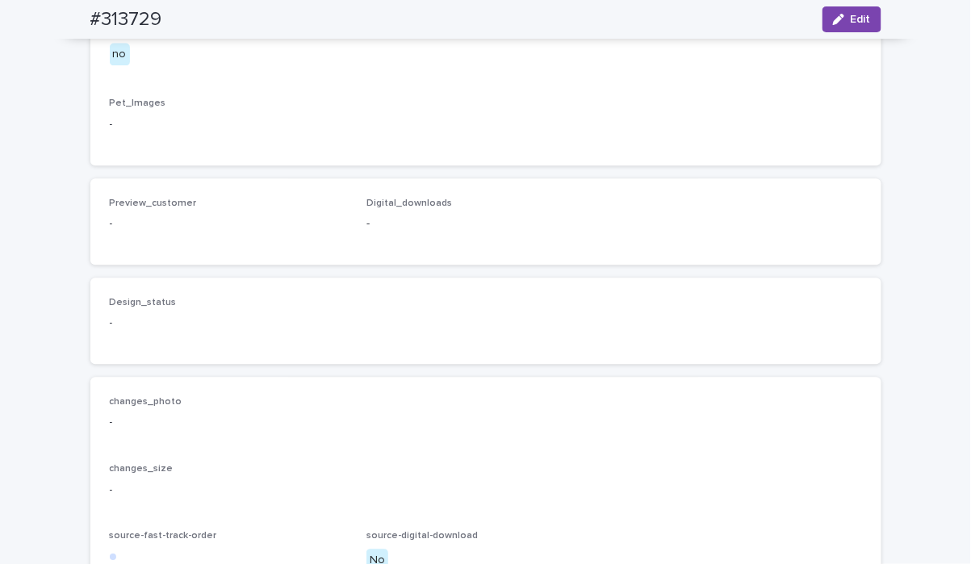
scroll to position [578, 0]
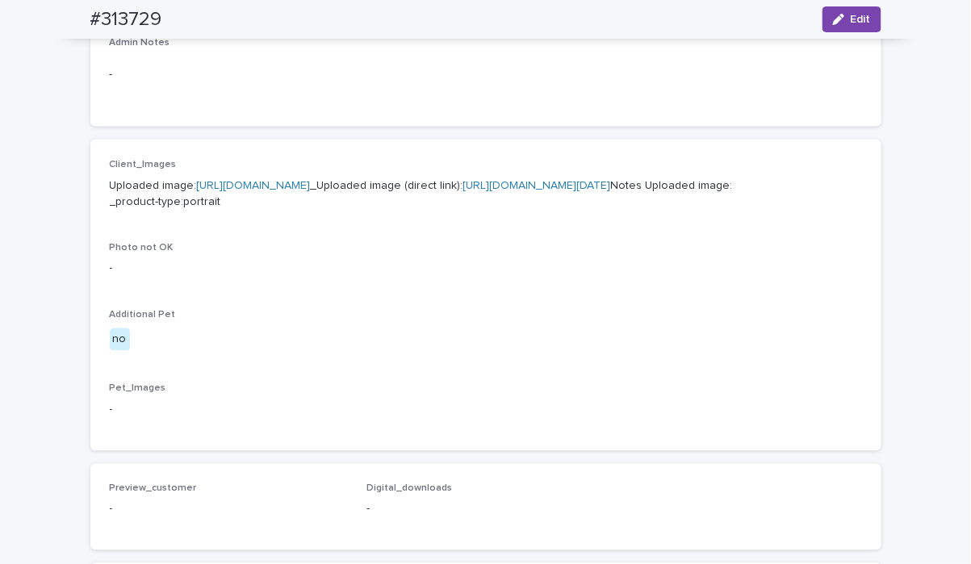
click at [309, 186] on link "https://cdn.shopify.com-uploadkit.app/s/files/1/0033/4807/0511/files/download.h…" at bounding box center [254, 185] width 114 height 11
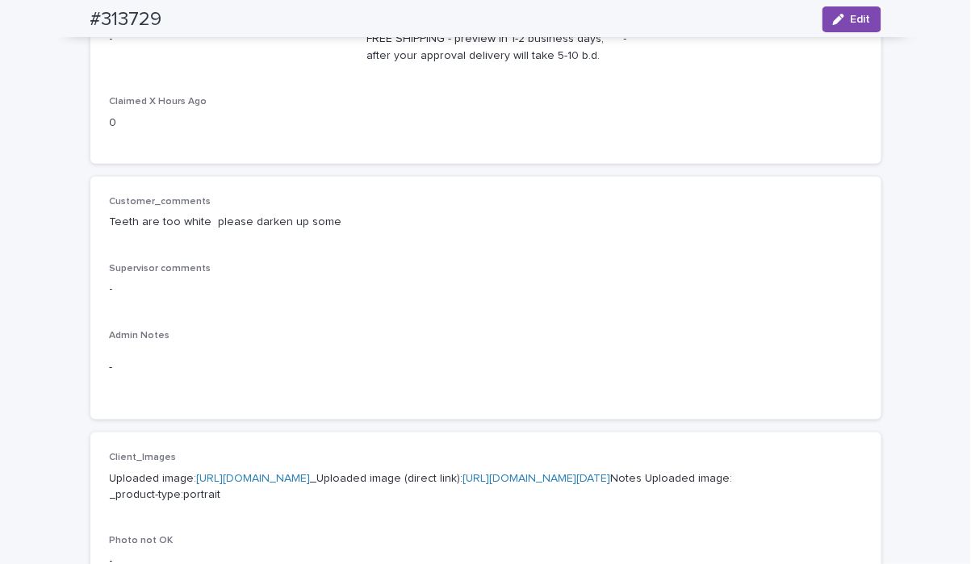
scroll to position [0, 0]
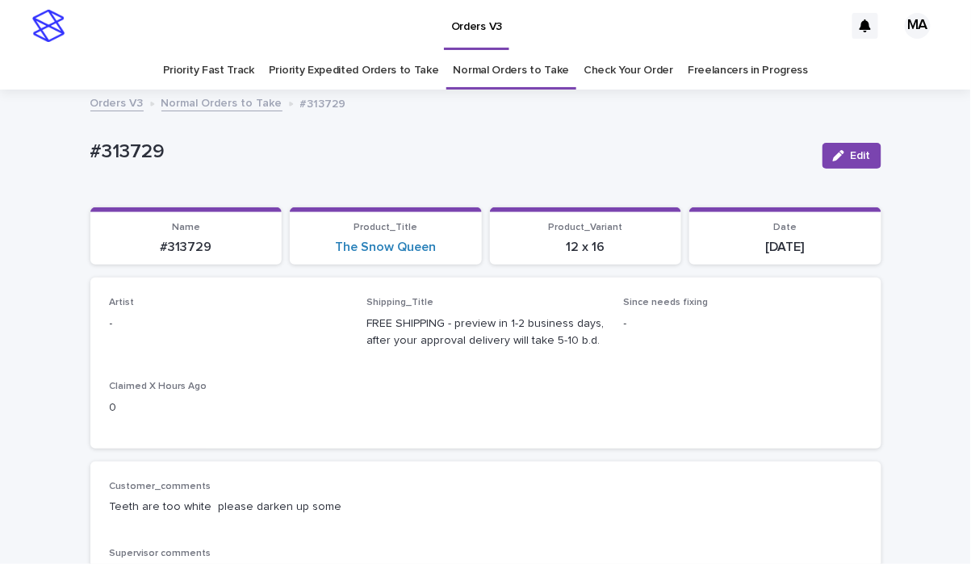
click at [851, 155] on span "Edit" at bounding box center [861, 155] width 20 height 11
click at [275, 324] on div "Select..." at bounding box center [219, 331] width 216 height 27
type input "*"
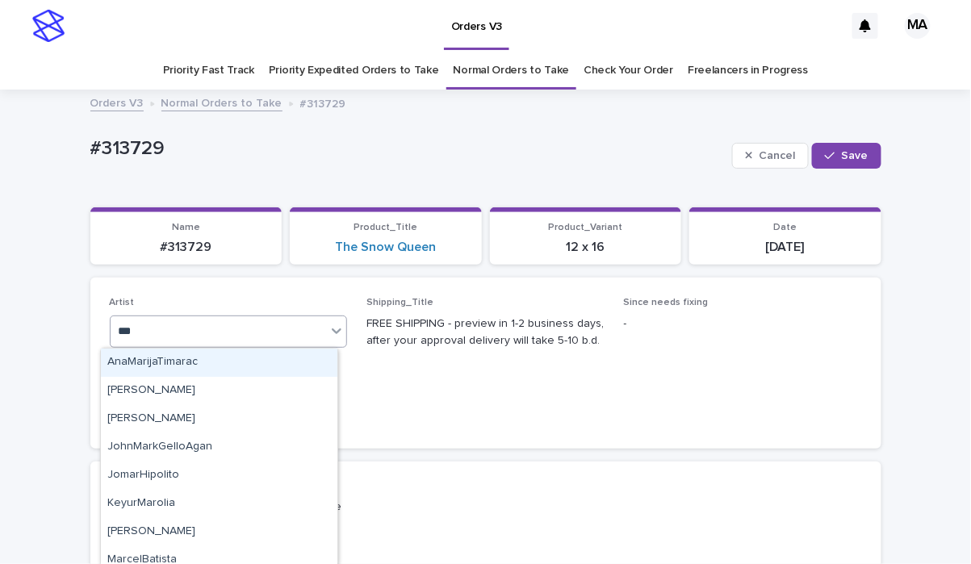
type input "****"
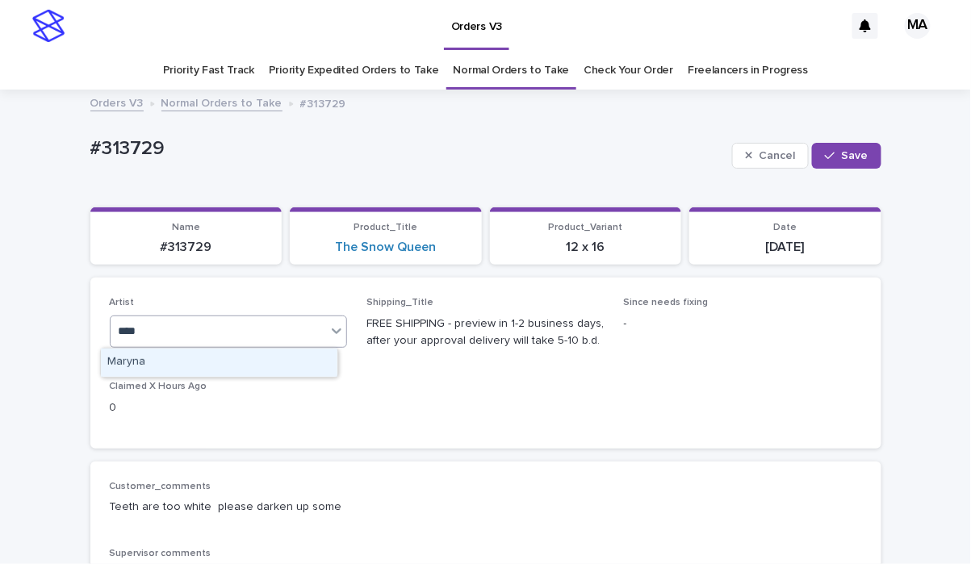
click at [258, 359] on div "Maryna" at bounding box center [219, 363] width 236 height 28
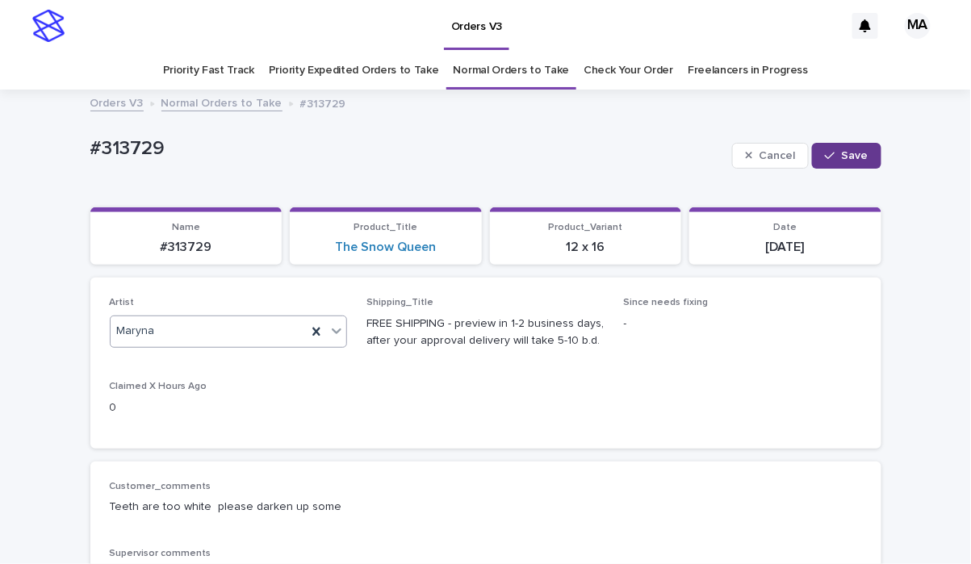
click at [843, 161] on button "Save" at bounding box center [846, 156] width 69 height 26
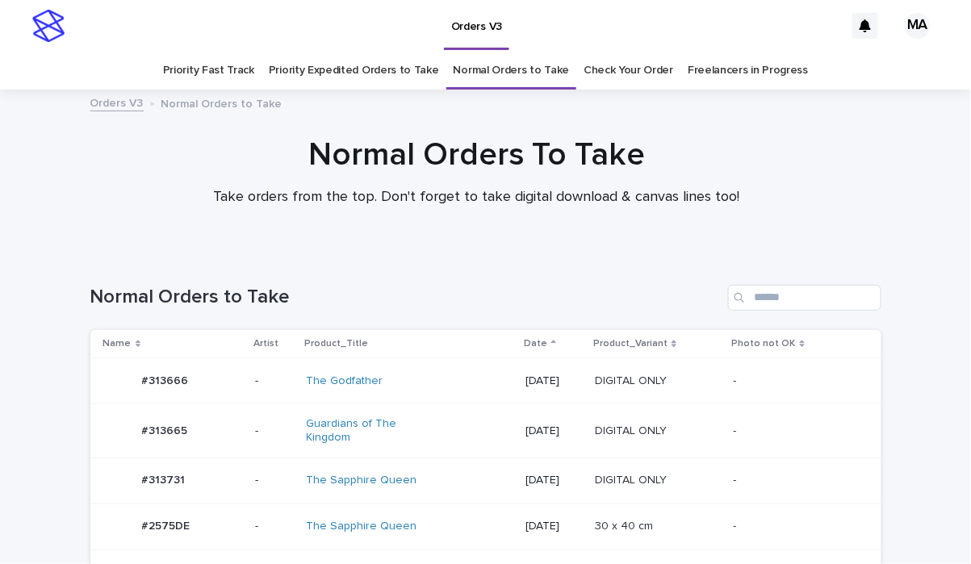
click at [375, 77] on link "Priority Expedited Orders to Take" at bounding box center [354, 71] width 170 height 38
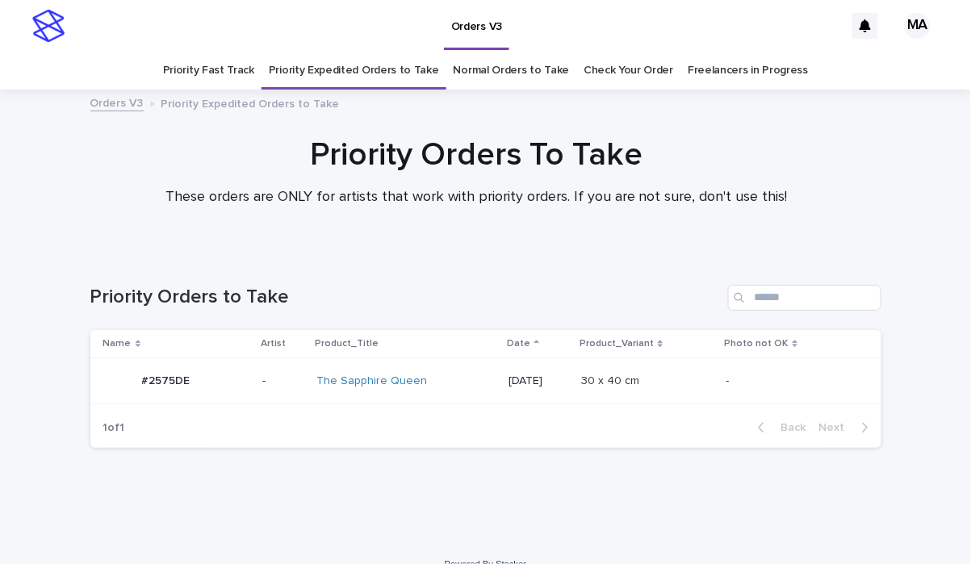
click at [211, 73] on link "Priority Fast Track" at bounding box center [208, 71] width 91 height 38
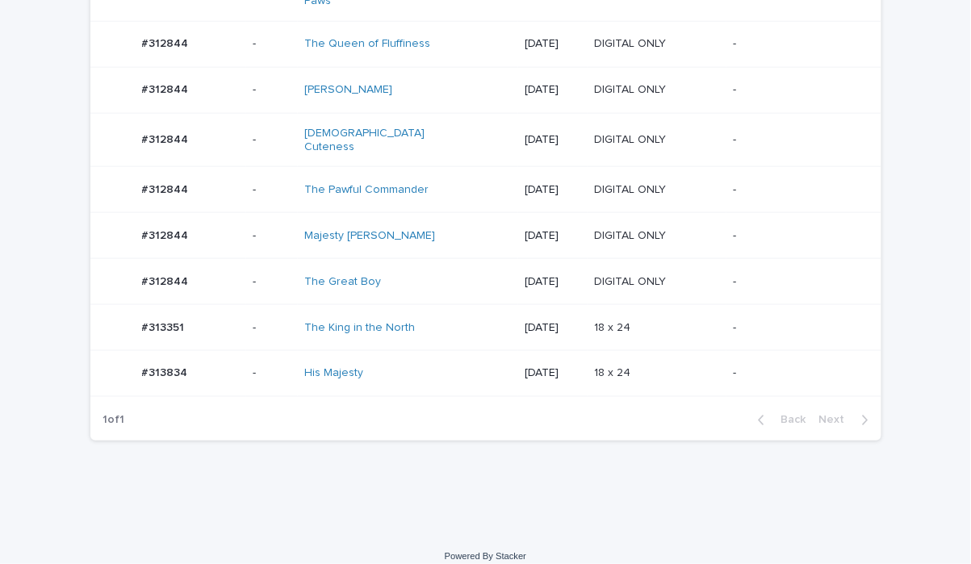
scroll to position [438, 0]
click at [437, 267] on div "The Great Boy" at bounding box center [407, 280] width 207 height 27
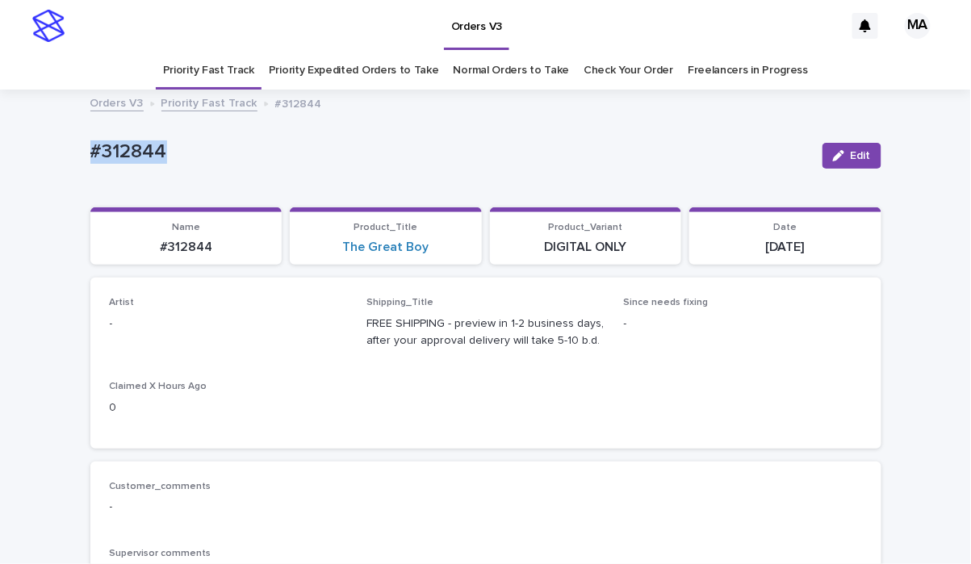
drag, startPoint x: 220, startPoint y: 151, endPoint x: 11, endPoint y: 142, distance: 208.4
copy p "#312844"
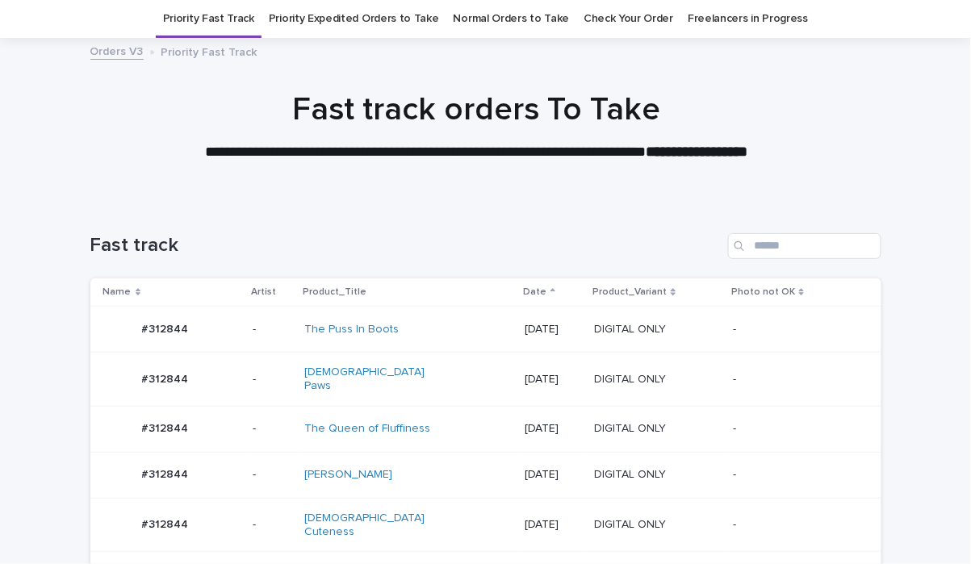
scroll to position [438, 0]
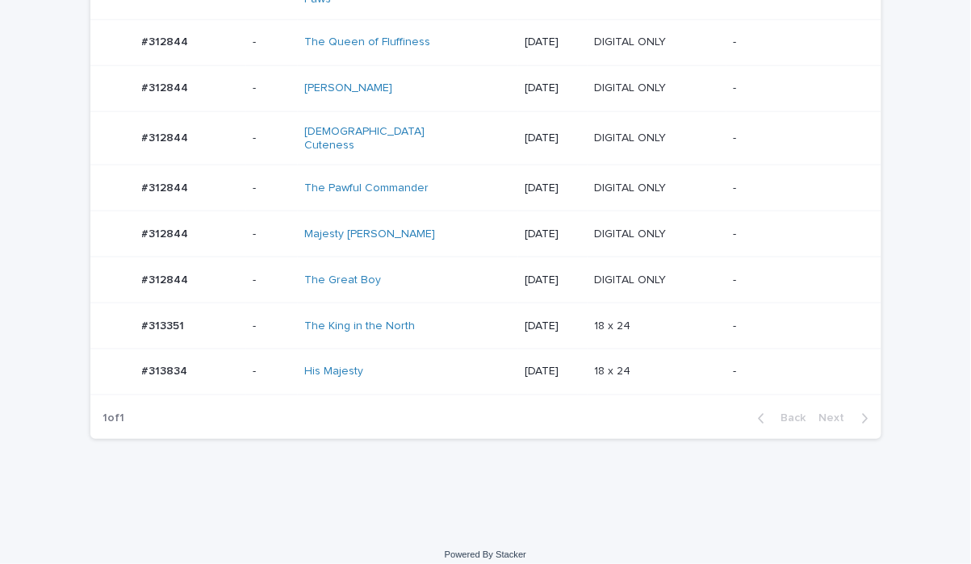
click at [326, 485] on div "Loading... Saving… Loading... Saving… Fast track Name Artist Product_Title Date…" at bounding box center [485, 173] width 971 height 719
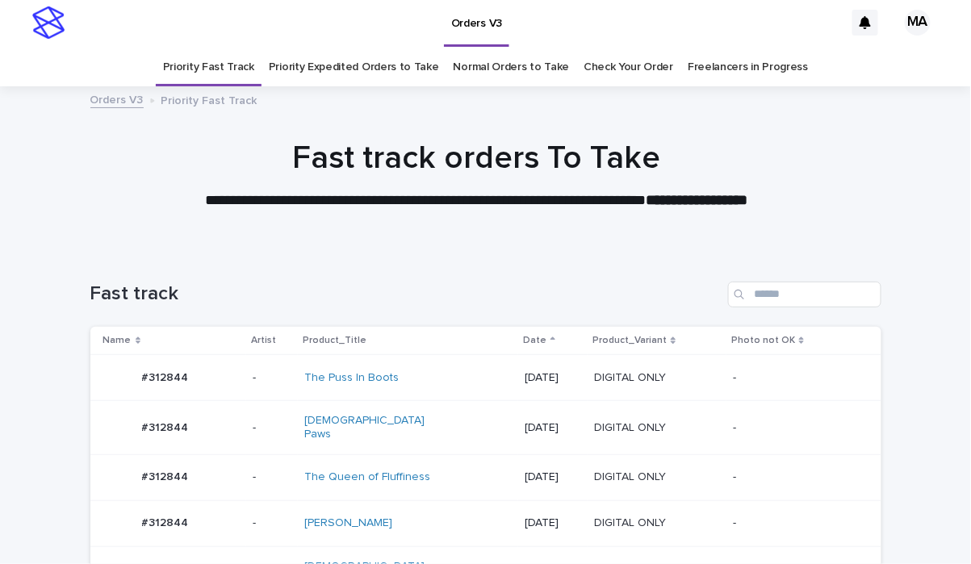
scroll to position [0, 0]
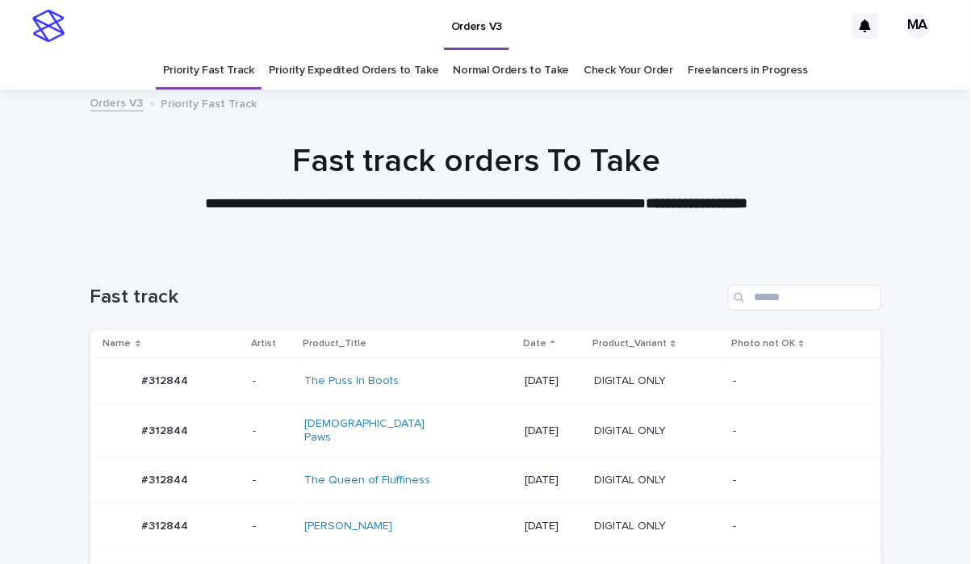
click at [333, 70] on link "Priority Expedited Orders to Take" at bounding box center [354, 71] width 170 height 38
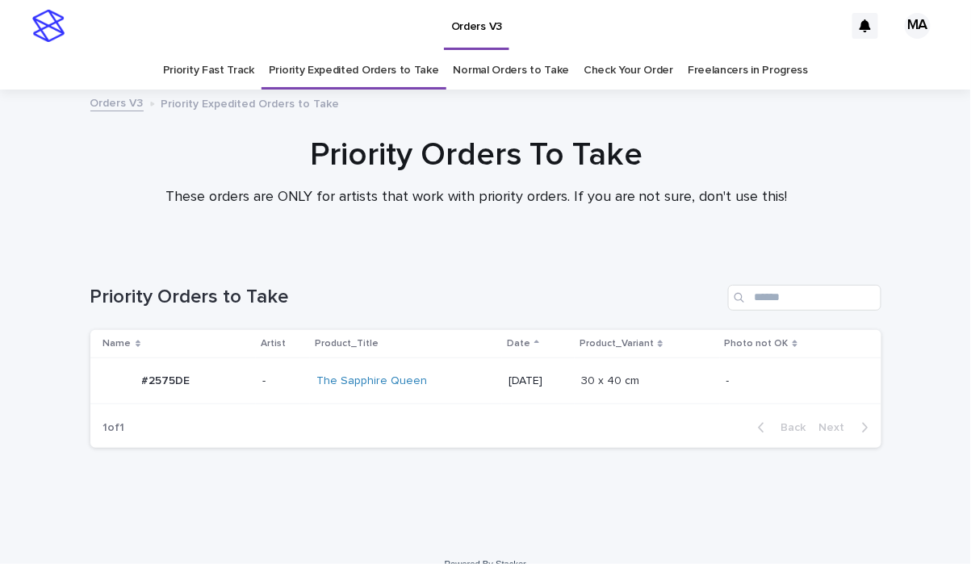
click at [491, 68] on link "Normal Orders to Take" at bounding box center [512, 71] width 116 height 38
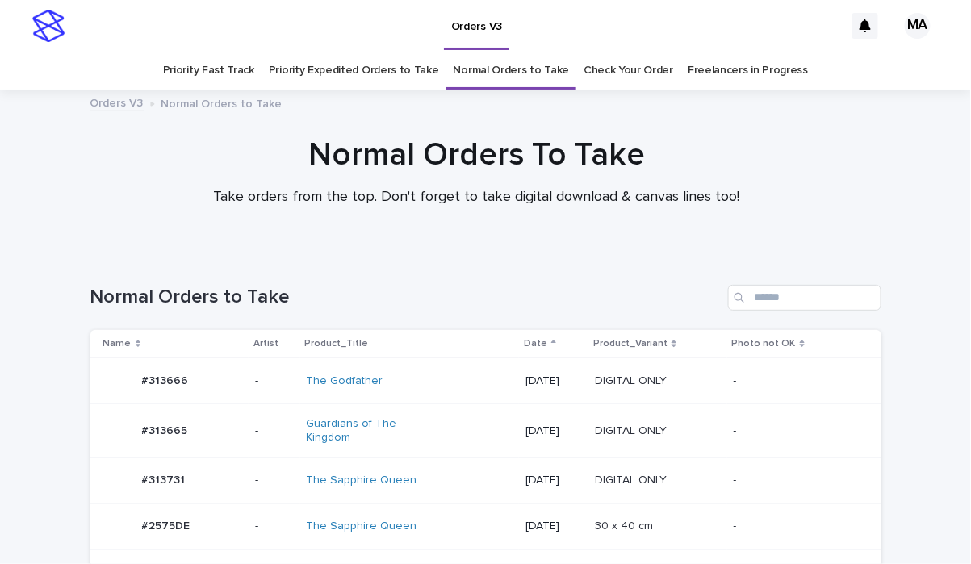
click at [328, 69] on link "Priority Expedited Orders to Take" at bounding box center [354, 71] width 170 height 38
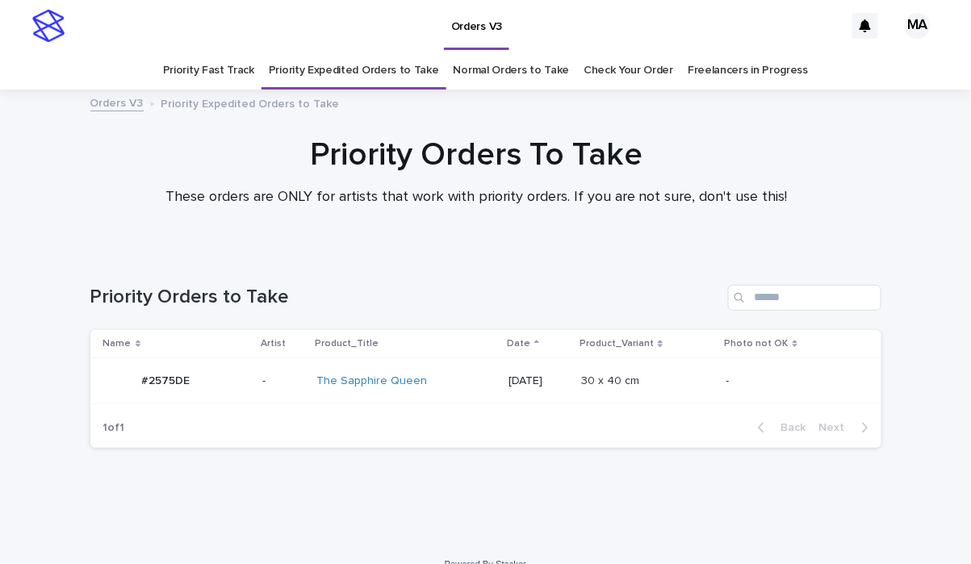
click at [211, 69] on link "Priority Fast Track" at bounding box center [208, 71] width 91 height 38
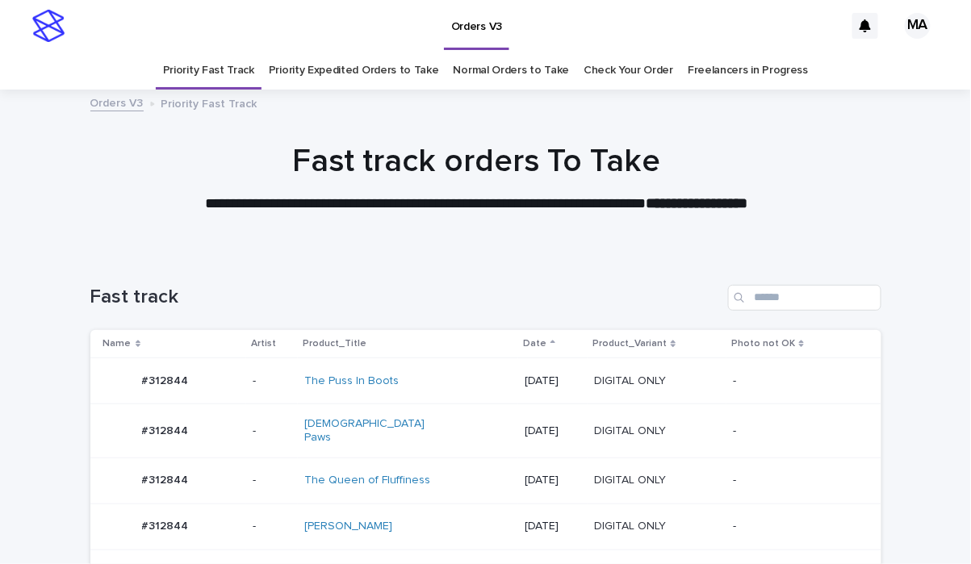
click at [356, 70] on link "Priority Expedited Orders to Take" at bounding box center [354, 71] width 170 height 38
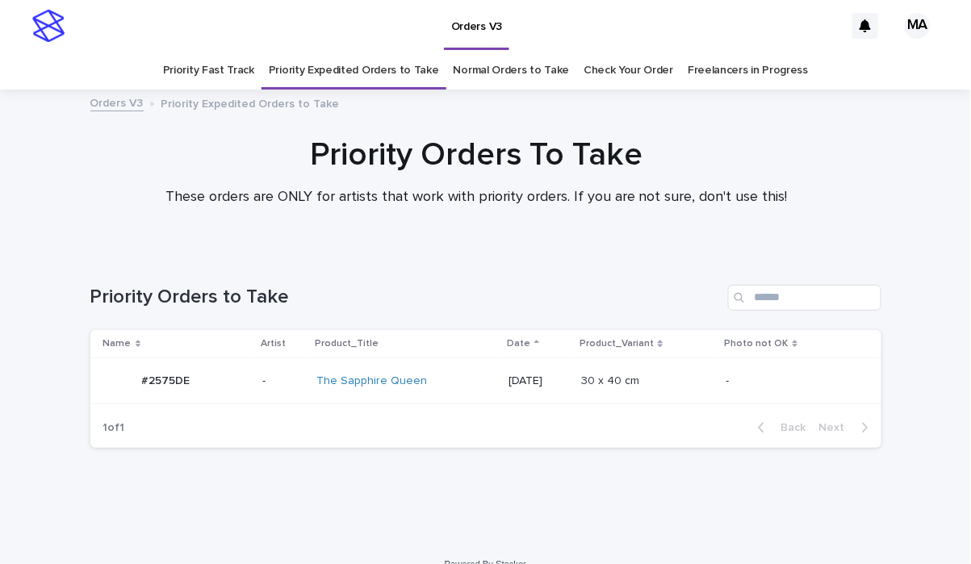
click at [481, 77] on link "Normal Orders to Take" at bounding box center [512, 71] width 116 height 38
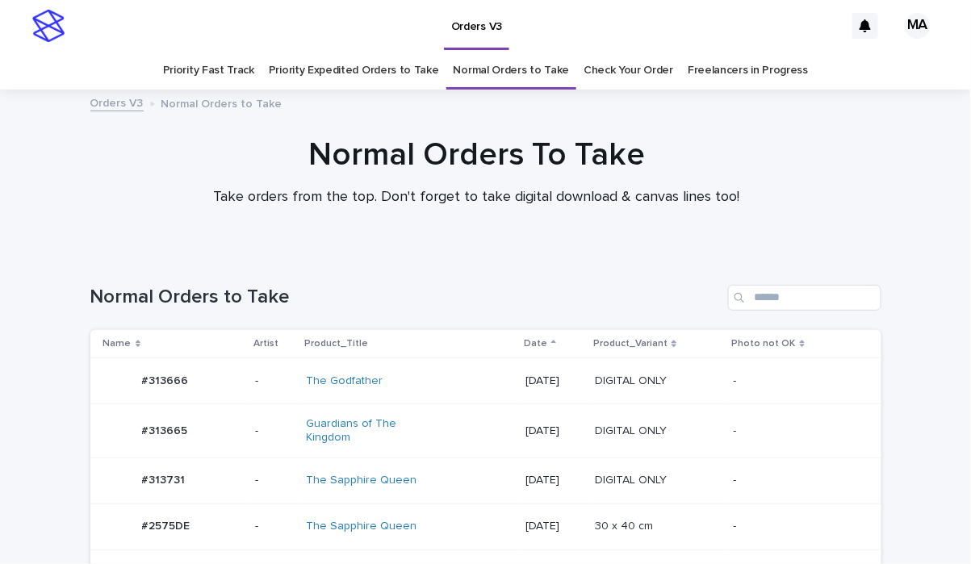
click at [319, 60] on link "Priority Expedited Orders to Take" at bounding box center [354, 71] width 170 height 38
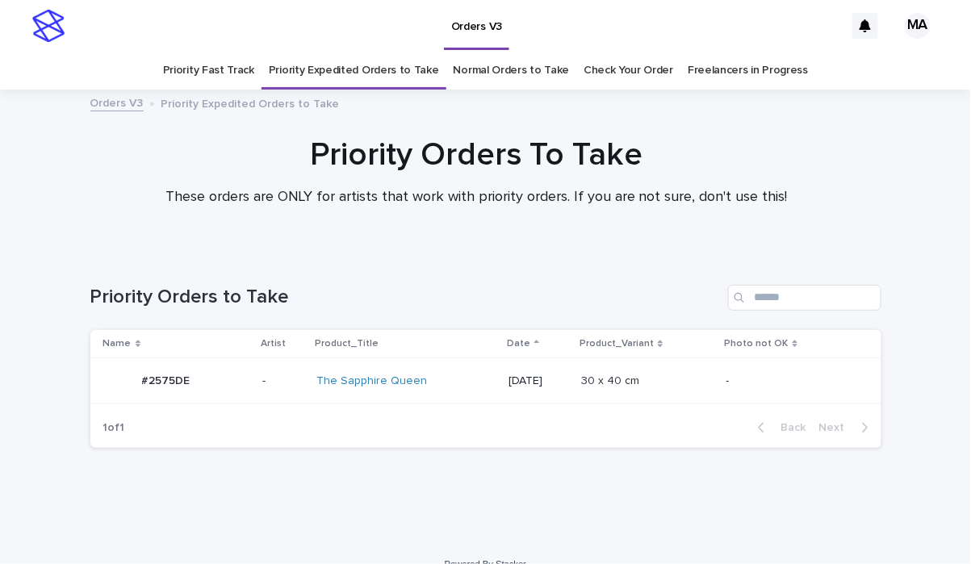
click at [214, 64] on link "Priority Fast Track" at bounding box center [208, 71] width 91 height 38
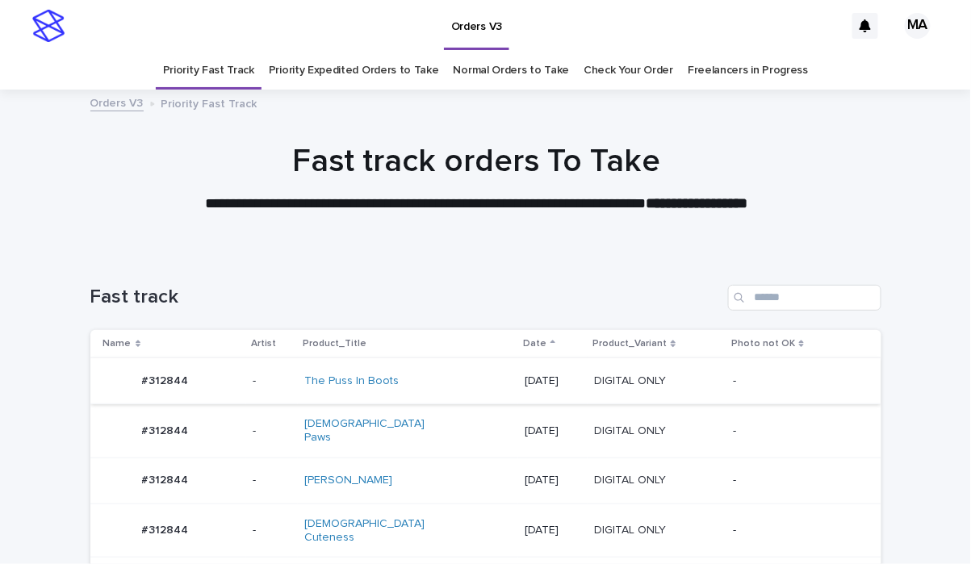
scroll to position [282, 0]
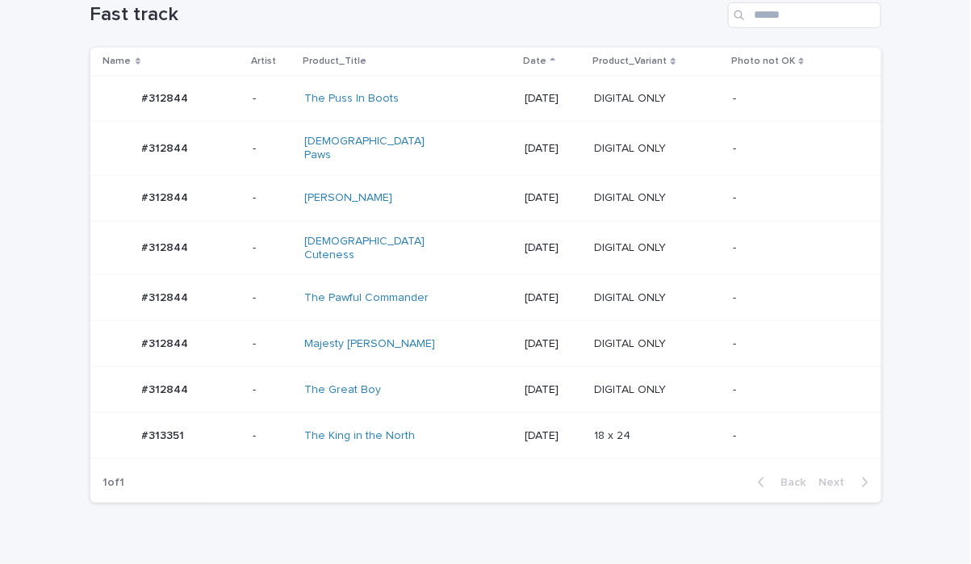
click at [432, 423] on div "The King in the North" at bounding box center [407, 436] width 207 height 27
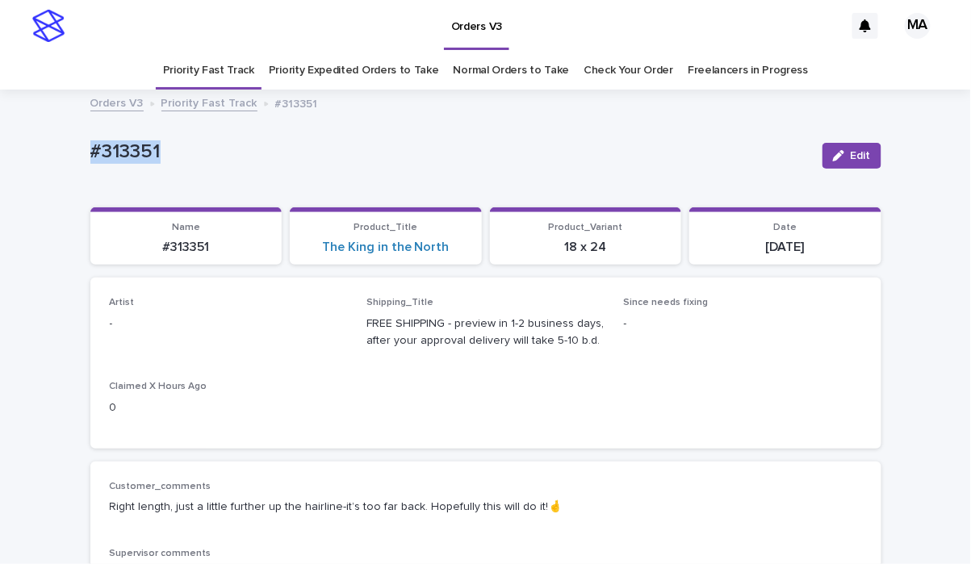
drag, startPoint x: 78, startPoint y: 157, endPoint x: 13, endPoint y: 144, distance: 66.5
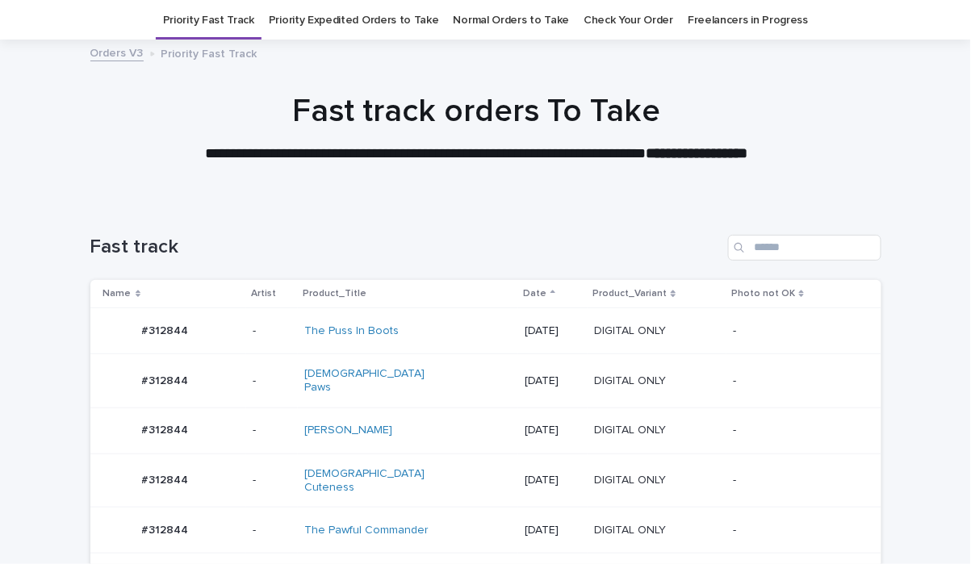
scroll to position [52, 0]
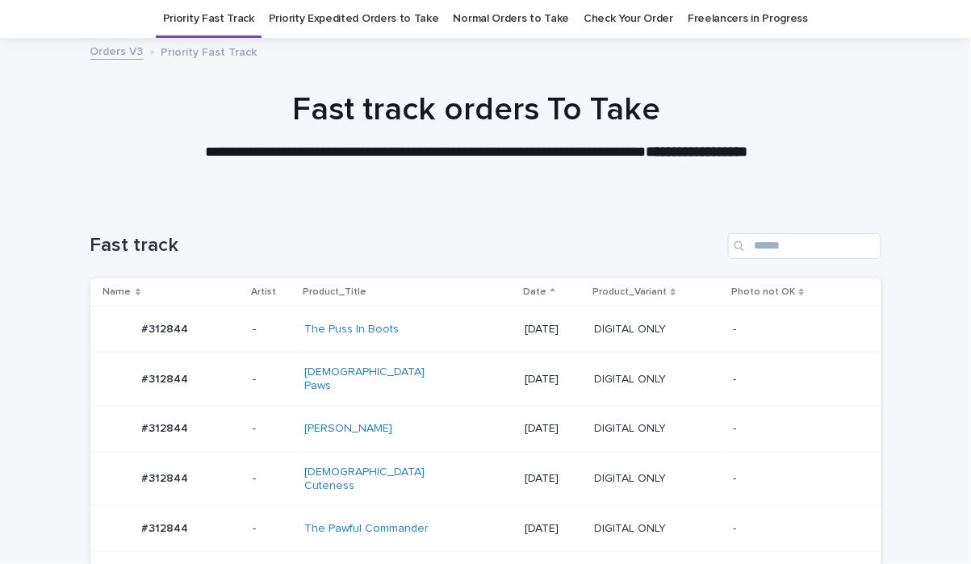
click at [394, 369] on div "Lady Paws" at bounding box center [371, 379] width 135 height 27
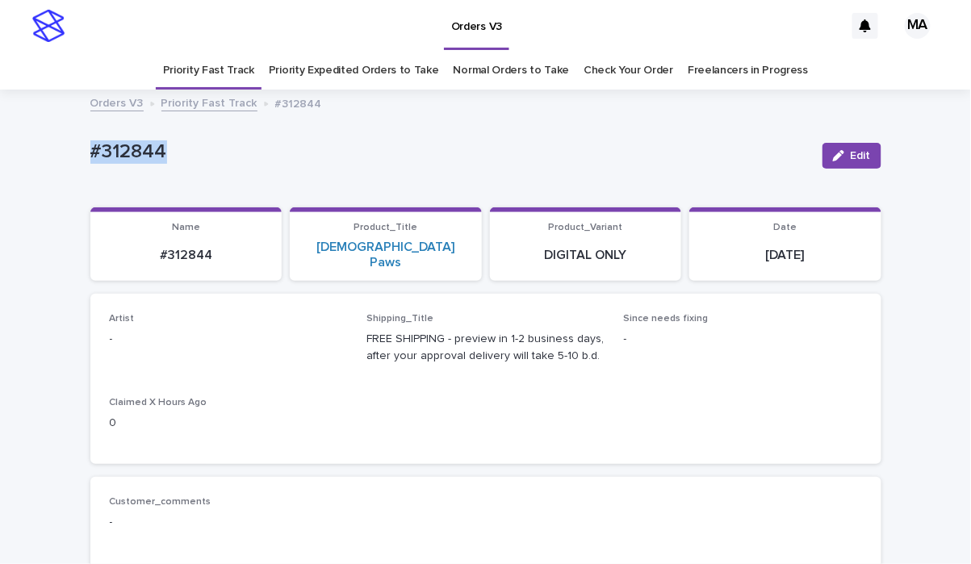
drag, startPoint x: 2, startPoint y: 152, endPoint x: 122, endPoint y: 151, distance: 120.3
click at [0, 152] on html "**********" at bounding box center [485, 282] width 971 height 564
click at [303, 128] on div "#312844 Edit" at bounding box center [485, 155] width 791 height 65
click at [349, 132] on div "#312844 Edit" at bounding box center [485, 155] width 791 height 65
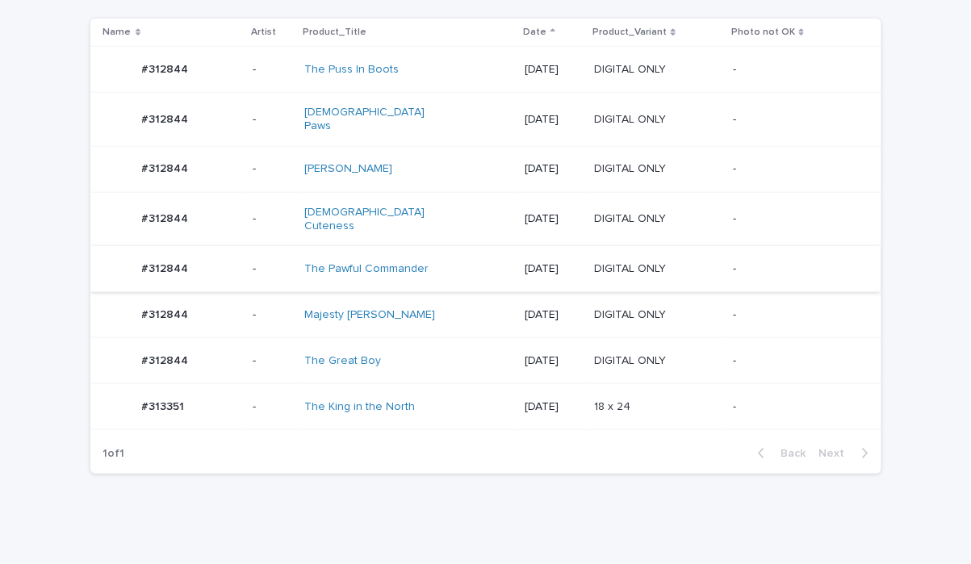
scroll to position [346, 0]
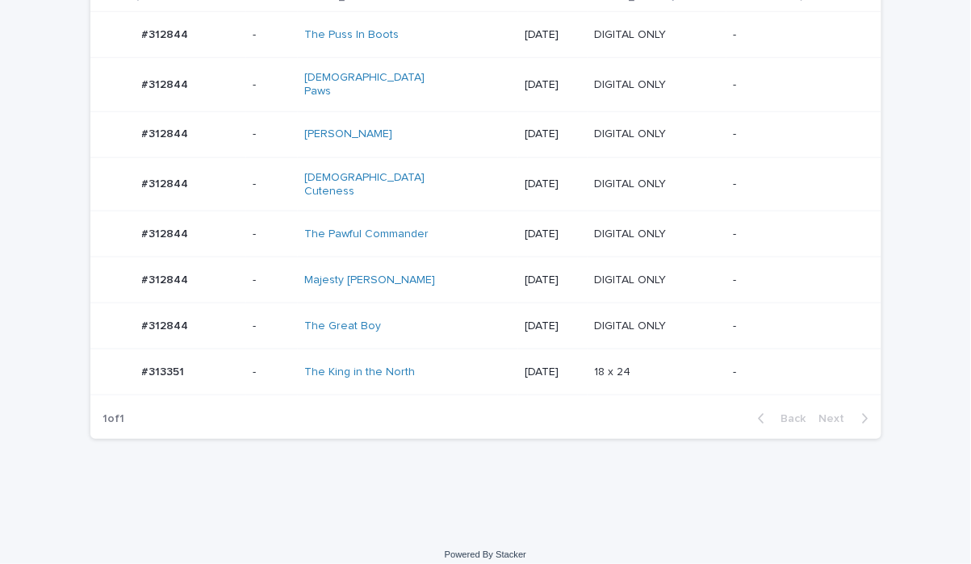
click at [417, 128] on div "Duke Ruff" at bounding box center [371, 135] width 135 height 14
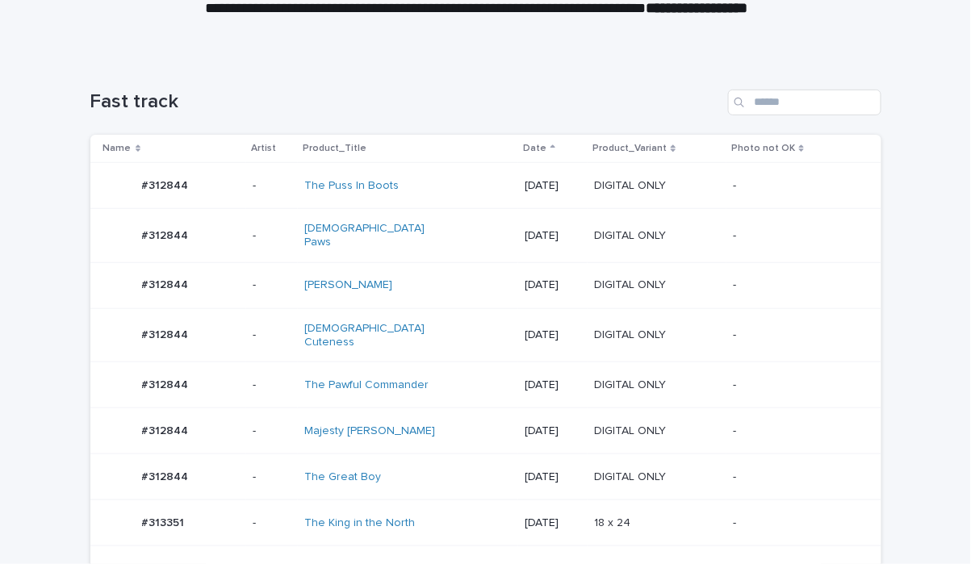
scroll to position [335, 0]
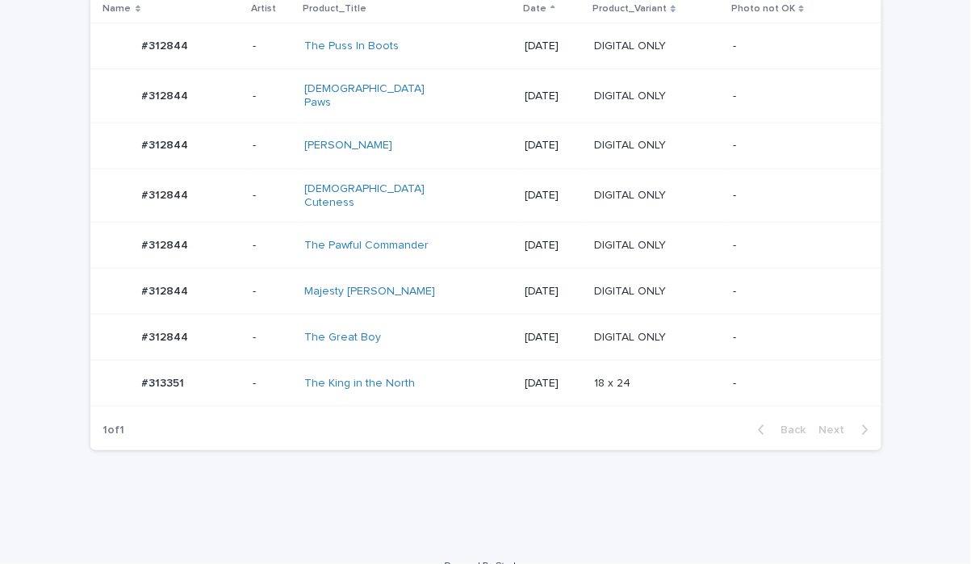
click at [433, 324] on div "The Great Boy" at bounding box center [407, 337] width 207 height 27
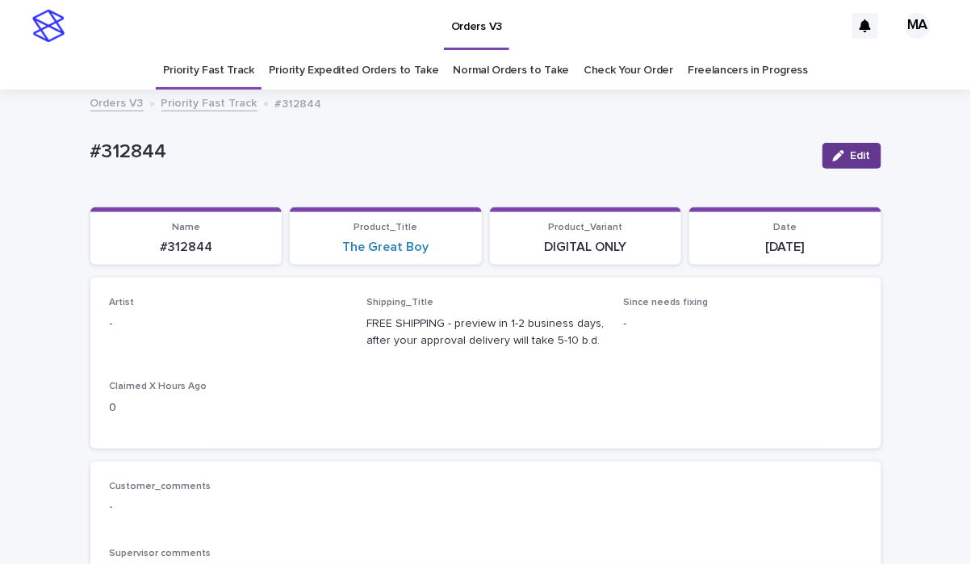
click at [851, 150] on span "Edit" at bounding box center [861, 155] width 20 height 11
click at [285, 327] on div "Select..." at bounding box center [219, 331] width 216 height 27
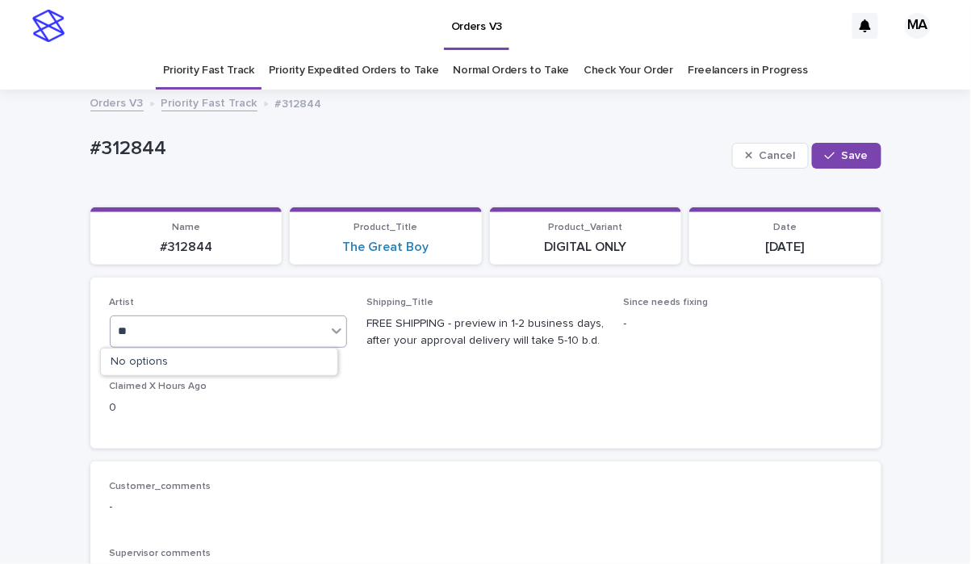
type input "*"
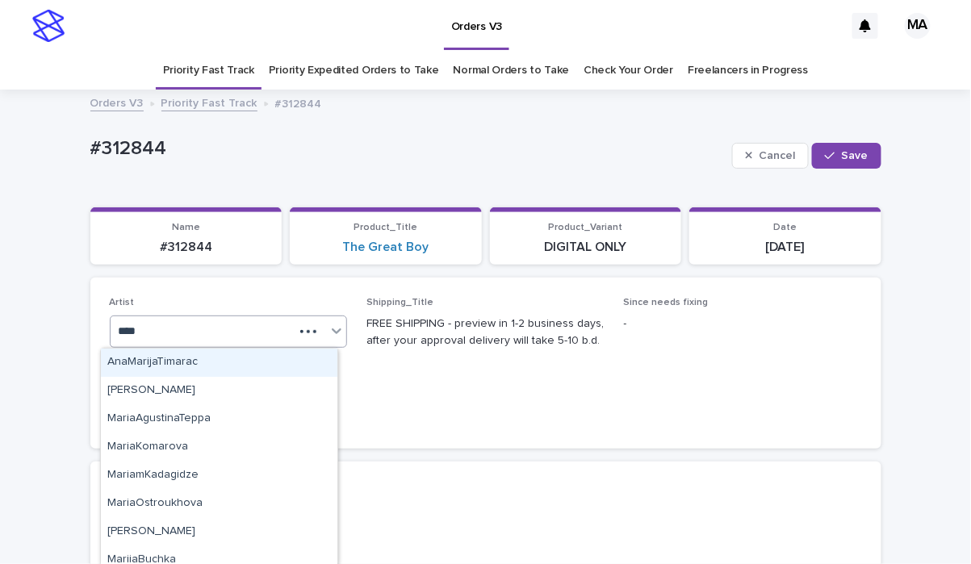
type input "*****"
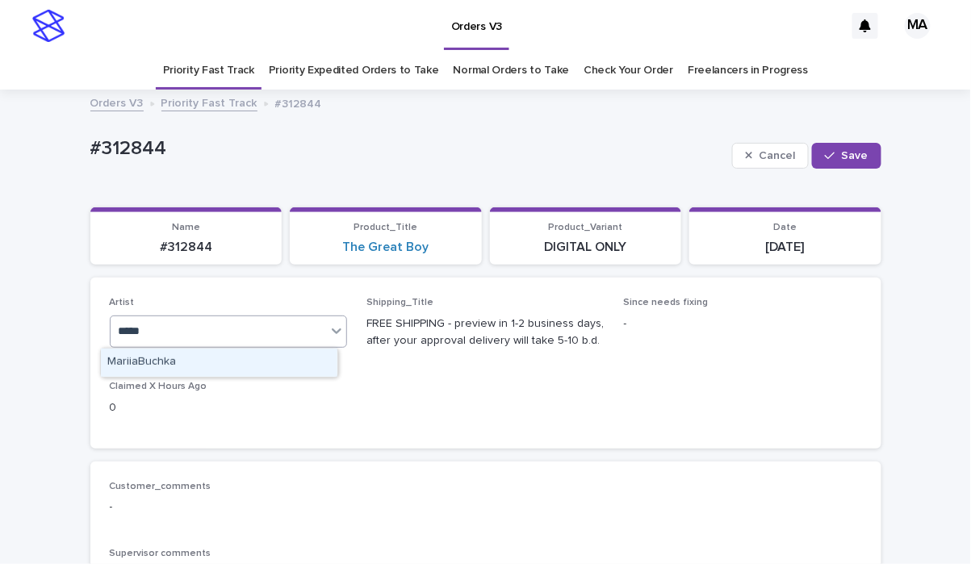
click at [249, 367] on div "MariiaBuchka" at bounding box center [219, 363] width 236 height 28
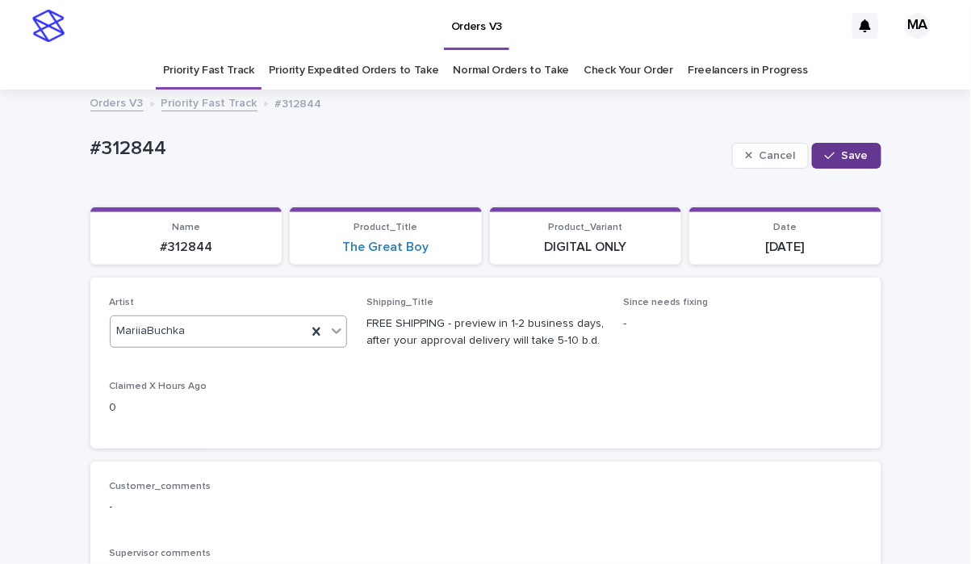
click at [849, 150] on span "Save" at bounding box center [855, 155] width 27 height 11
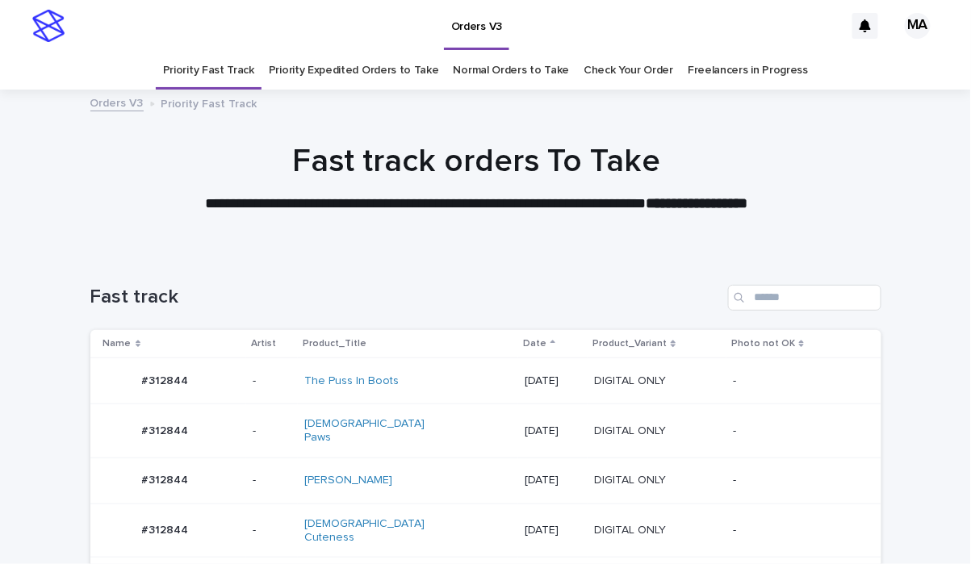
scroll to position [52, 0]
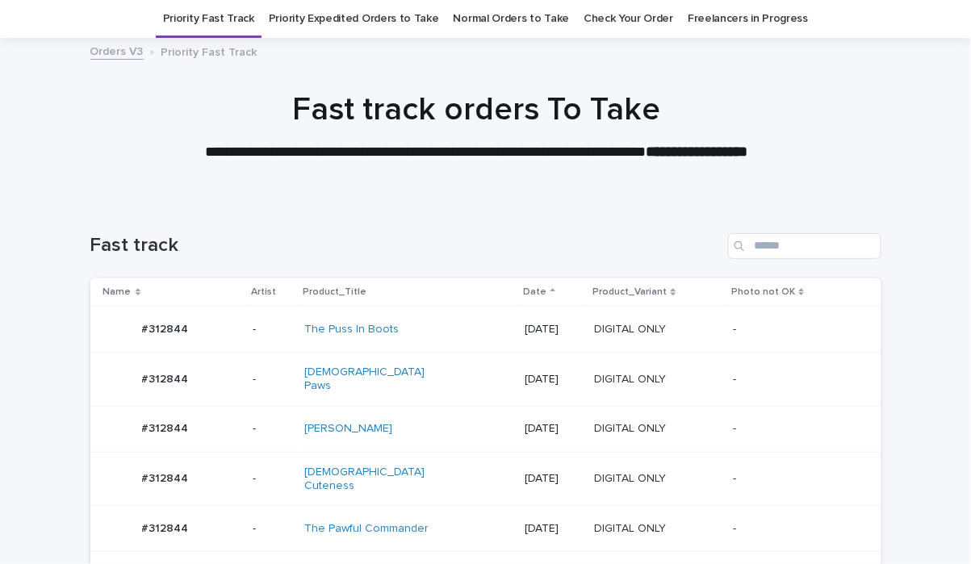
click at [349, 195] on div at bounding box center [476, 119] width 953 height 161
click at [303, 201] on div "Fast track" at bounding box center [485, 239] width 791 height 77
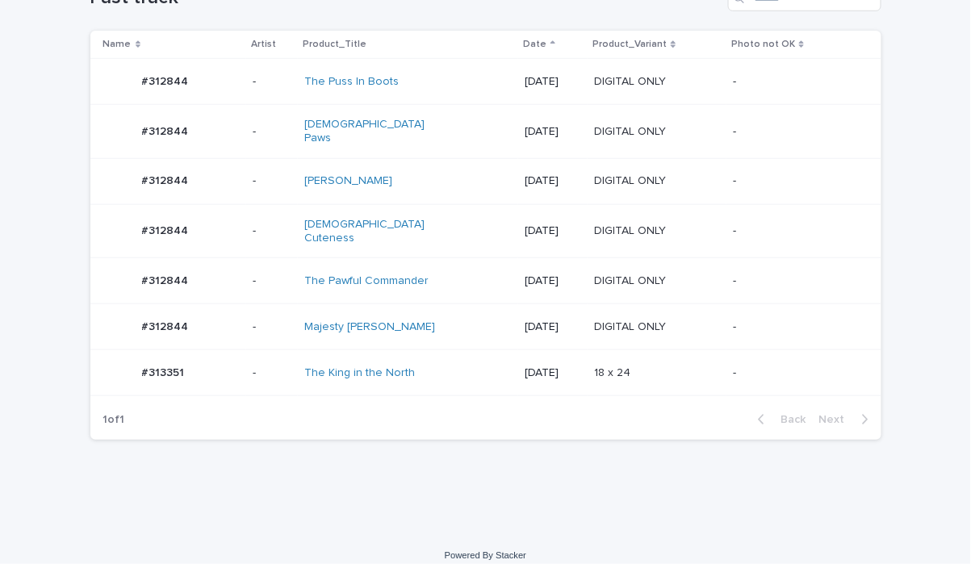
click at [333, 466] on div "Loading... Saving… Loading... Saving… Fast track Name Artist Product_Title Date…" at bounding box center [485, 223] width 807 height 541
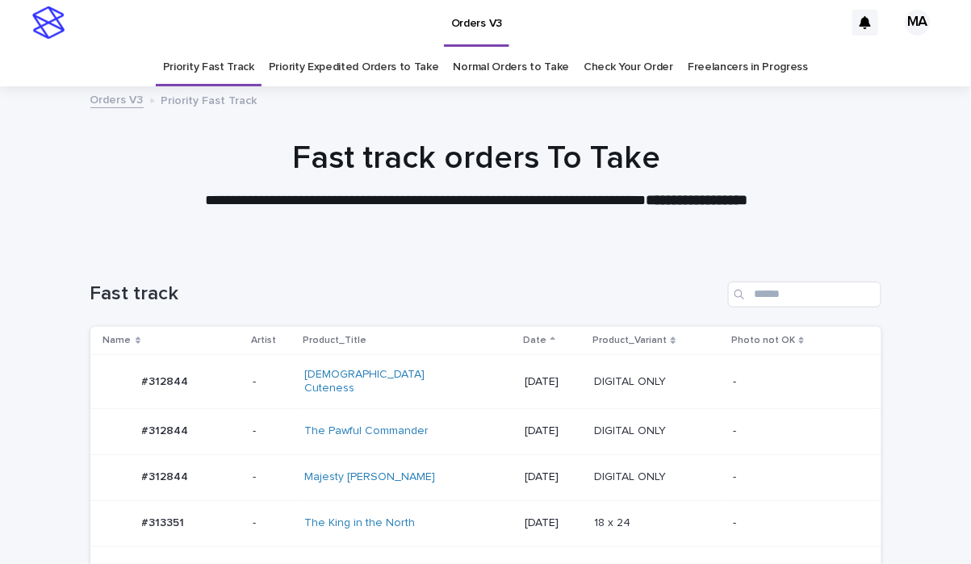
scroll to position [0, 0]
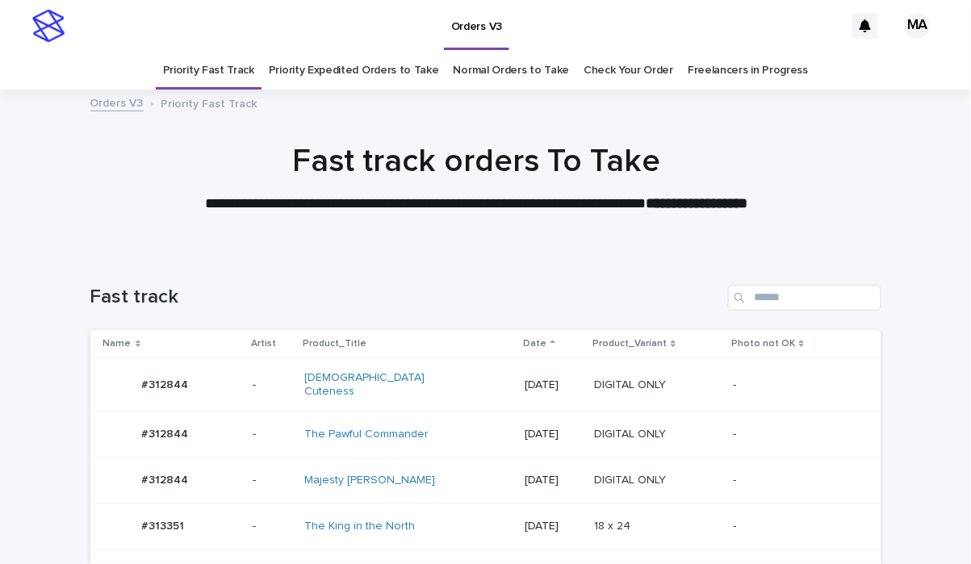
click at [367, 73] on link "Priority Expedited Orders to Take" at bounding box center [354, 71] width 170 height 38
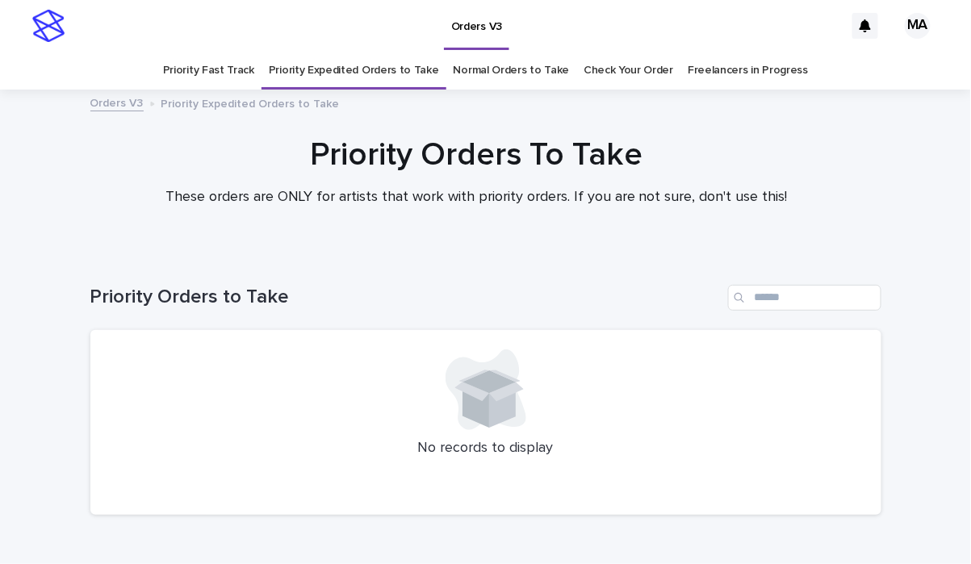
click at [486, 73] on link "Normal Orders to Take" at bounding box center [512, 71] width 116 height 38
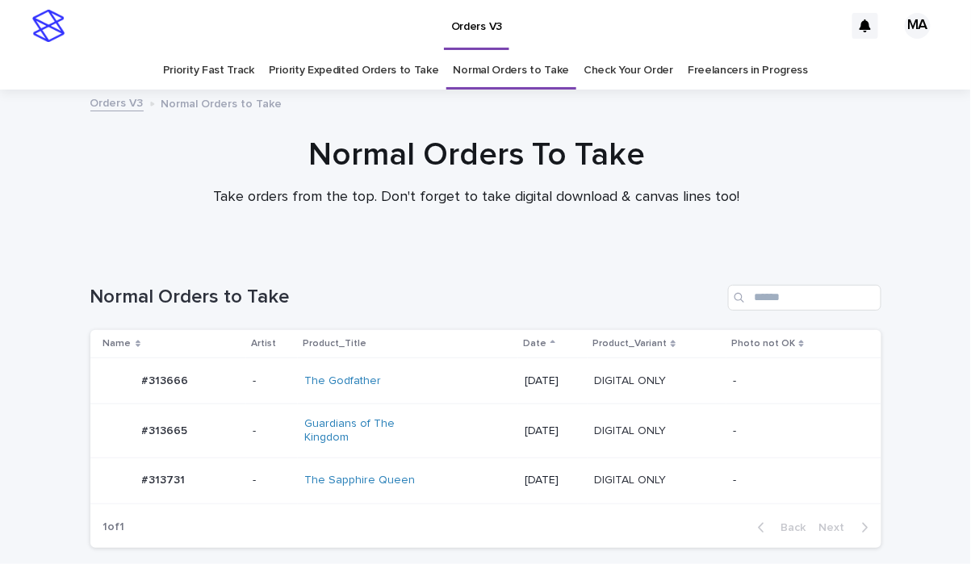
click at [425, 383] on div "The Godfather" at bounding box center [407, 381] width 207 height 27
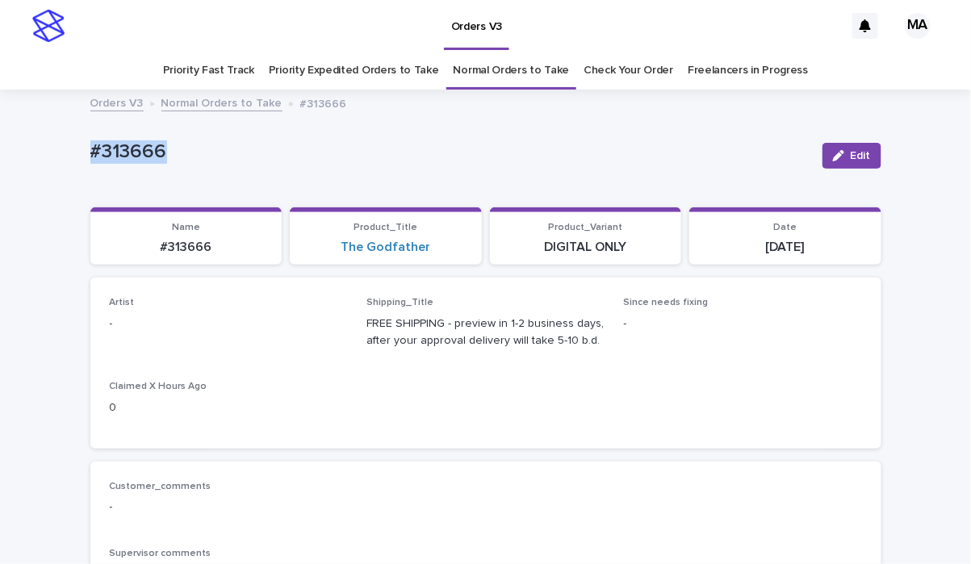
drag, startPoint x: 215, startPoint y: 155, endPoint x: 10, endPoint y: 146, distance: 204.4
click at [0, 143] on html "**********" at bounding box center [485, 282] width 971 height 564
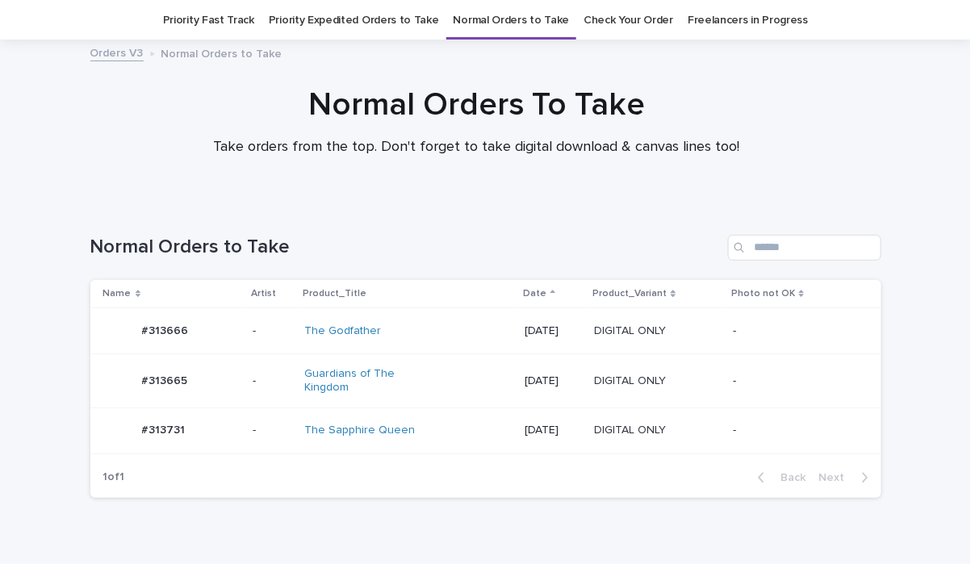
scroll to position [52, 0]
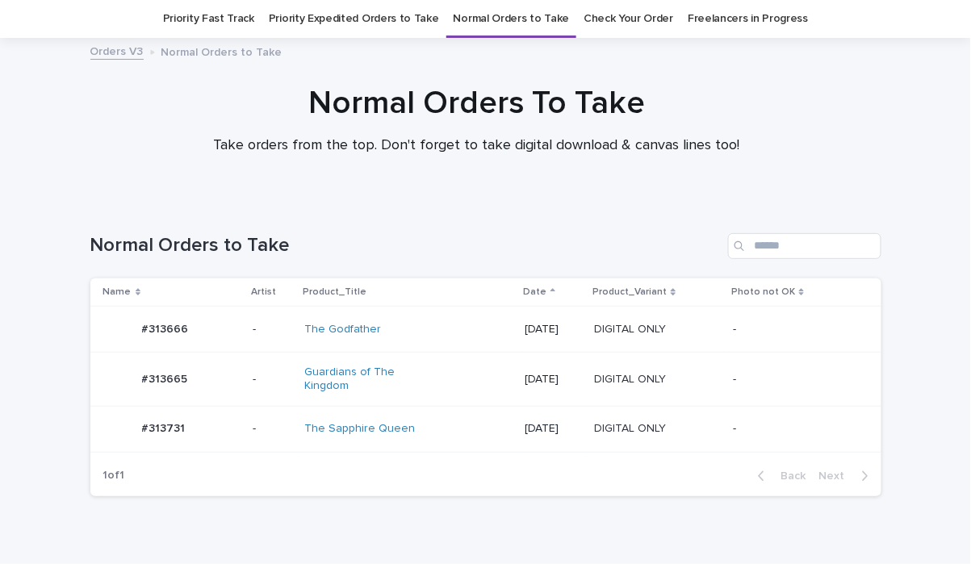
click at [454, 380] on div "Guardians of The Kingdom" at bounding box center [407, 379] width 207 height 40
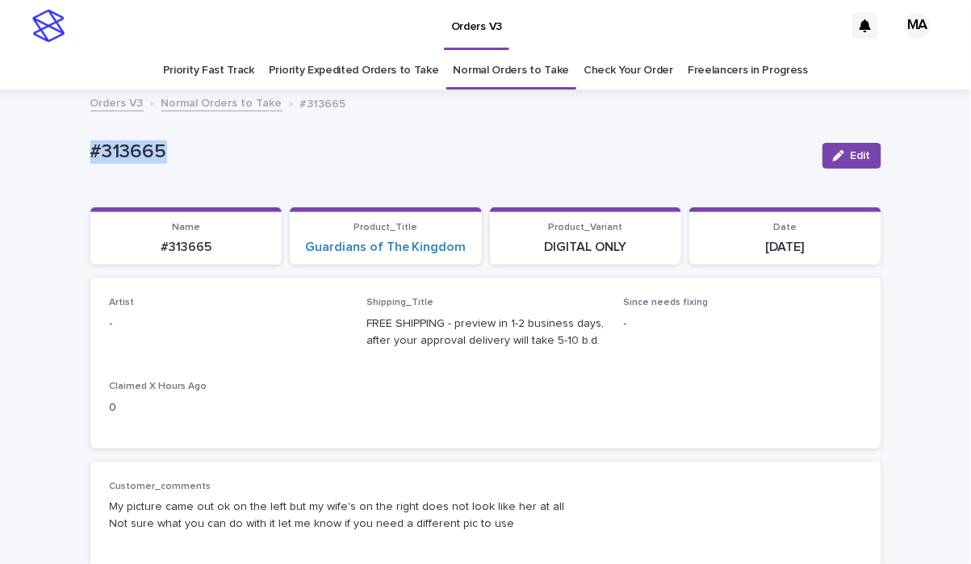
drag, startPoint x: 255, startPoint y: 140, endPoint x: -9, endPoint y: 145, distance: 264.0
click at [0, 145] on html "Orders V3 MA Priority Fast Track Priority Expedited Orders to Take Normal Order…" at bounding box center [485, 282] width 971 height 564
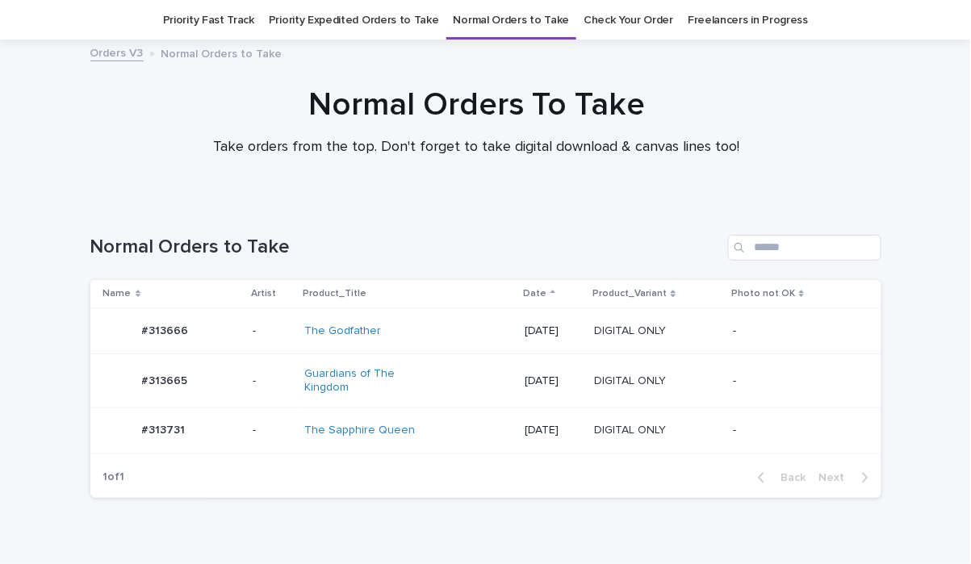
scroll to position [52, 0]
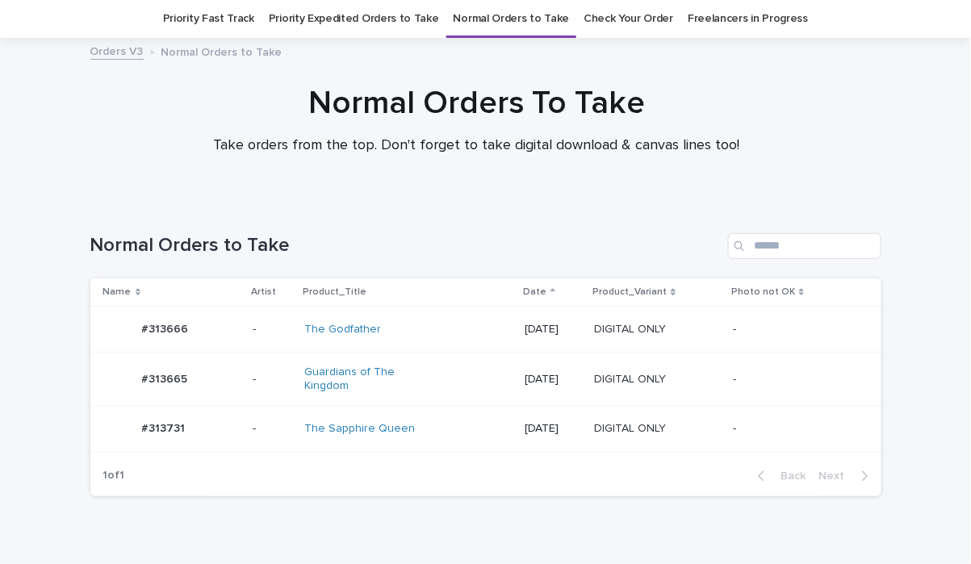
click at [437, 426] on div "The Sapphire Queen" at bounding box center [407, 429] width 207 height 27
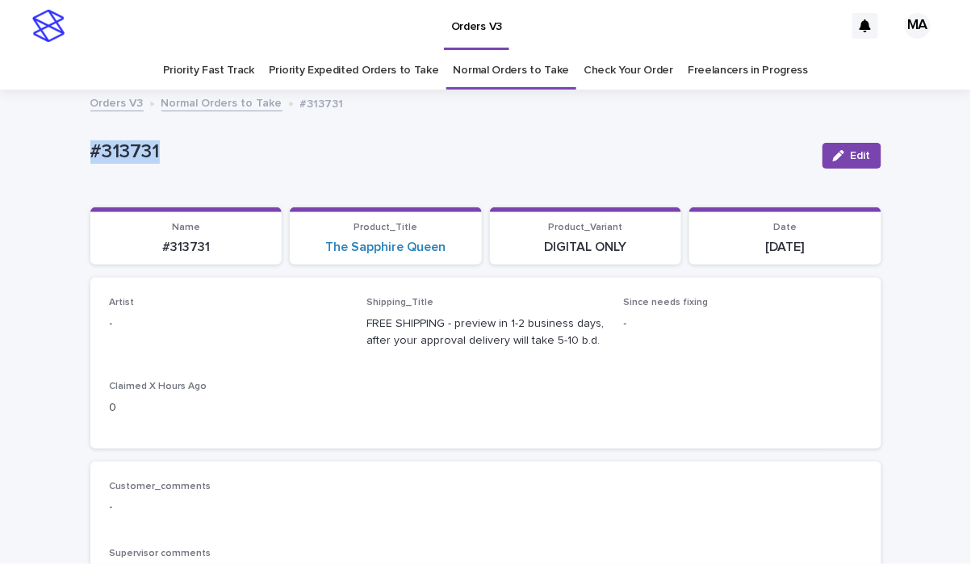
drag, startPoint x: 269, startPoint y: 145, endPoint x: -9, endPoint y: 147, distance: 277.7
click at [0, 147] on html "Orders V3 MA Priority Fast Track Priority Expedited Orders to Take Normal Order…" at bounding box center [485, 282] width 971 height 564
click at [354, 123] on div "#313731 Edit" at bounding box center [485, 155] width 791 height 65
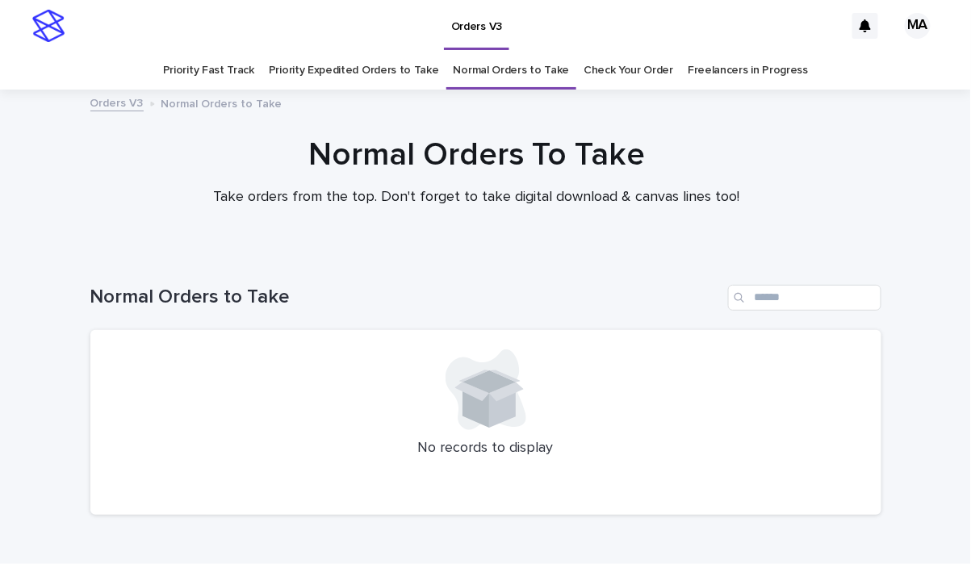
click at [306, 57] on link "Priority Expedited Orders to Take" at bounding box center [354, 71] width 170 height 38
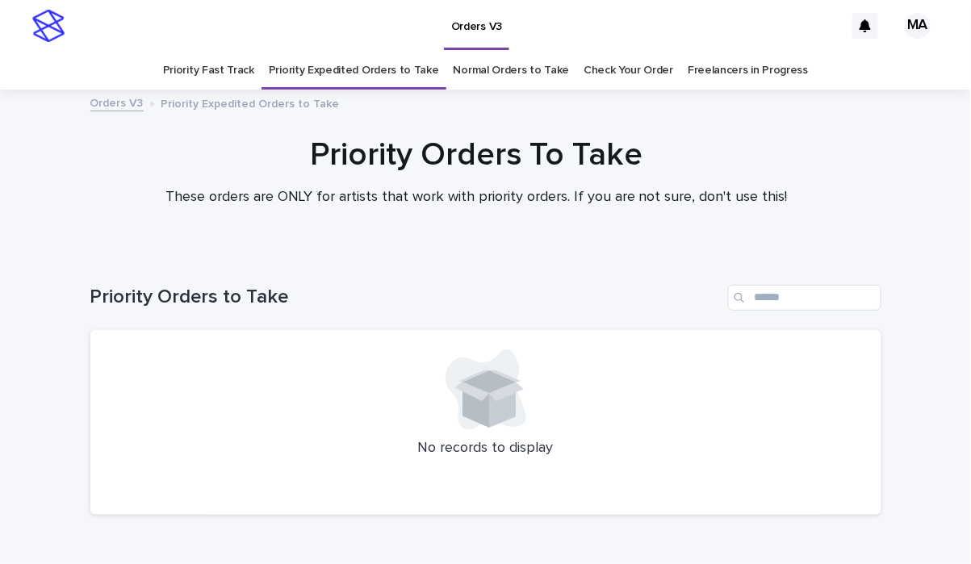
click at [210, 65] on link "Priority Fast Track" at bounding box center [208, 71] width 91 height 38
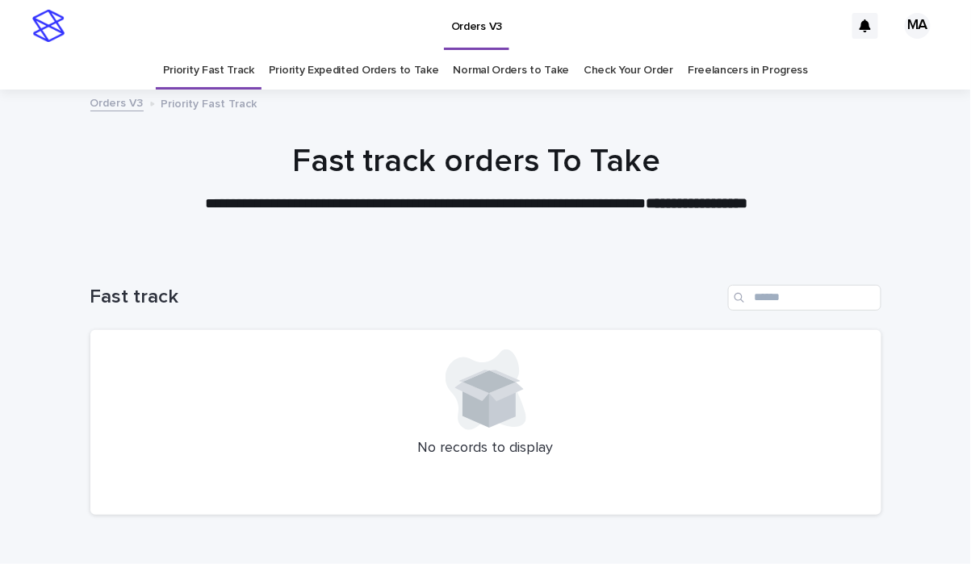
click at [316, 82] on link "Priority Expedited Orders to Take" at bounding box center [354, 71] width 170 height 38
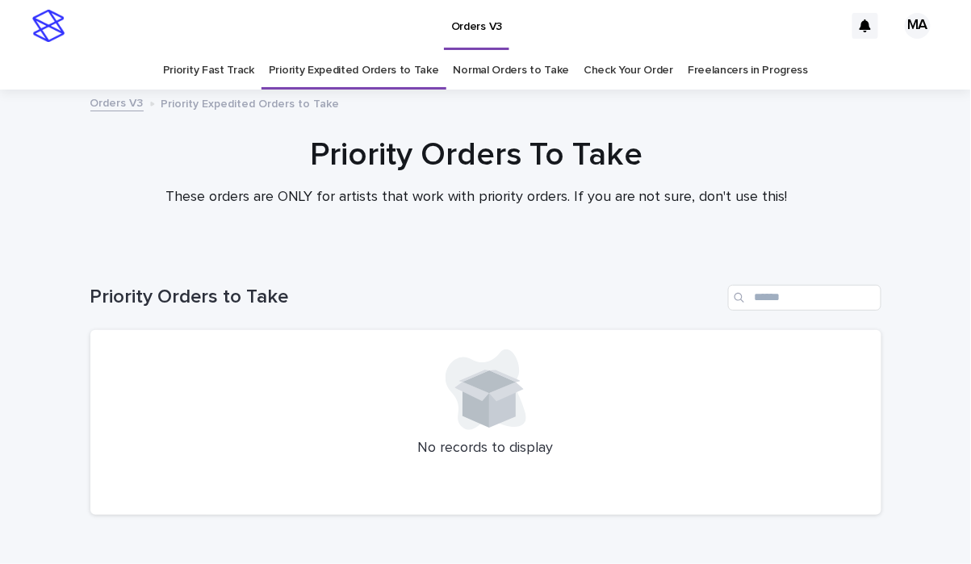
click at [496, 75] on link "Normal Orders to Take" at bounding box center [512, 71] width 116 height 38
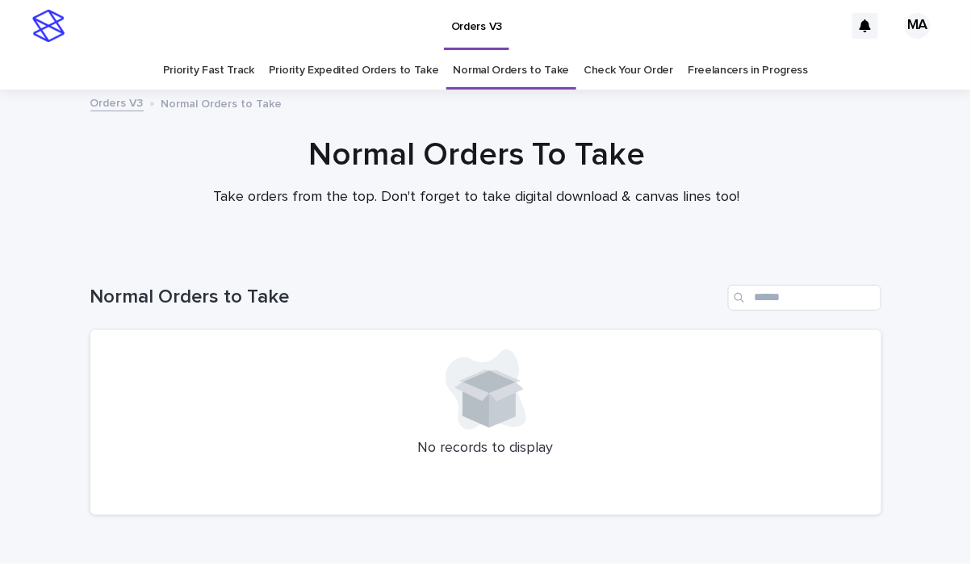
click at [226, 75] on link "Priority Fast Track" at bounding box center [208, 71] width 91 height 38
